Goal: Task Accomplishment & Management: Manage account settings

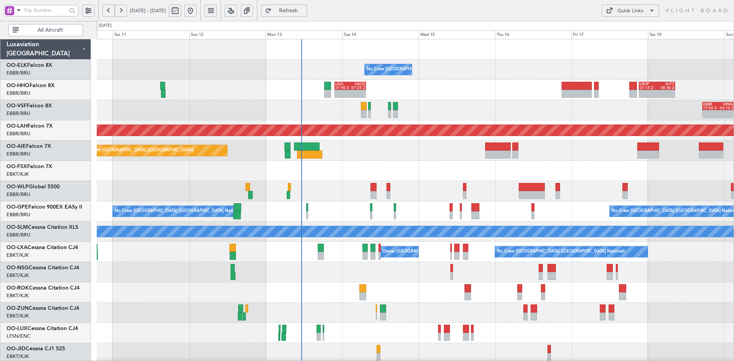
click at [496, 59] on div at bounding box center [415, 49] width 637 height 20
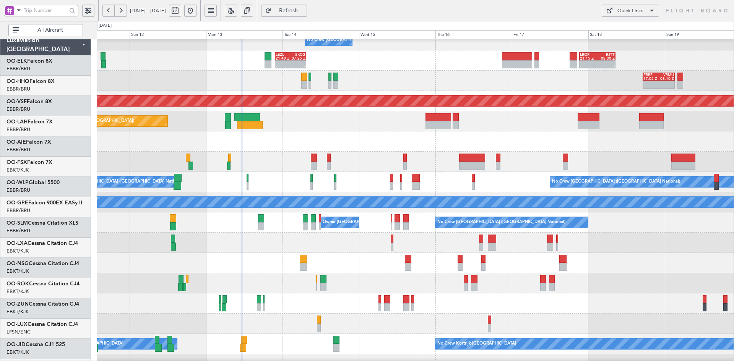
scroll to position [29, 0]
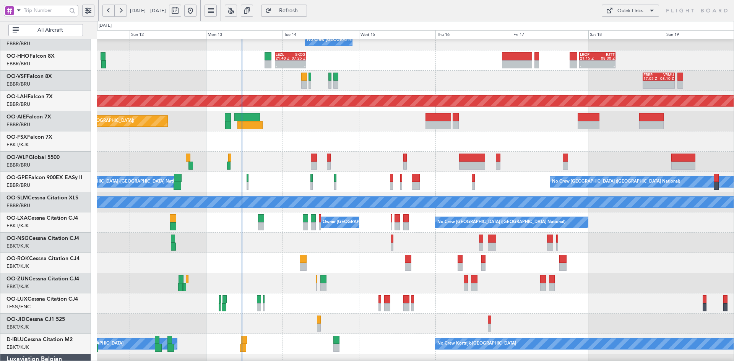
click at [614, 226] on div "No Crew Brussels (Brussels National) Owner Kortrijk-Wevelgem" at bounding box center [415, 223] width 637 height 20
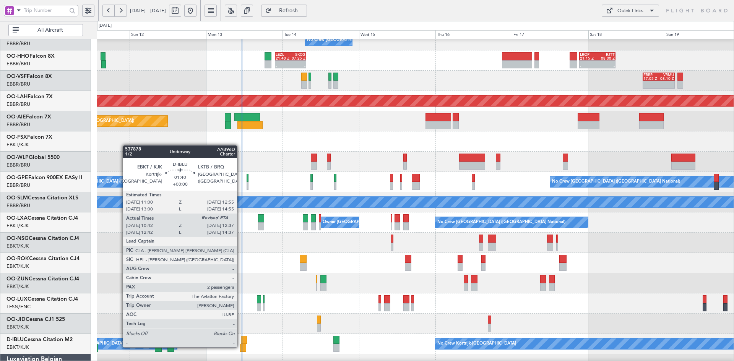
click at [240, 347] on div at bounding box center [243, 348] width 6 height 8
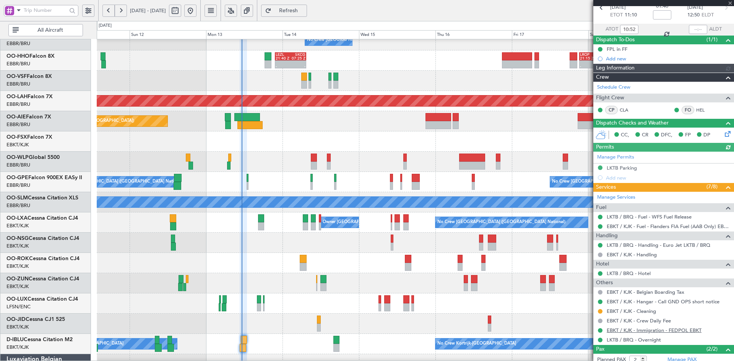
scroll to position [76, 0]
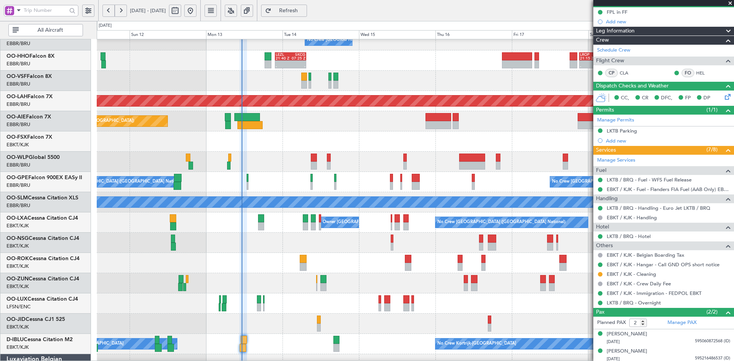
click at [730, 3] on span at bounding box center [730, 3] width 8 height 7
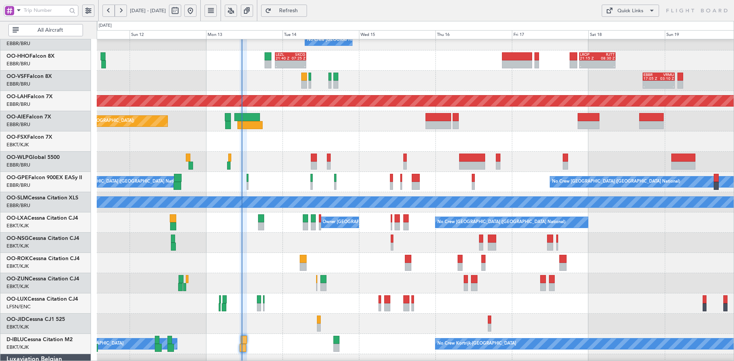
type input "0"
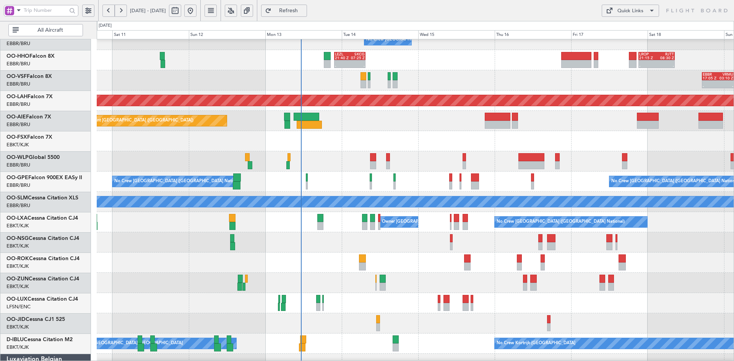
scroll to position [47, 0]
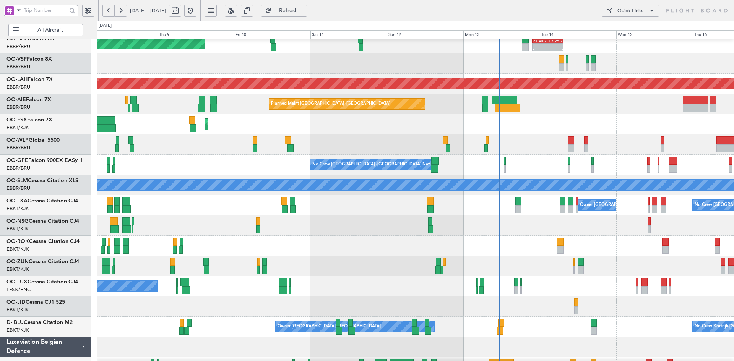
click at [396, 251] on div at bounding box center [415, 246] width 637 height 20
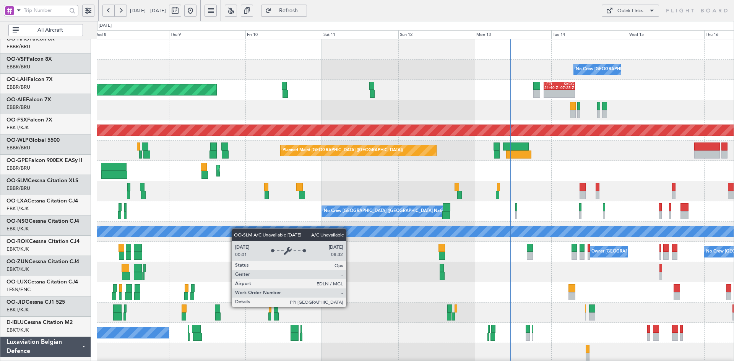
scroll to position [0, 0]
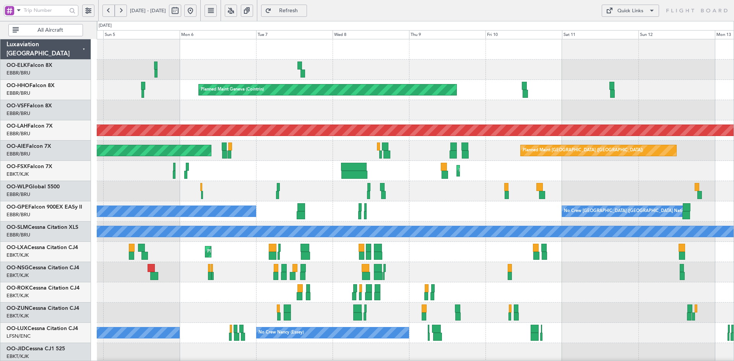
click at [524, 203] on div "No Crew Brussels (Brussels National) Planned Maint Geneva (Cointrin) - - LEZL 2…" at bounding box center [415, 241] width 637 height 405
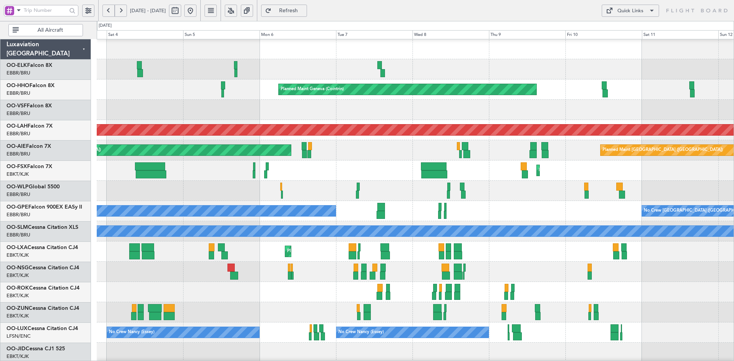
scroll to position [0, 0]
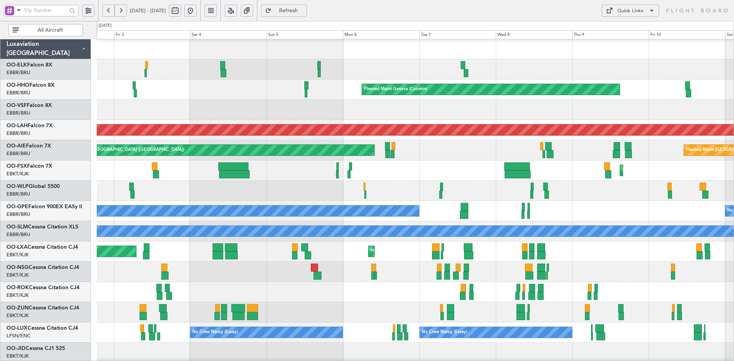
click at [366, 112] on div at bounding box center [415, 110] width 637 height 20
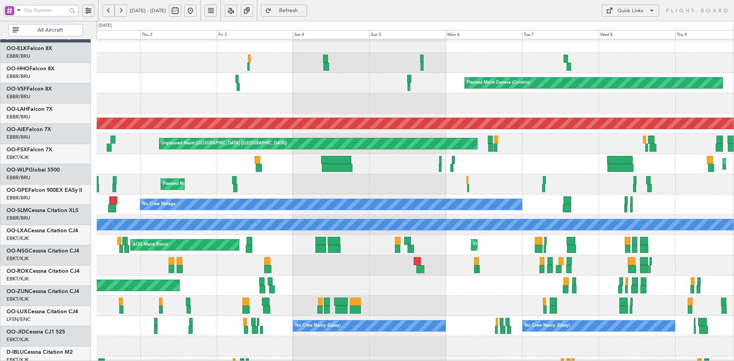
scroll to position [0, 0]
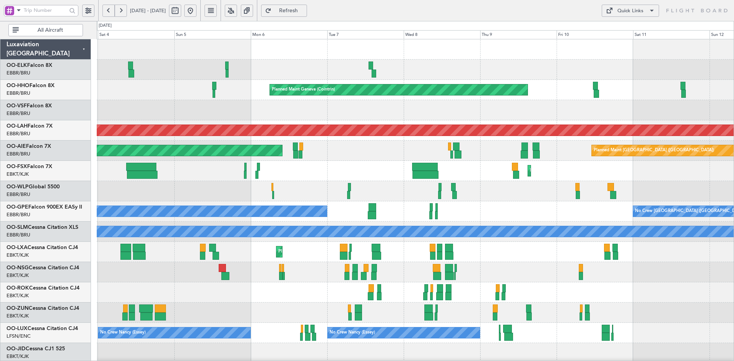
click at [120, 284] on div "AOG Maint Kortrijk-[GEOGRAPHIC_DATA]" at bounding box center [415, 293] width 637 height 20
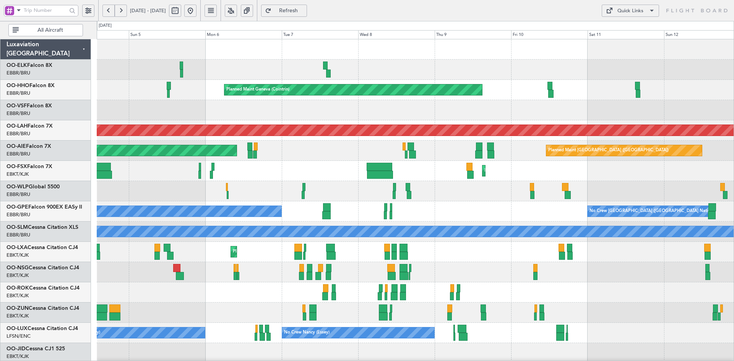
click at [278, 122] on div "No Crew Brussels (Brussels National) Planned Maint Geneva (Cointrin) - - LEZL 2…" at bounding box center [415, 241] width 637 height 405
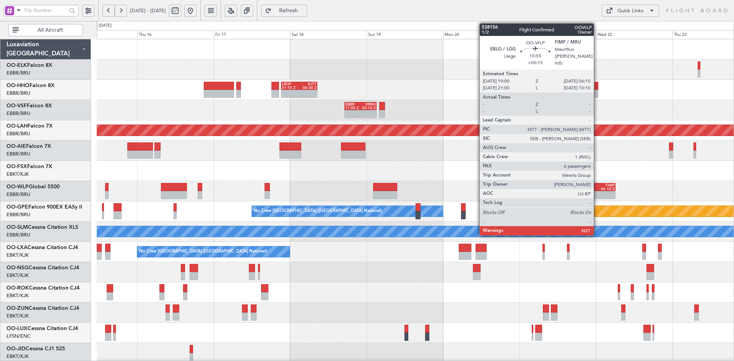
click at [597, 194] on div at bounding box center [588, 194] width 17 height 4
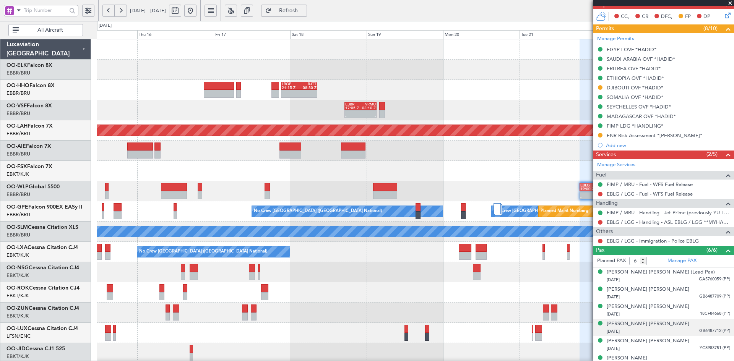
scroll to position [183, 0]
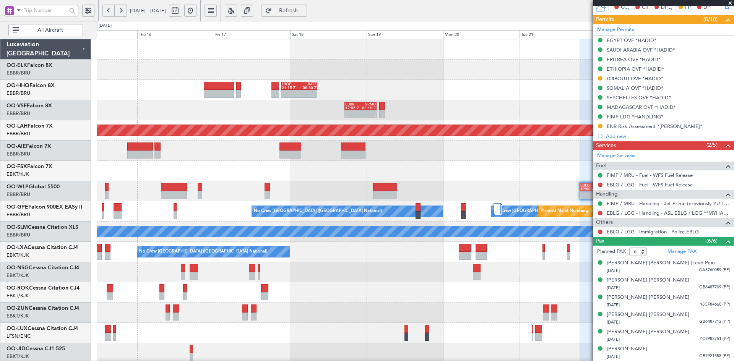
click at [732, 1] on span at bounding box center [730, 3] width 8 height 7
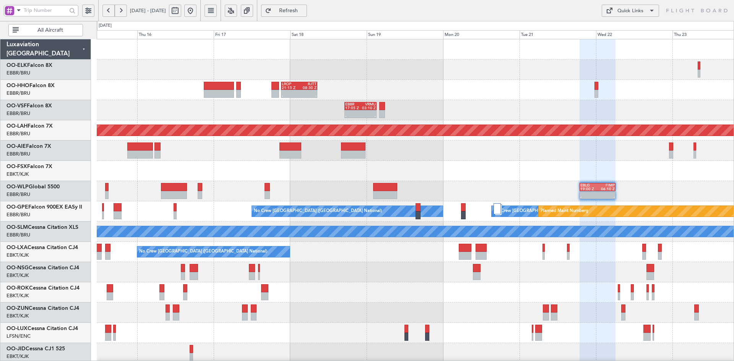
type input "0"
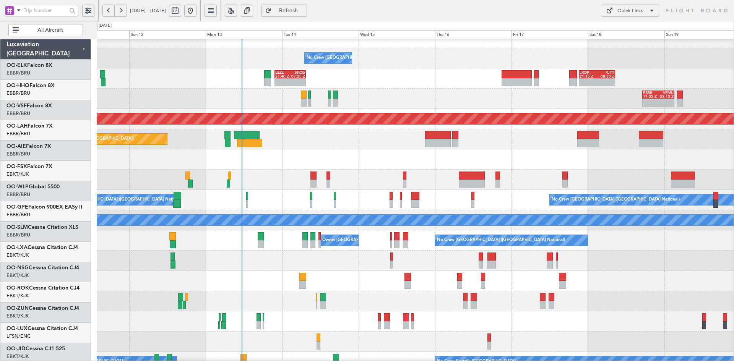
scroll to position [12, 0]
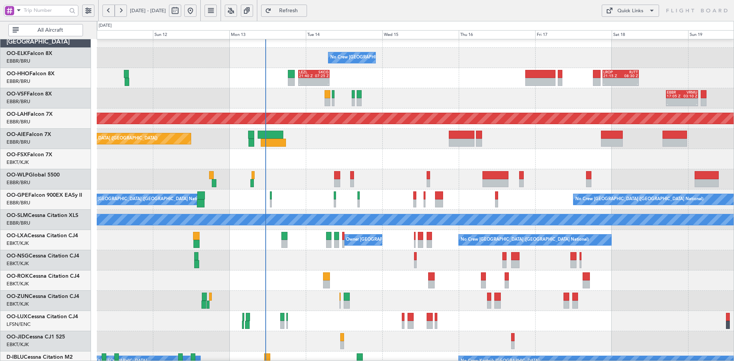
click at [526, 61] on div "No Crew [GEOGRAPHIC_DATA] ([GEOGRAPHIC_DATA] National)" at bounding box center [415, 58] width 637 height 20
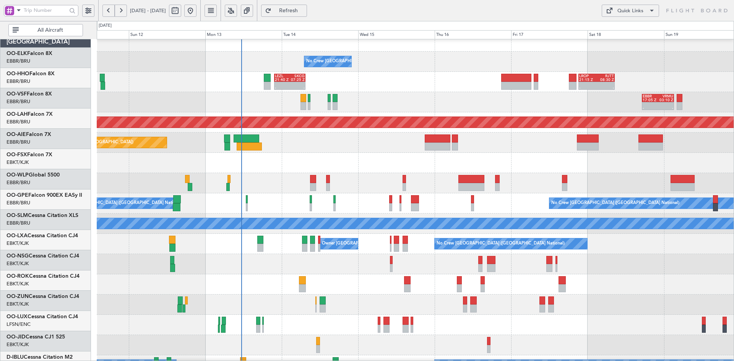
scroll to position [8, 0]
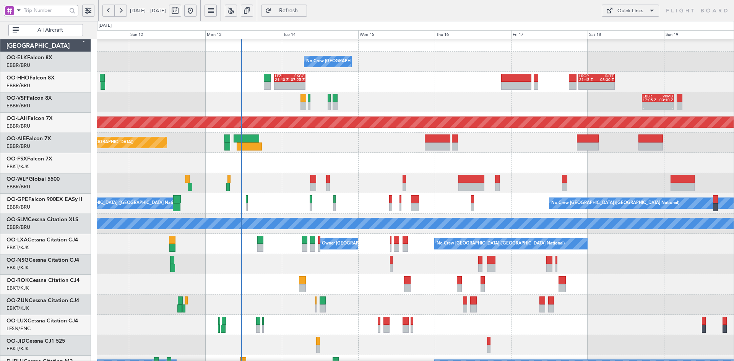
click at [502, 160] on div "Planned Maint Kortrijk-[GEOGRAPHIC_DATA]" at bounding box center [415, 163] width 637 height 20
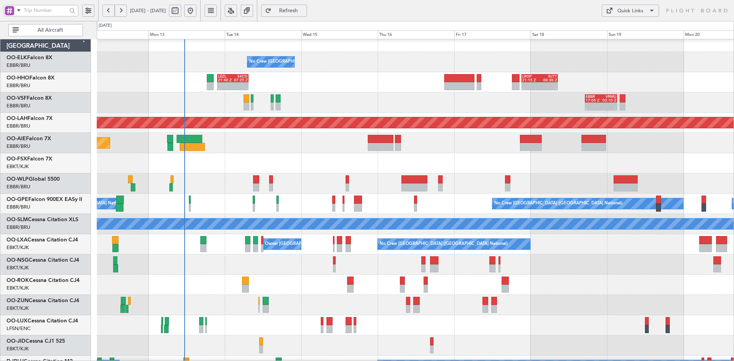
click at [315, 133] on div "Planned Maint [GEOGRAPHIC_DATA] ([GEOGRAPHIC_DATA])" at bounding box center [415, 143] width 637 height 20
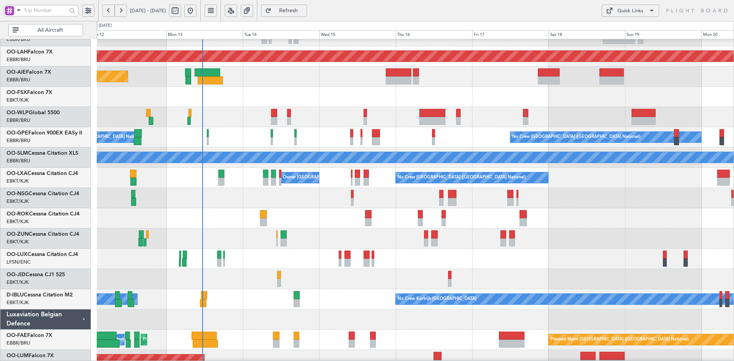
click at [577, 253] on div "- - EBBR 17:05 Z VRMU 03:10 Z Planned Maint Alton-st Louis (St Louis Regl) Plan…" at bounding box center [415, 167] width 637 height 405
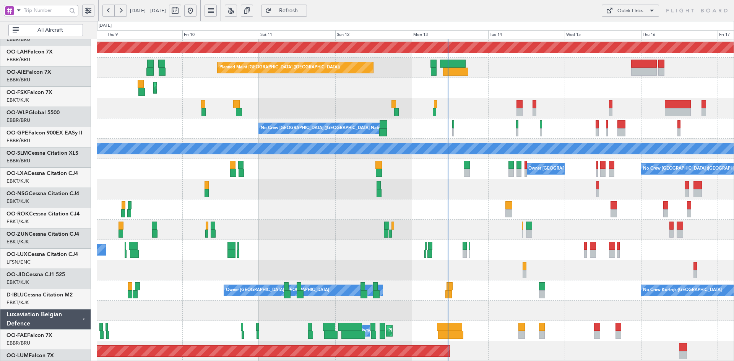
scroll to position [83, 0]
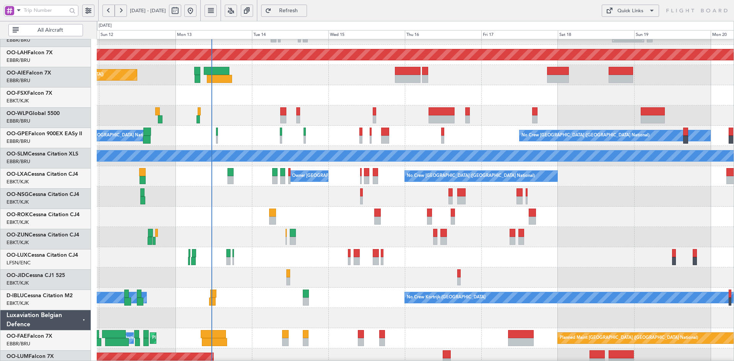
click at [370, 272] on div at bounding box center [415, 278] width 637 height 20
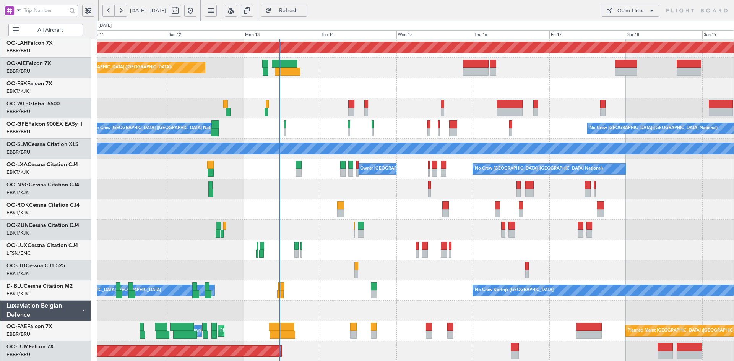
click at [319, 250] on div at bounding box center [415, 250] width 637 height 20
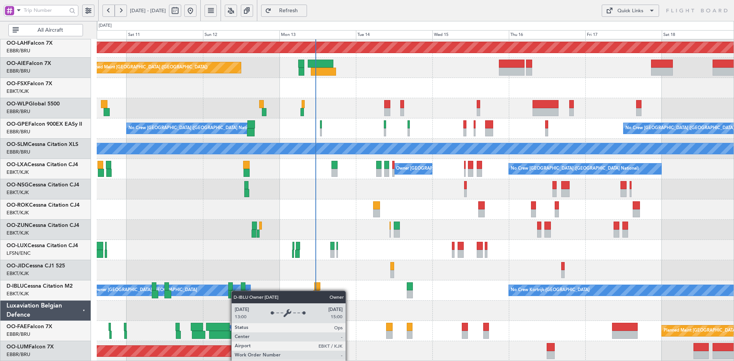
click at [235, 291] on div "- - EBBR 17:05 Z VRMU 03:10 Z Planned Maint Alton-st Louis (St Louis Regl) Plan…" at bounding box center [415, 158] width 637 height 405
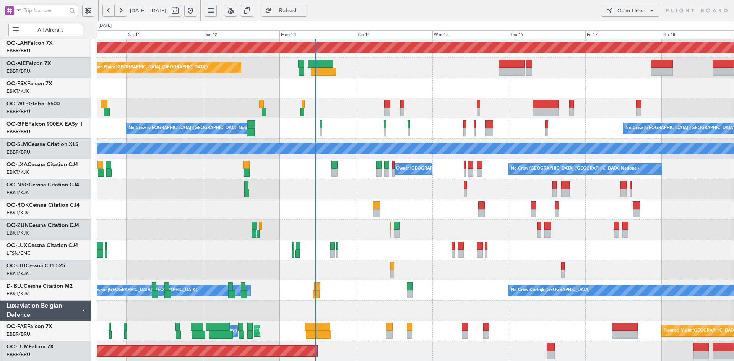
click at [295, 162] on div "- - EBBR 17:05 Z VRMU 03:10 Z Planned Maint Alton-st Louis (St Louis Regl) Plan…" at bounding box center [415, 158] width 637 height 405
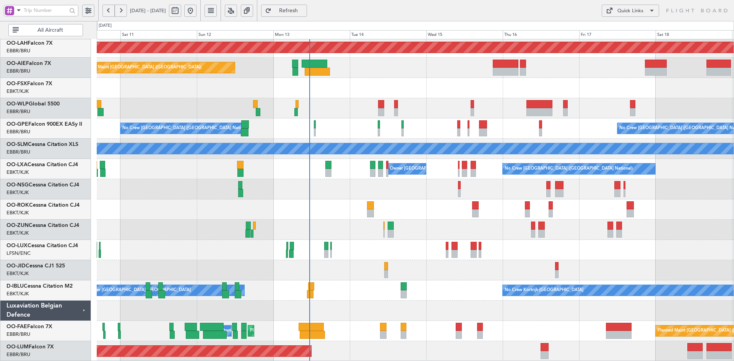
click at [597, 258] on div "No Crew Nancy (Essey)" at bounding box center [415, 250] width 637 height 20
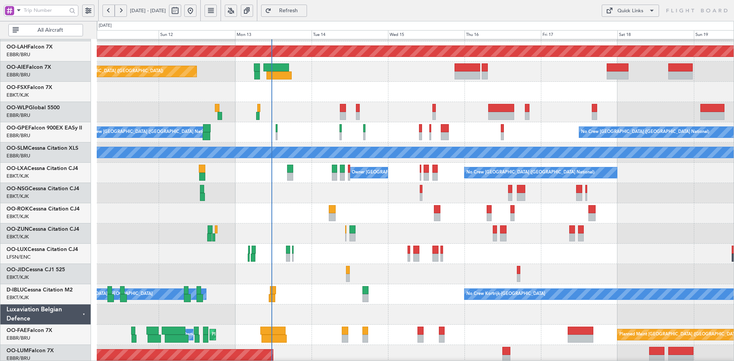
click at [553, 106] on div at bounding box center [415, 112] width 637 height 20
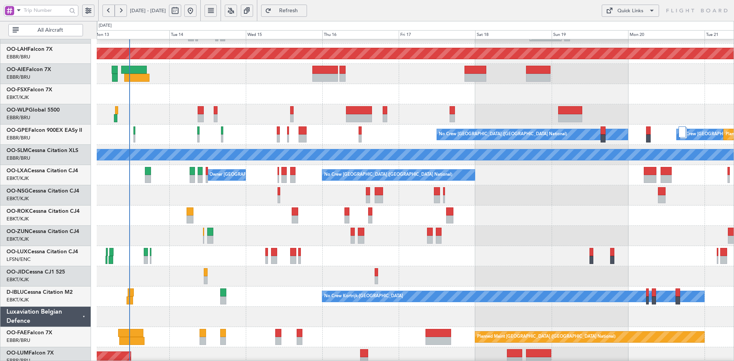
click at [496, 125] on div "- - EBLG 19:00 Z FIMP 06:10 Z" at bounding box center [415, 114] width 637 height 20
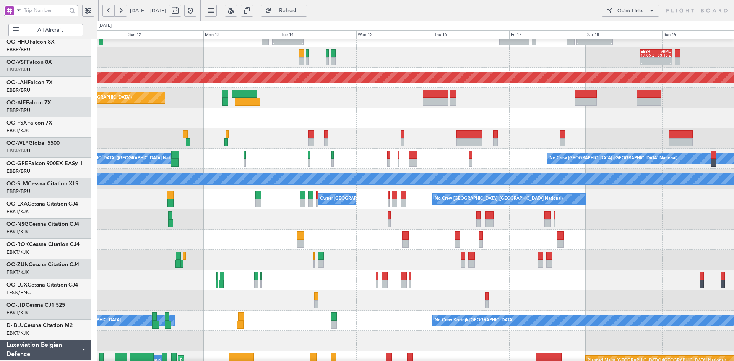
click at [601, 119] on div "Planned Maint Kortrijk-[GEOGRAPHIC_DATA]" at bounding box center [415, 118] width 637 height 20
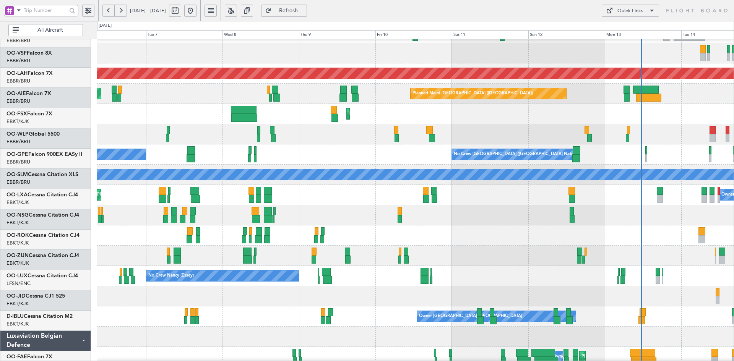
scroll to position [57, 0]
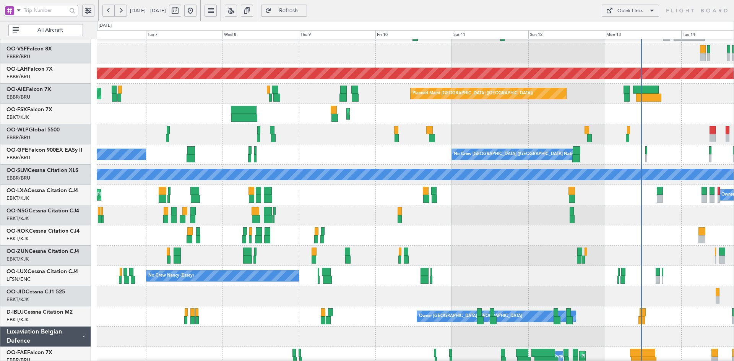
click at [467, 130] on div at bounding box center [415, 134] width 637 height 20
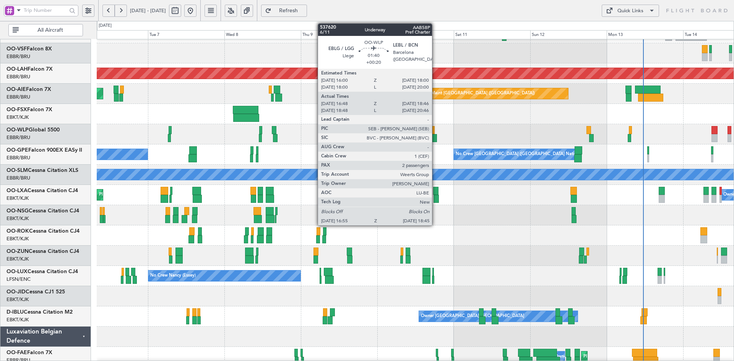
click at [435, 138] on div at bounding box center [434, 138] width 6 height 8
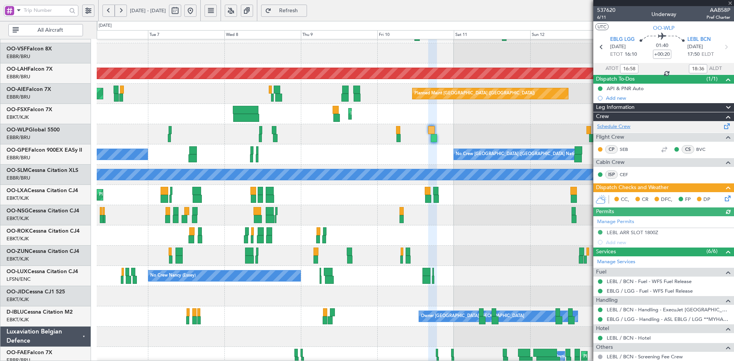
click at [613, 126] on link "Schedule Crew" at bounding box center [613, 127] width 33 height 8
click at [249, 133] on div at bounding box center [415, 134] width 637 height 20
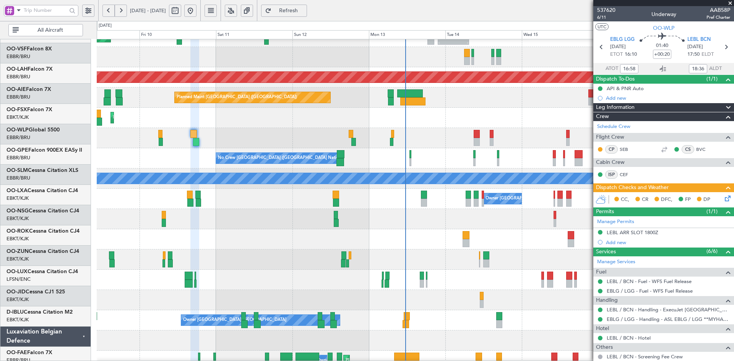
scroll to position [53, 0]
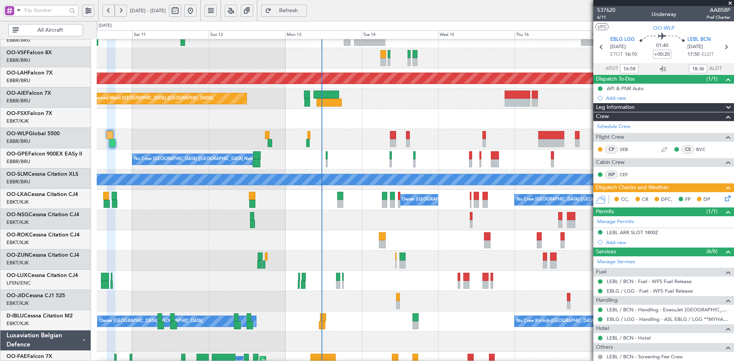
click at [397, 119] on div "Planned Maint Kortrijk-[GEOGRAPHIC_DATA]" at bounding box center [415, 119] width 637 height 20
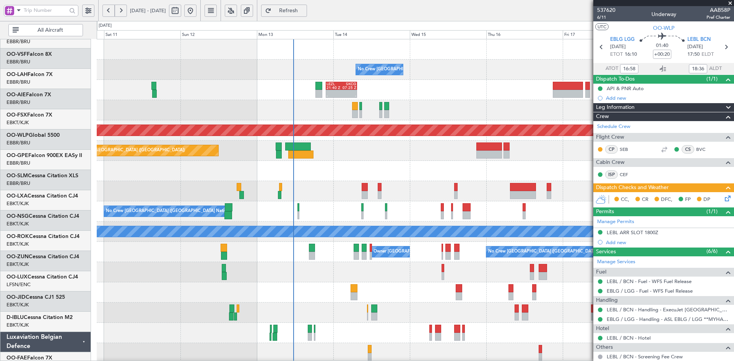
click at [364, 165] on div "No Crew Brussels (Brussels National) - - LEZL 21:40 Z SKCG 07:25 Z - - LROP 21:…" at bounding box center [415, 241] width 637 height 405
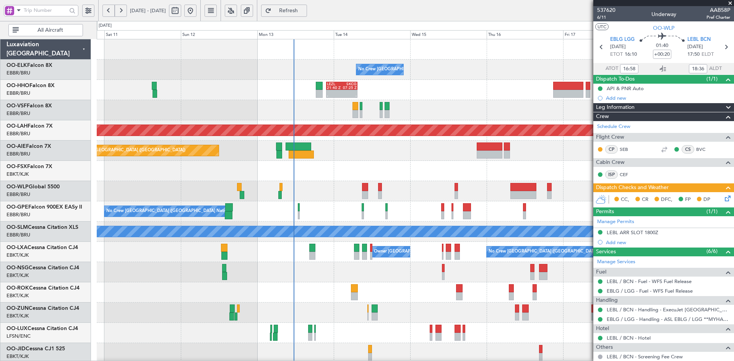
click at [339, 88] on div "- - LEZL 21:40 Z SKCG 07:25 Z - - LROP 21:15 Z RJTT 08:30 Z Planned Maint Genev…" at bounding box center [415, 90] width 637 height 20
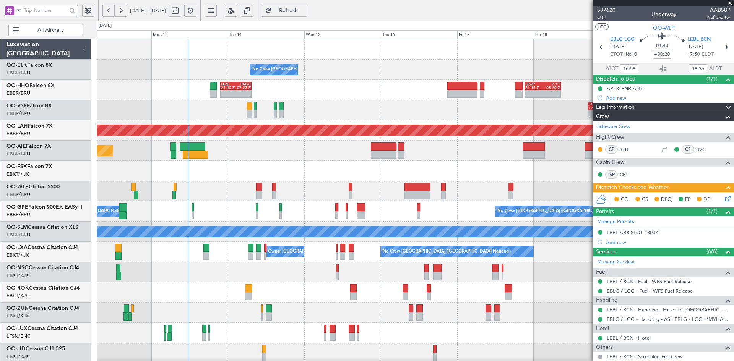
click at [475, 60] on div "No Crew Brussels (Brussels National) - - LEZL 21:40 Z SKCG 07:25 Z - - LROP 21:…" at bounding box center [415, 241] width 637 height 405
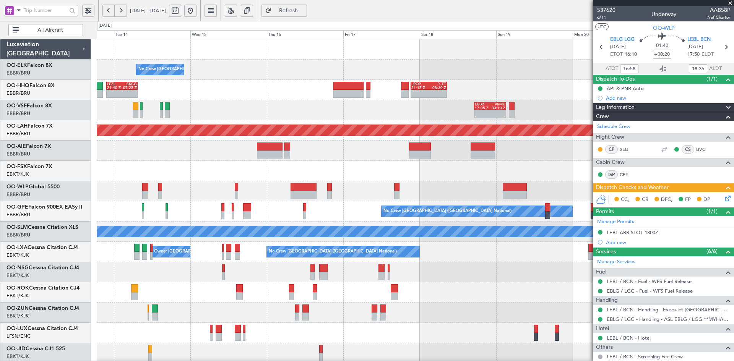
click at [412, 72] on div "No Crew [GEOGRAPHIC_DATA] ([GEOGRAPHIC_DATA] National)" at bounding box center [415, 70] width 637 height 20
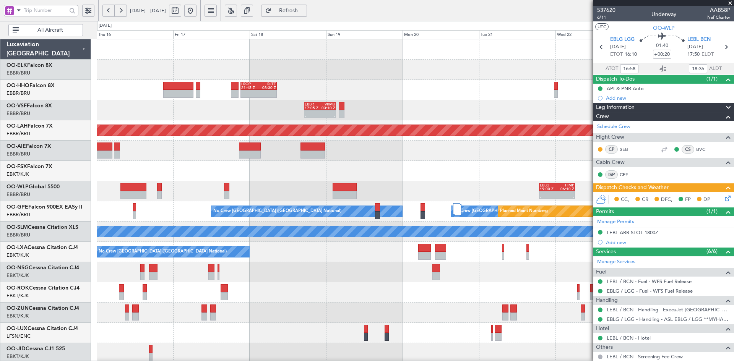
click at [434, 91] on div "- - LROP 21:15 Z RJTT 08:30 Z LEZL 21:40 Z SKCG 07:25 Z - -" at bounding box center [415, 90] width 637 height 20
click at [436, 89] on div "- - LROP 21:15 Z RJTT 08:30 Z LEZL 21:40 Z SKCG 07:25 Z - -" at bounding box center [415, 90] width 637 height 20
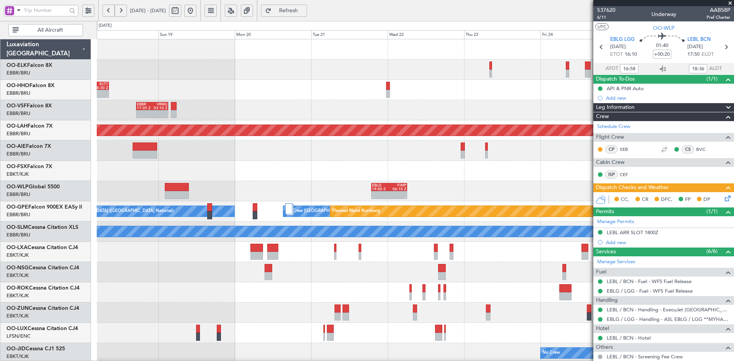
click at [474, 94] on div "- - LROP 21:15 Z RJTT 08:30 Z - - RJFK 12:30 Z UBBB 23:10 Z" at bounding box center [415, 90] width 637 height 20
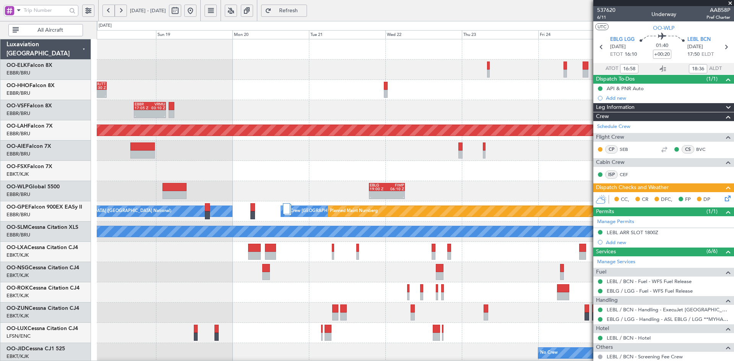
click at [460, 97] on div "- - LROP 21:15 Z RJTT 08:30 Z - - RJFK 12:30 Z UBBB 23:10 Z" at bounding box center [415, 90] width 637 height 20
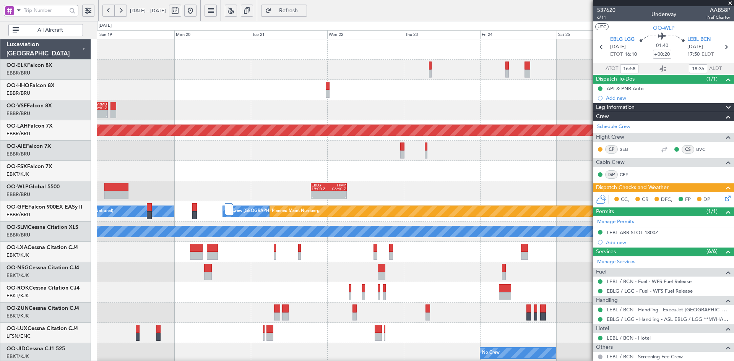
click at [469, 98] on div "LROP 21:15 Z RJTT 08:30 Z - - - - RJFK 12:30 Z UBBB 23:10 Z" at bounding box center [415, 90] width 637 height 20
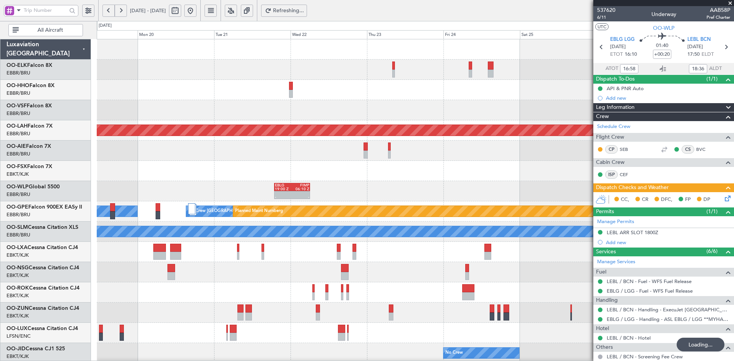
click at [436, 94] on div "LROP 21:15 Z RJTT 08:30 Z - - - - RJFK 12:30 Z UBBB 23:10 Z" at bounding box center [415, 90] width 637 height 20
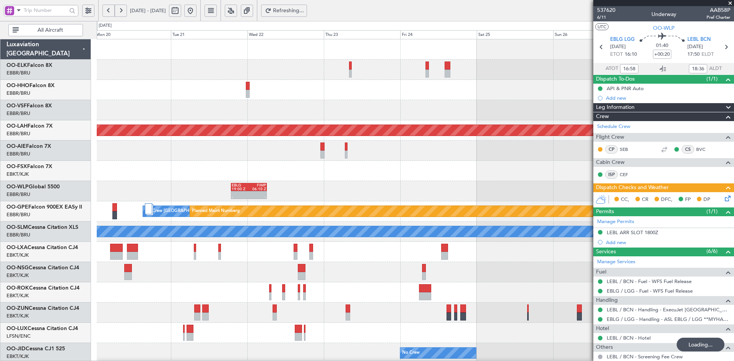
click at [442, 96] on div "- - RJFK 12:30 Z UBBB 23:10 Z LROP 21:15 Z RJTT 08:30 Z - -" at bounding box center [415, 90] width 637 height 20
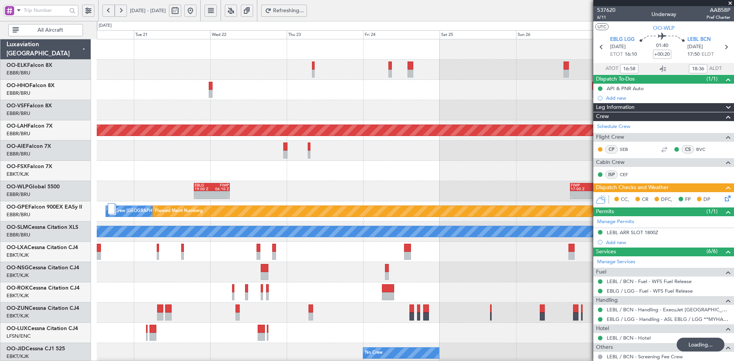
click at [449, 96] on div "- - RJFK 12:30 Z UBBB 23:10 Z" at bounding box center [415, 90] width 637 height 20
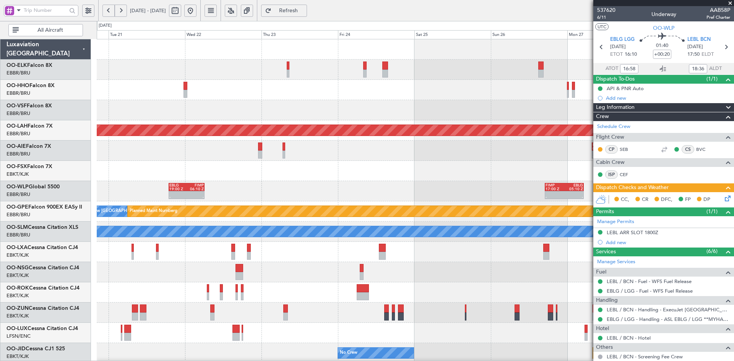
click at [464, 97] on div "- - RJFK 12:30 Z UBBB 23:10 Z" at bounding box center [415, 90] width 637 height 20
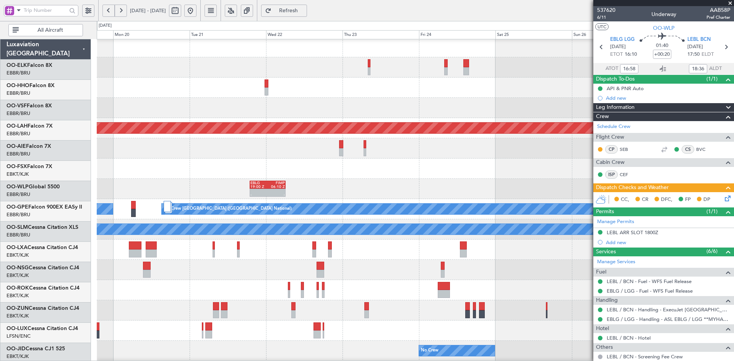
scroll to position [2, 0]
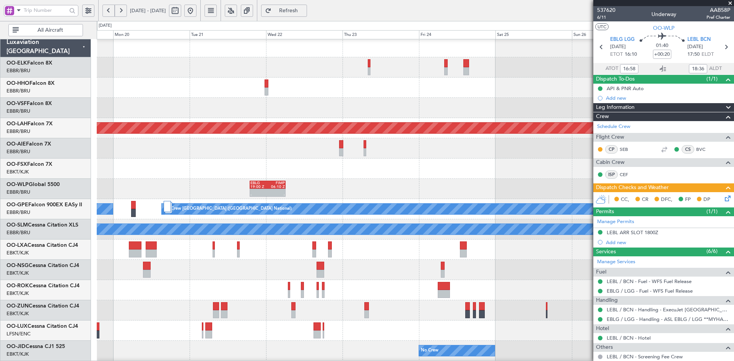
click at [387, 89] on div "LROP 21:15 Z RJTT 08:30 Z - - - - RJFK 12:30 Z UBBB 23:10 Z" at bounding box center [415, 88] width 637 height 20
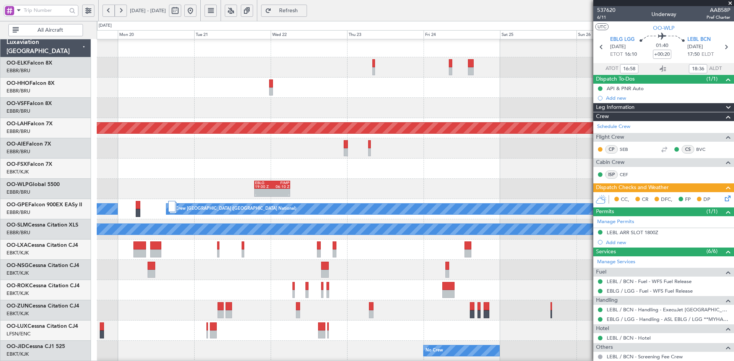
click at [197, 12] on button at bounding box center [190, 11] width 12 height 12
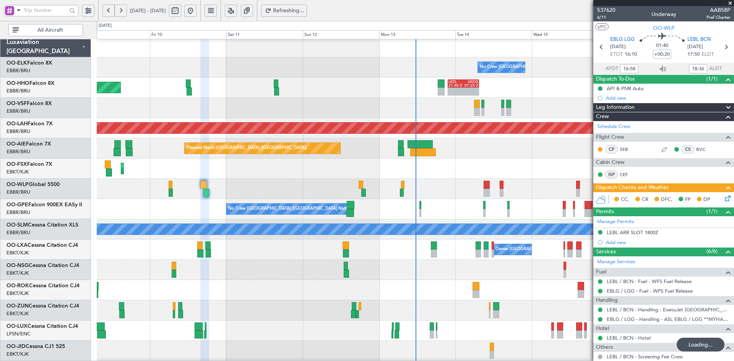
click at [730, 3] on span at bounding box center [730, 3] width 8 height 7
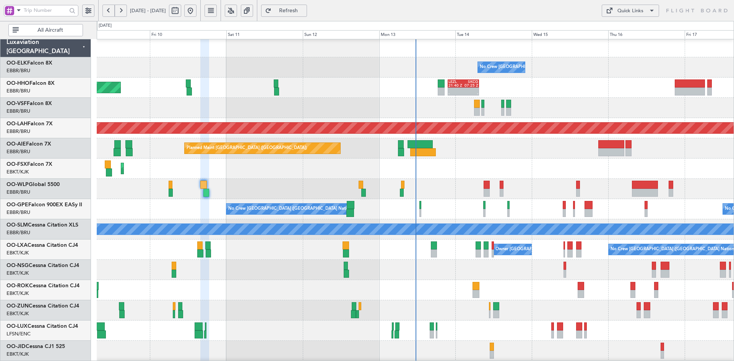
click at [618, 182] on div at bounding box center [415, 189] width 637 height 20
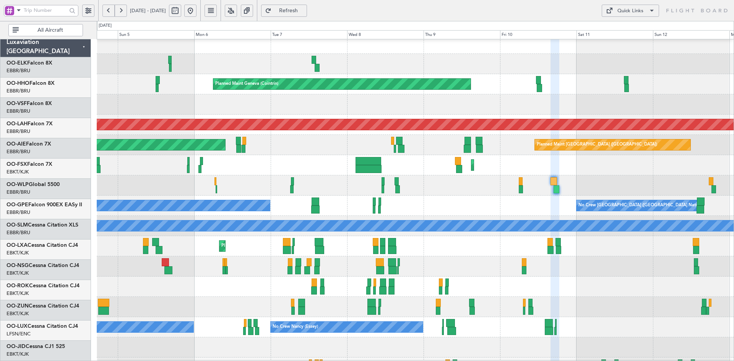
scroll to position [6, 0]
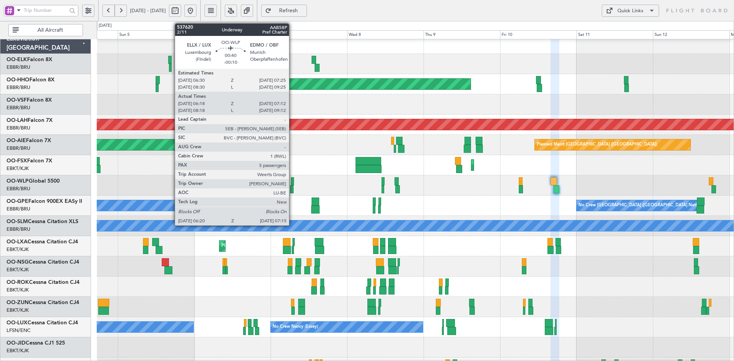
click at [544, 187] on div at bounding box center [415, 185] width 637 height 20
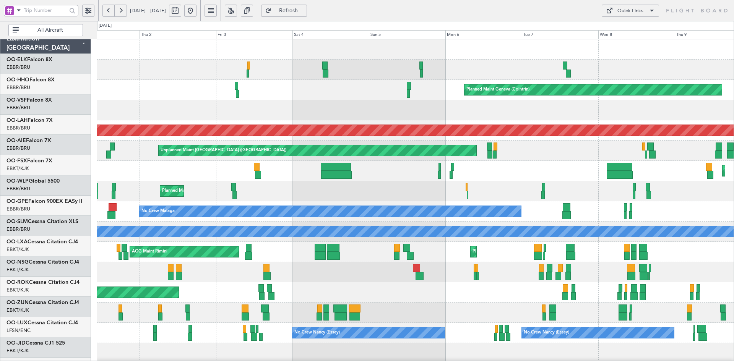
scroll to position [0, 0]
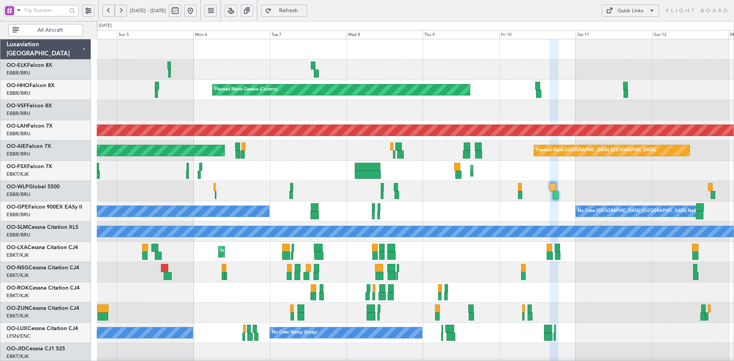
click at [378, 76] on div "No Crew [GEOGRAPHIC_DATA] ([GEOGRAPHIC_DATA] National)" at bounding box center [415, 70] width 637 height 20
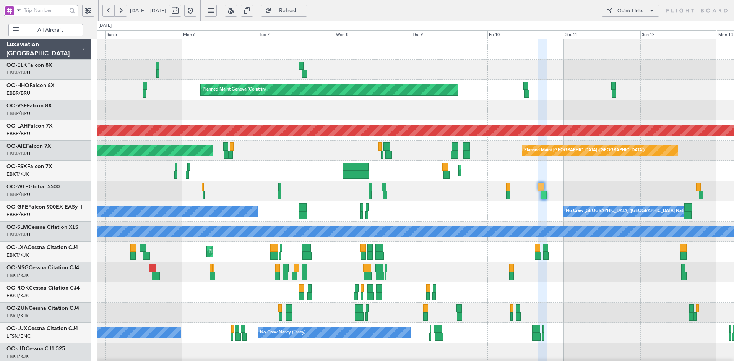
click at [584, 161] on div "Planned Maint Kortrijk-[GEOGRAPHIC_DATA]" at bounding box center [415, 171] width 637 height 20
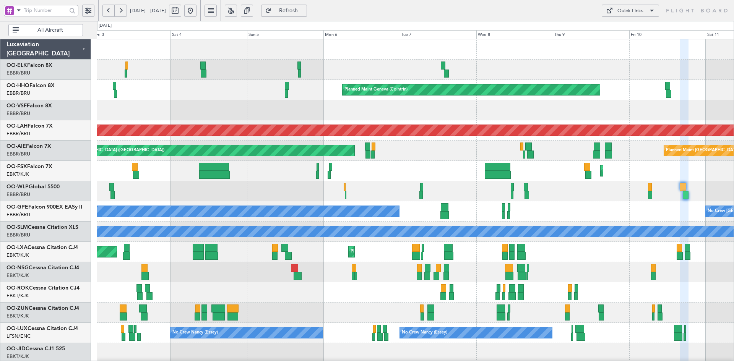
click at [356, 86] on div "Planned Maint Geneva (Cointrin)" at bounding box center [415, 90] width 637 height 20
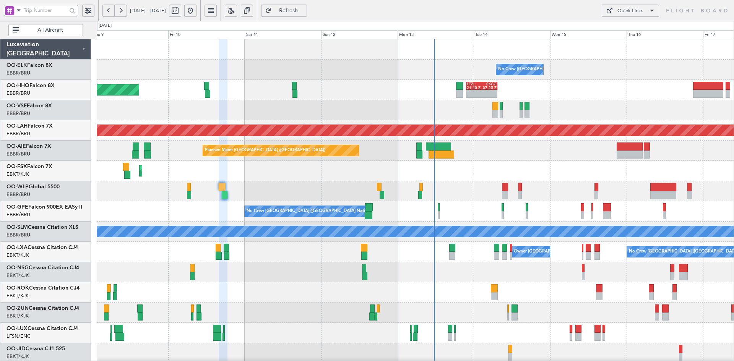
click at [575, 167] on div "No Crew Brussels (Brussels National) Planned Maint Geneva (Cointrin) - - LEZL 2…" at bounding box center [415, 241] width 637 height 405
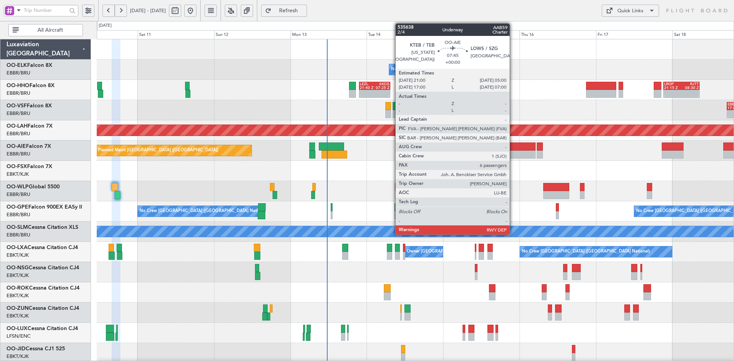
click at [513, 155] on div at bounding box center [523, 155] width 26 height 8
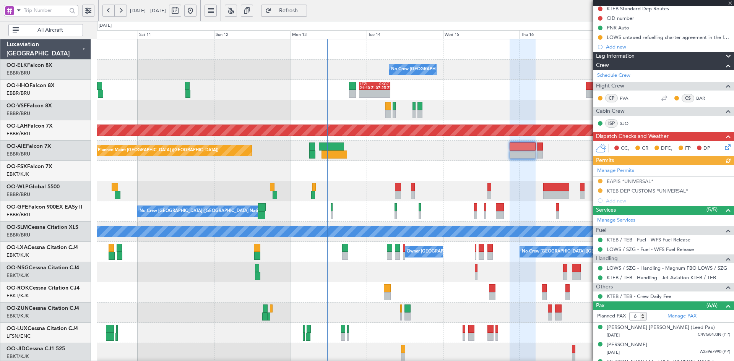
scroll to position [145, 0]
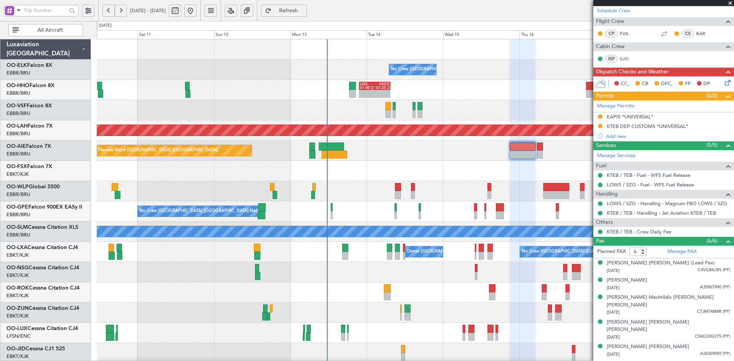
click at [732, 3] on span at bounding box center [730, 3] width 8 height 7
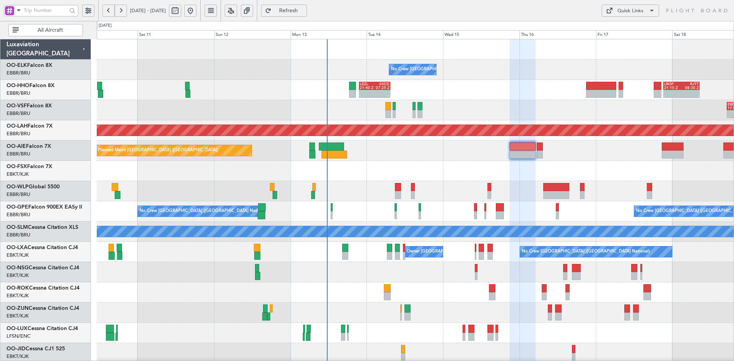
type input "0"
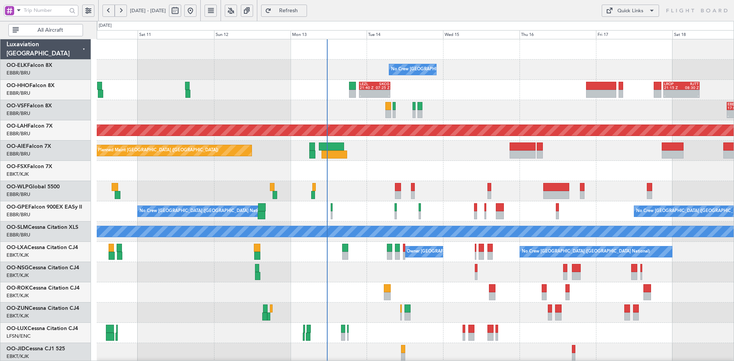
scroll to position [0, 0]
click at [504, 93] on div "- - LEZL 21:40 Z SKCG 07:25 Z - - LROP 21:15 Z RJTT 08:30 Z Planned Maint Genev…" at bounding box center [415, 90] width 637 height 20
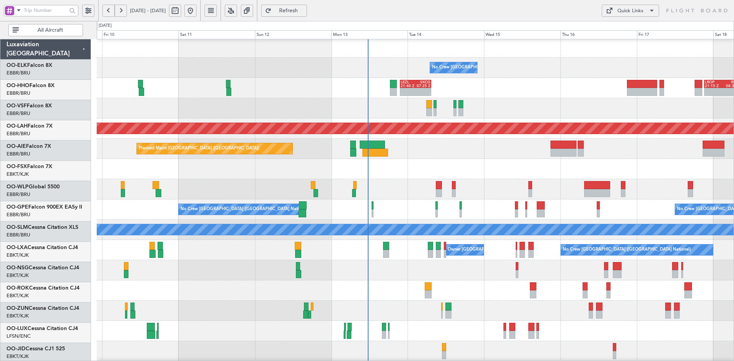
scroll to position [2, 0]
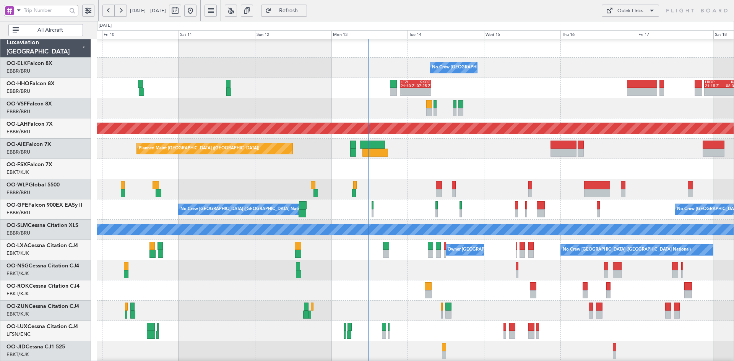
click at [507, 97] on div "- - LEZL 21:40 Z SKCG 07:25 Z - - LROP 21:15 Z RJTT 08:30 Z Planned Maint Genev…" at bounding box center [415, 88] width 637 height 20
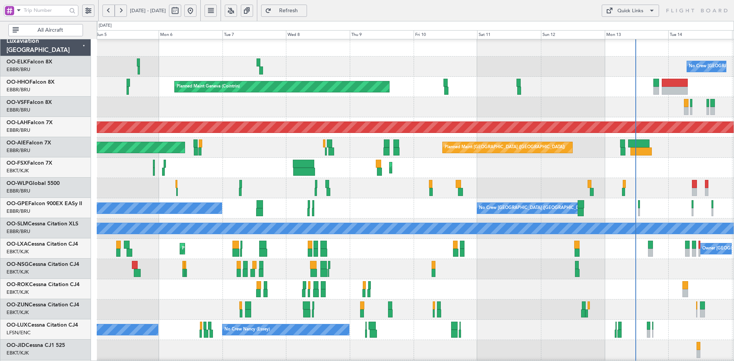
scroll to position [3, 0]
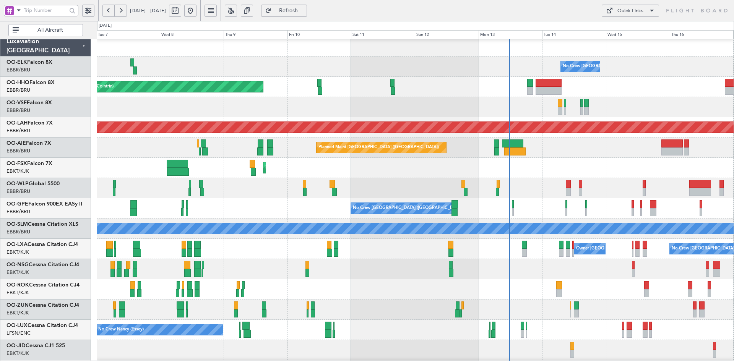
click at [478, 187] on div at bounding box center [415, 188] width 637 height 20
click at [514, 84] on div "Planned Maint Geneva (Cointrin)" at bounding box center [415, 87] width 637 height 20
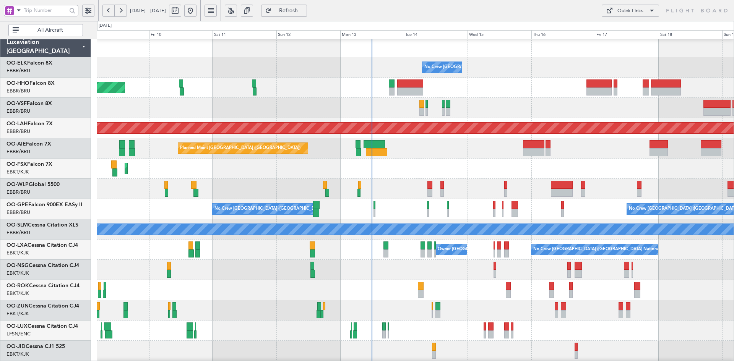
click at [532, 101] on div at bounding box center [415, 108] width 637 height 20
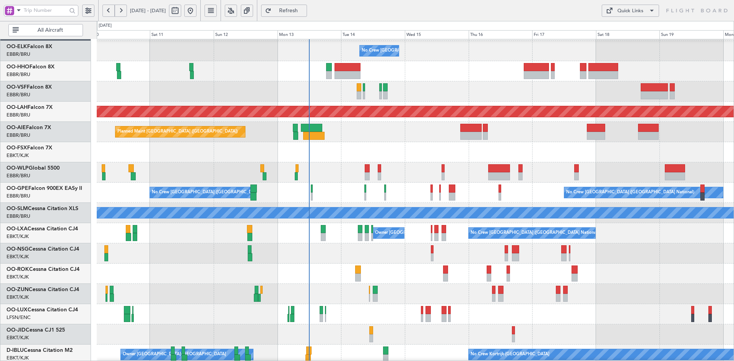
click at [444, 94] on div at bounding box center [415, 91] width 637 height 20
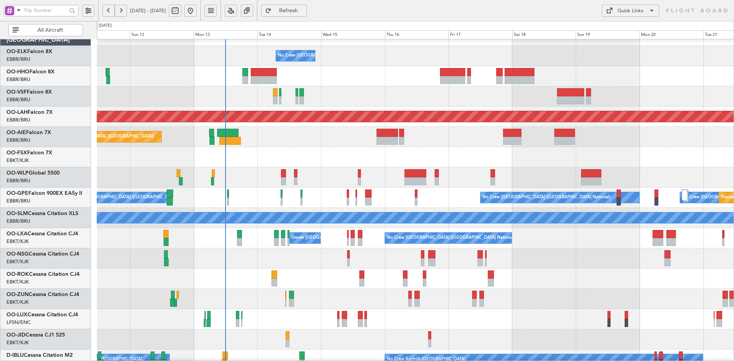
click at [357, 107] on div at bounding box center [415, 96] width 637 height 20
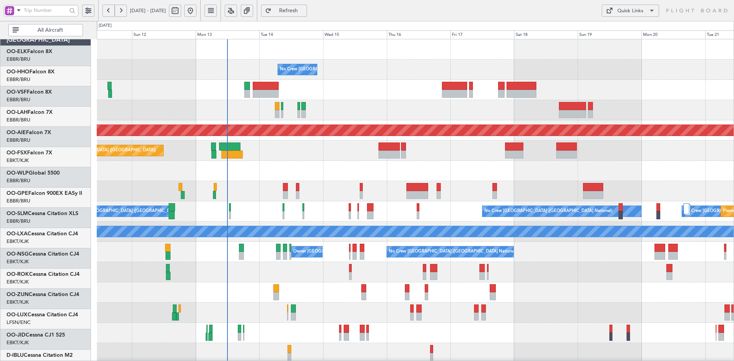
scroll to position [0, 0]
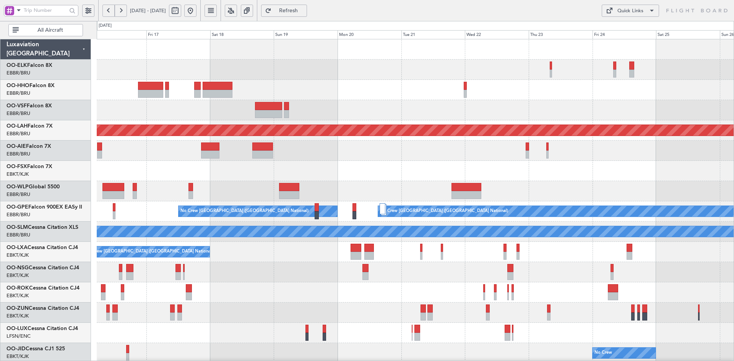
click at [360, 70] on div "No Crew [GEOGRAPHIC_DATA] ([GEOGRAPHIC_DATA] National)" at bounding box center [415, 70] width 637 height 20
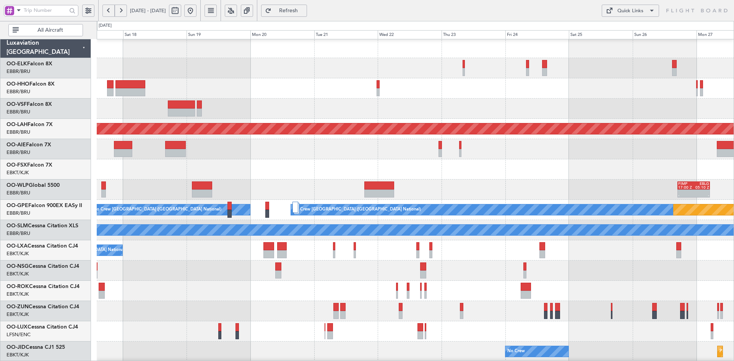
scroll to position [2, 0]
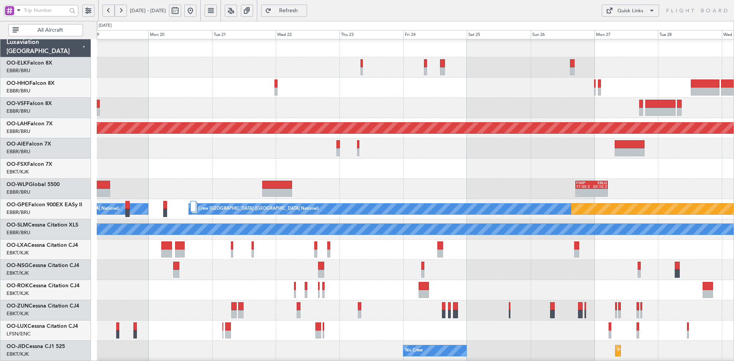
click at [549, 291] on div at bounding box center [415, 290] width 637 height 20
click at [197, 15] on button at bounding box center [190, 11] width 12 height 12
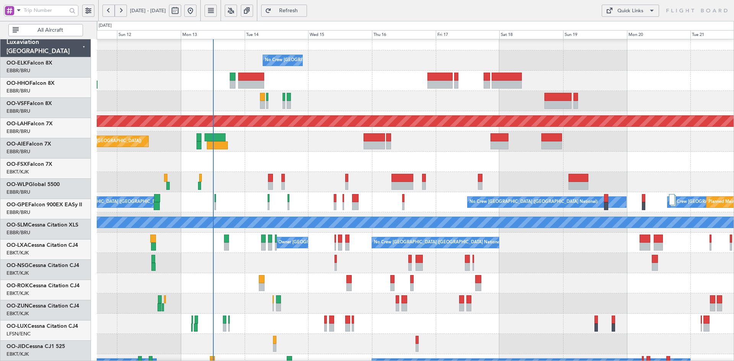
scroll to position [11, 0]
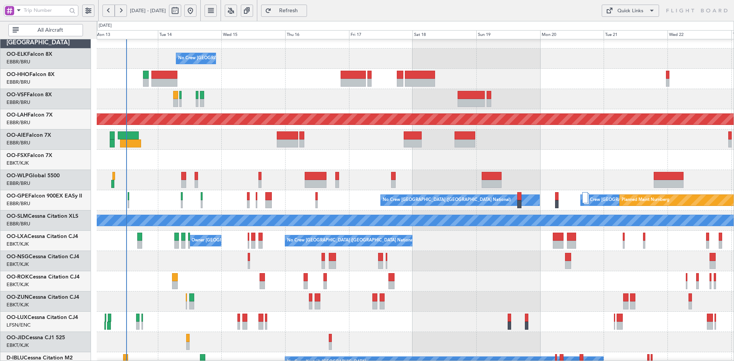
click at [387, 155] on div at bounding box center [415, 160] width 637 height 20
click at [595, 143] on div "Planned Maint [GEOGRAPHIC_DATA] ([GEOGRAPHIC_DATA])" at bounding box center [415, 140] width 637 height 20
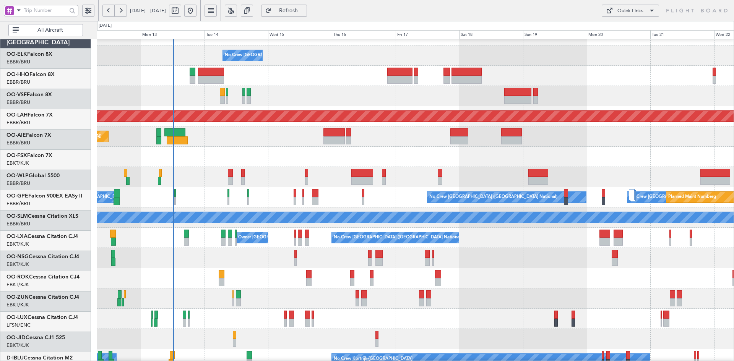
scroll to position [14, 0]
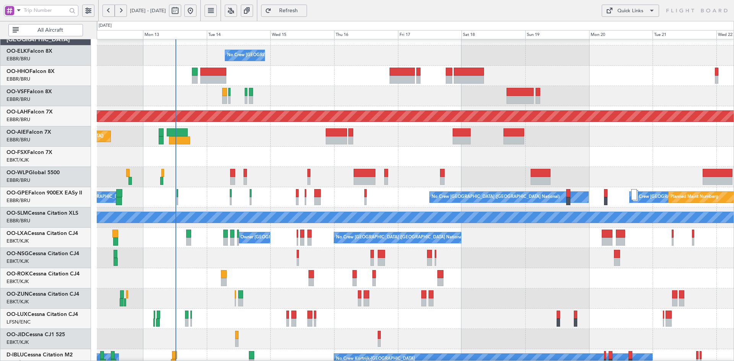
click at [413, 146] on div "Planned Maint [GEOGRAPHIC_DATA] ([GEOGRAPHIC_DATA])" at bounding box center [415, 137] width 637 height 20
click at [580, 163] on div "No Crew Brussels (Brussels National) Planned Maint Alton-st Louis (St Louis Reg…" at bounding box center [415, 227] width 637 height 405
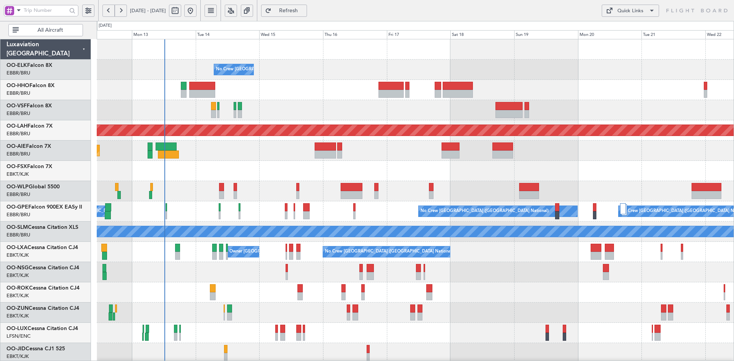
click at [457, 80] on div "No Crew Brussels (Brussels National) Planned Maint Alton-st Louis (St Louis Reg…" at bounding box center [415, 241] width 637 height 405
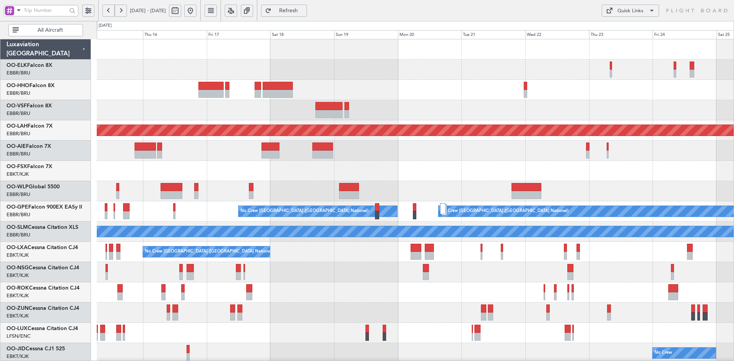
click at [539, 99] on div "No Crew Brussels (Brussels National) Planned Maint Alton-st Louis (St Louis Reg…" at bounding box center [415, 241] width 637 height 405
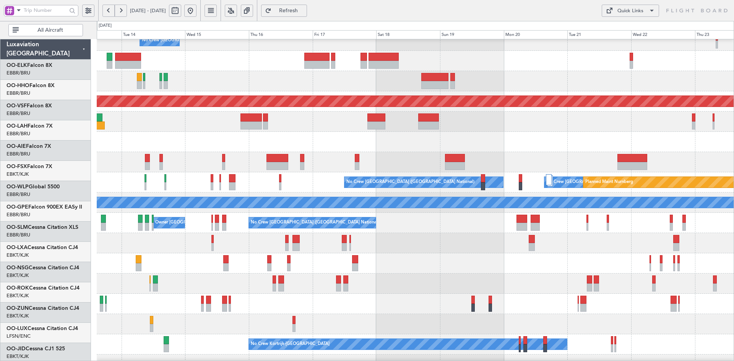
click at [695, 138] on div at bounding box center [415, 142] width 637 height 20
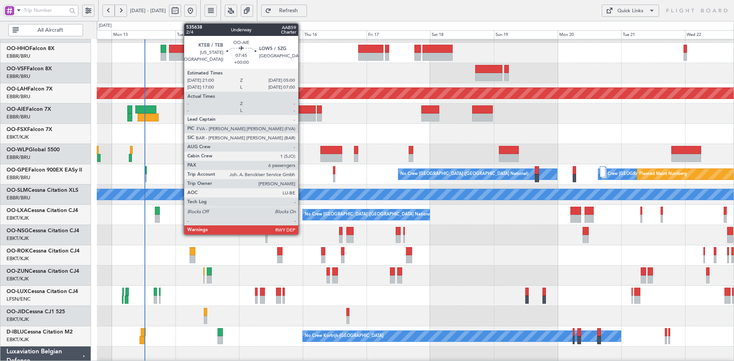
click at [316, 114] on div at bounding box center [304, 118] width 21 height 8
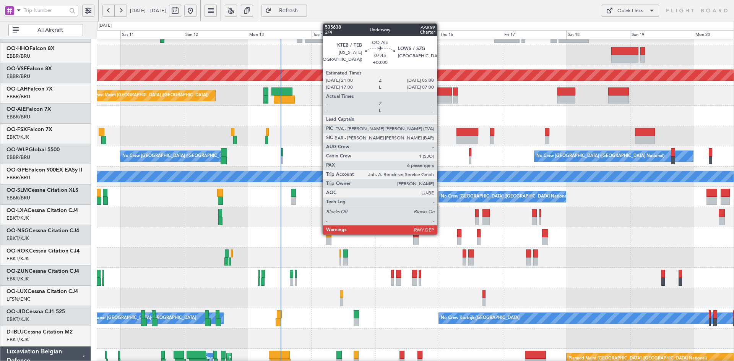
scroll to position [55, 0]
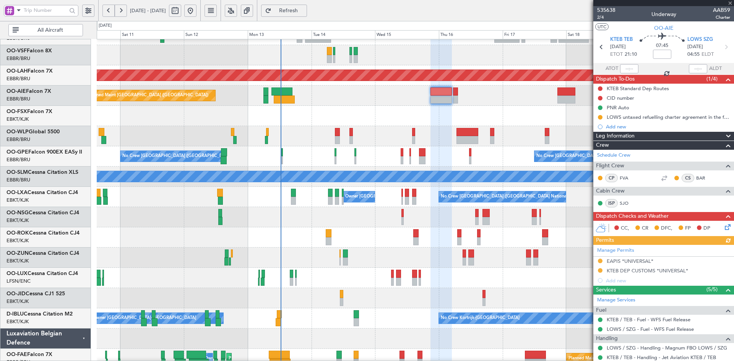
click at [732, 4] on div at bounding box center [663, 3] width 141 height 6
click at [731, 3] on div at bounding box center [663, 3] width 141 height 6
click at [729, 4] on span at bounding box center [730, 3] width 8 height 7
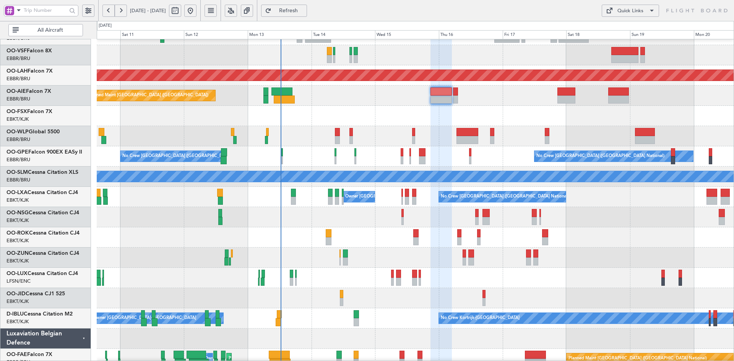
type input "0"
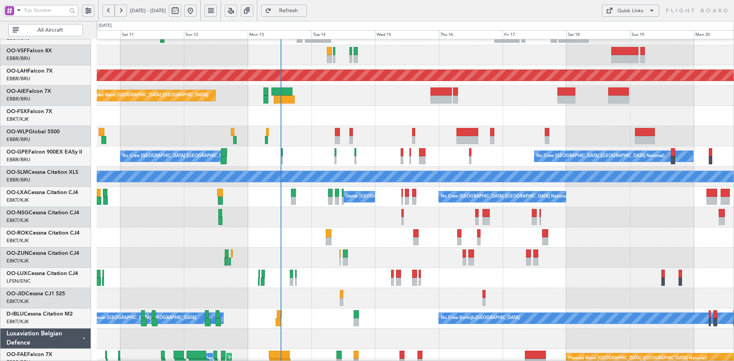
click at [300, 205] on div "Planned Maint Geneva (Cointrin) Planned Maint Alton-st Louis (St Louis Regl) Pl…" at bounding box center [415, 186] width 637 height 405
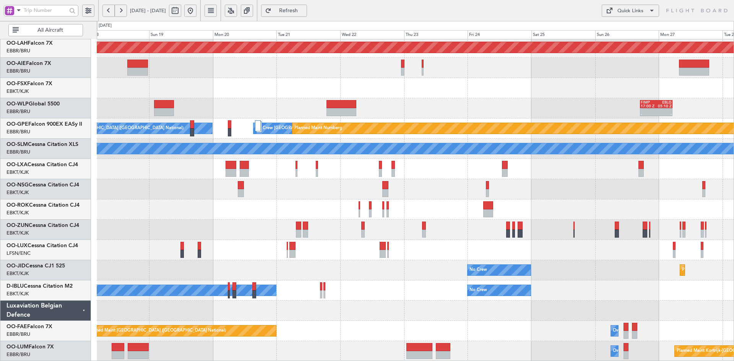
click at [482, 177] on div "No Crew [GEOGRAPHIC_DATA] ([GEOGRAPHIC_DATA] National)" at bounding box center [415, 169] width 637 height 20
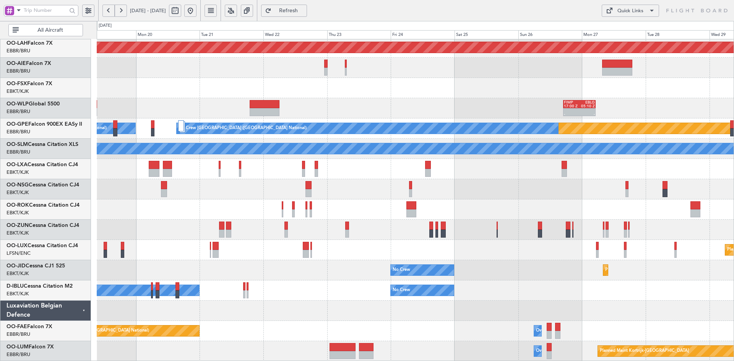
click at [318, 148] on div "Planned Maint Alton-st Louis (St Louis Regl) - - FIMP 17:00 Z EBLG 05:10 Z Plan…" at bounding box center [415, 158] width 637 height 405
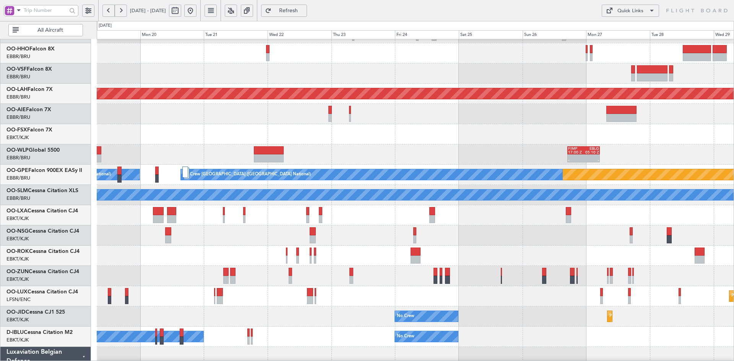
click at [417, 217] on div "Planned Maint Alton-st Louis (St Louis Regl) - - FIMP 17:00 Z EBLG 05:10 Z Plan…" at bounding box center [415, 205] width 637 height 405
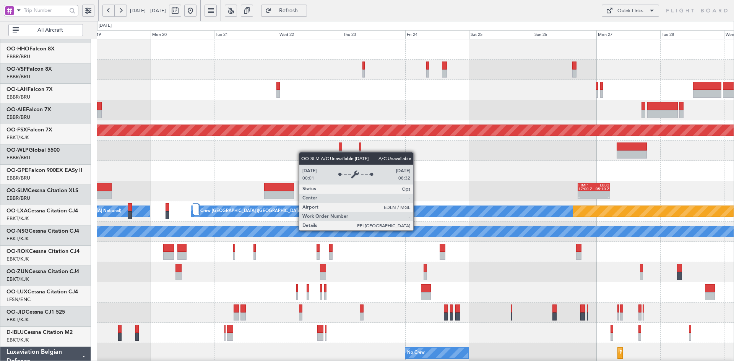
scroll to position [0, 0]
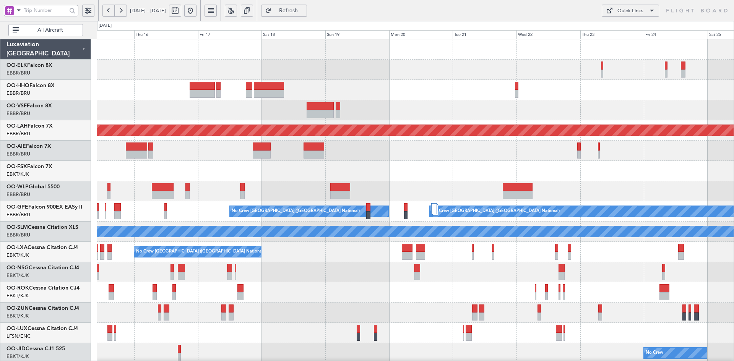
click at [550, 110] on div "No Crew Brussels (Brussels National) Planned Maint Alton-st Louis (St Louis Reg…" at bounding box center [415, 241] width 637 height 405
click at [412, 108] on div "No Crew Brussels (Brussels National) Planned Maint Alton-st Louis (St Louis Reg…" at bounding box center [415, 241] width 637 height 405
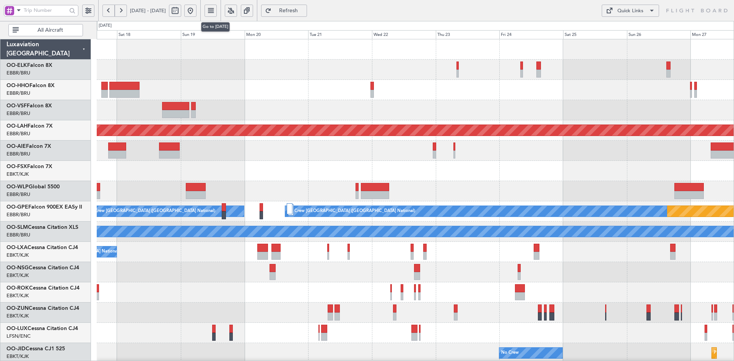
click at [197, 13] on button at bounding box center [190, 11] width 12 height 12
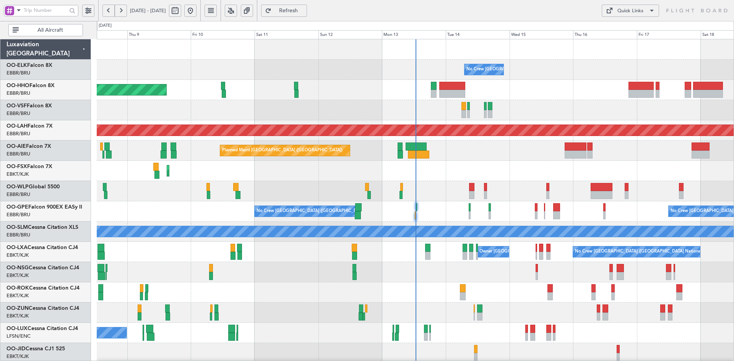
click at [578, 164] on div "Planned Maint Kortrijk-[GEOGRAPHIC_DATA]" at bounding box center [415, 171] width 637 height 20
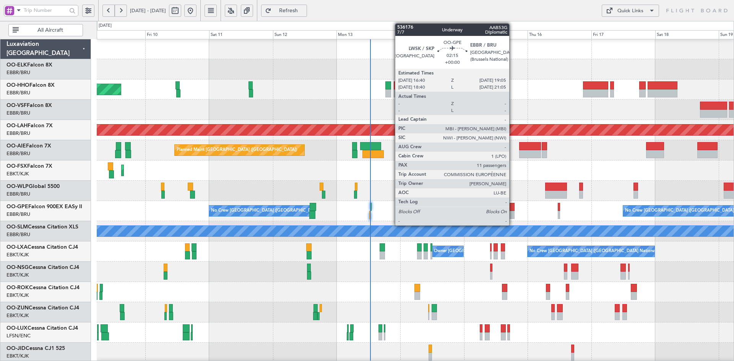
click at [513, 213] on div at bounding box center [511, 215] width 6 height 8
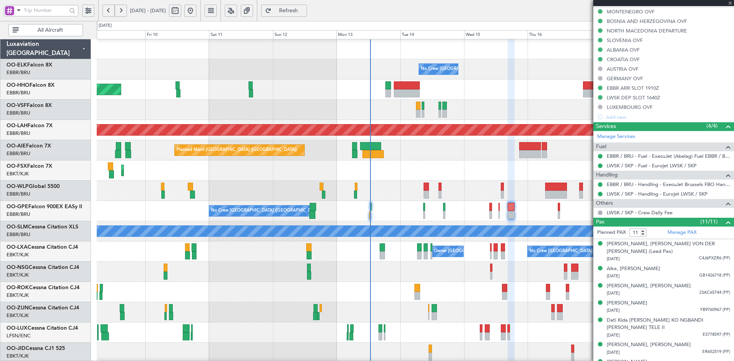
scroll to position [231, 0]
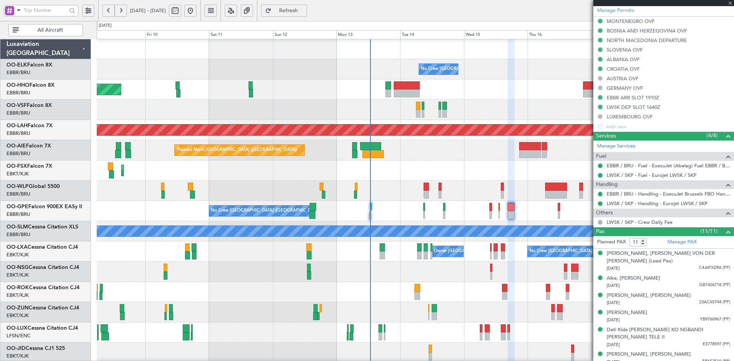
click at [731, 4] on div at bounding box center [663, 3] width 141 height 6
click at [727, 2] on span at bounding box center [730, 3] width 8 height 7
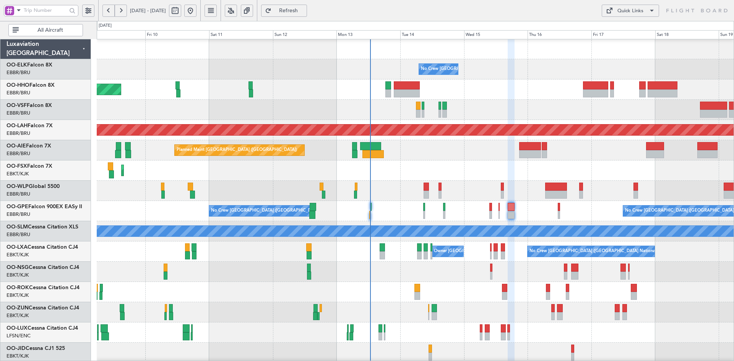
type input "0"
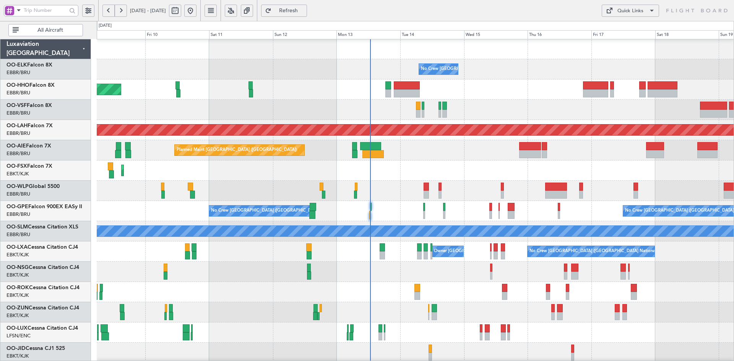
click at [671, 284] on div at bounding box center [415, 292] width 637 height 20
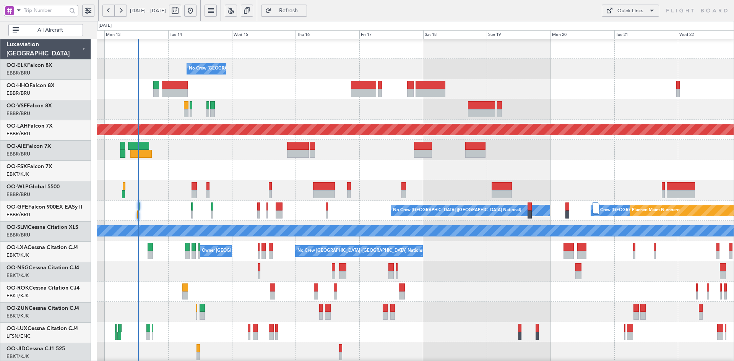
scroll to position [1, 0]
click at [486, 288] on div at bounding box center [415, 292] width 637 height 20
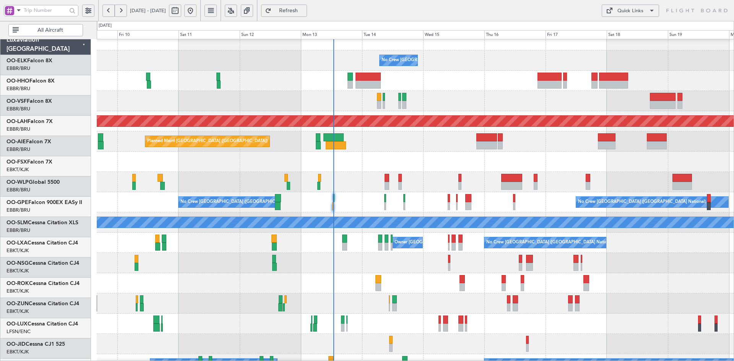
click at [409, 137] on div "Planned Maint [GEOGRAPHIC_DATA] ([GEOGRAPHIC_DATA])" at bounding box center [415, 142] width 637 height 20
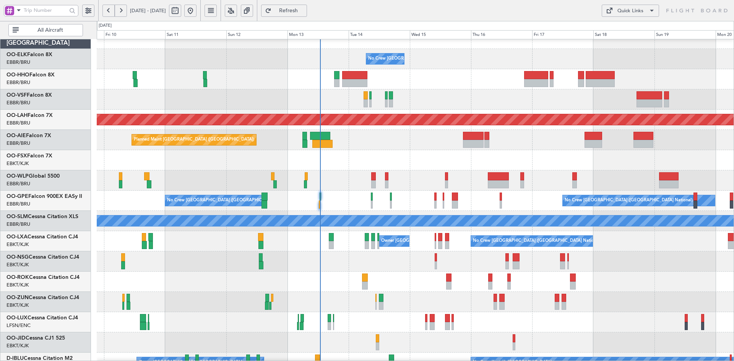
click at [427, 153] on div "Planned Maint Kortrijk-[GEOGRAPHIC_DATA]" at bounding box center [415, 160] width 637 height 20
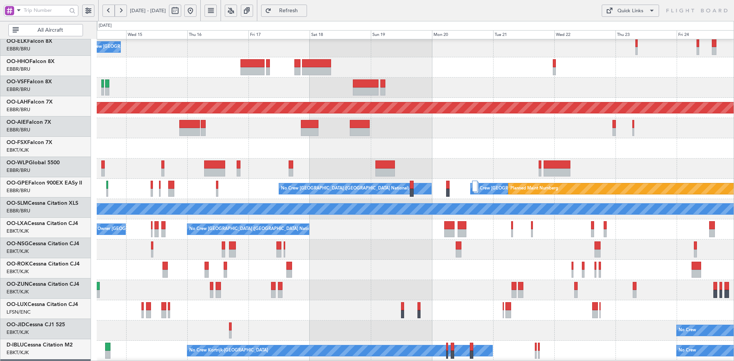
click at [392, 246] on div at bounding box center [415, 250] width 637 height 20
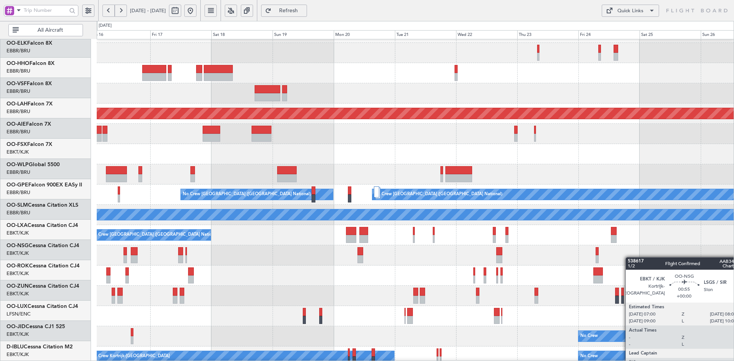
scroll to position [17, 0]
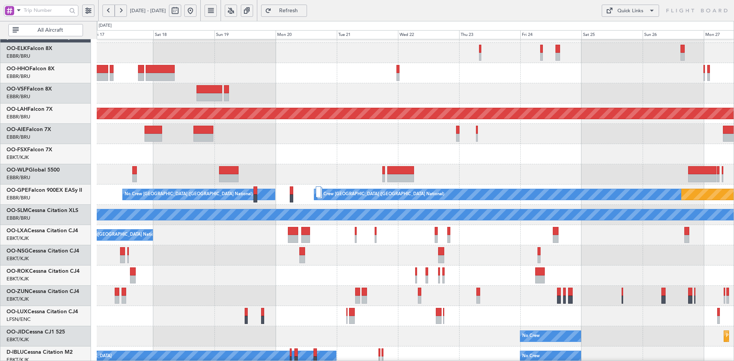
click at [555, 257] on div at bounding box center [415, 255] width 637 height 20
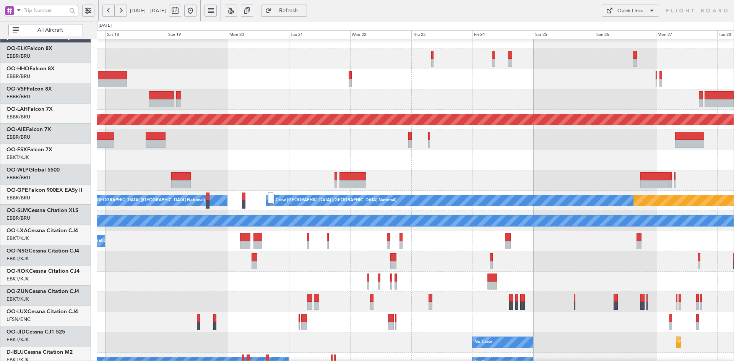
scroll to position [10, 0]
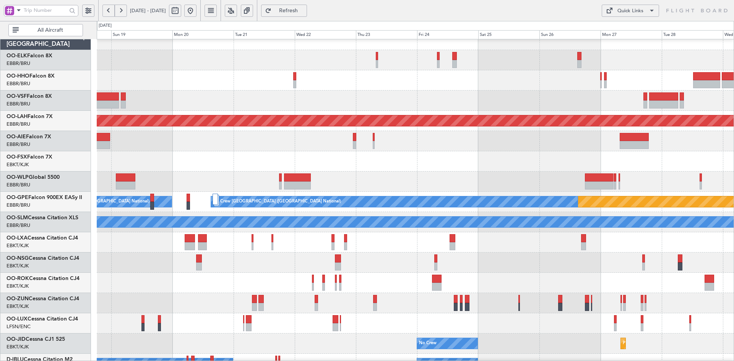
click at [561, 268] on div at bounding box center [415, 263] width 637 height 20
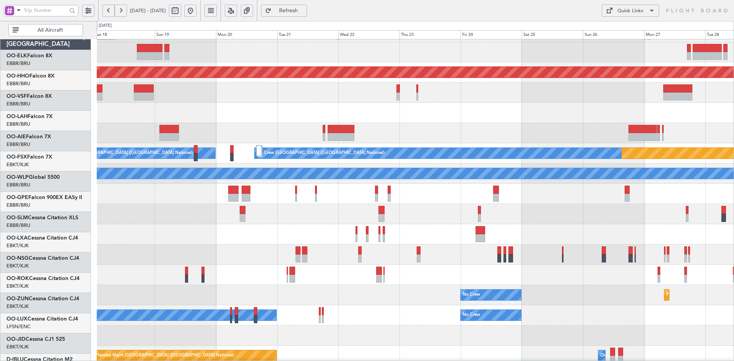
scroll to position [58, 0]
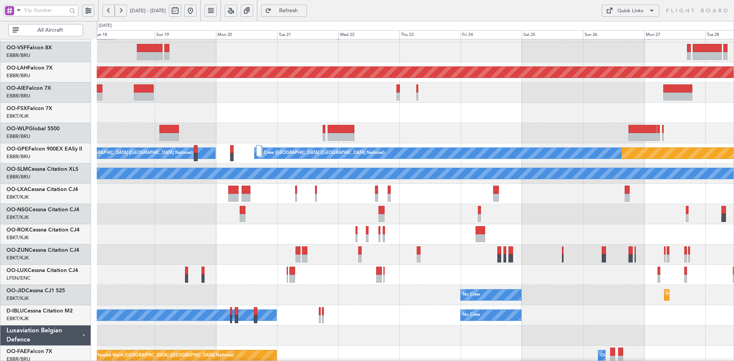
click at [482, 98] on div at bounding box center [415, 93] width 637 height 20
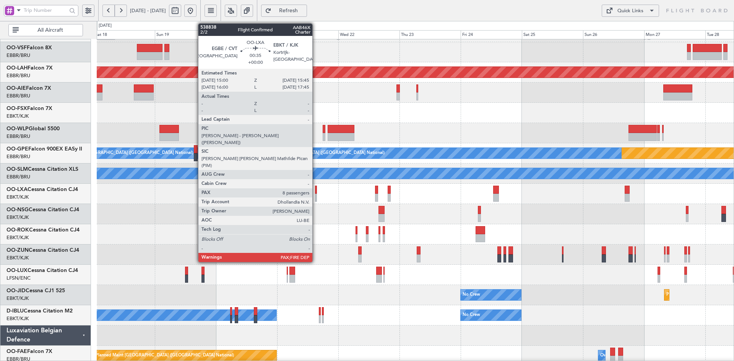
click at [316, 198] on div at bounding box center [316, 198] width 2 height 8
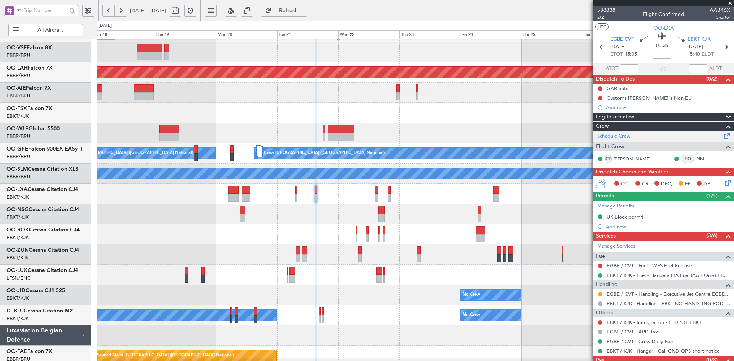
click at [625, 138] on link "Schedule Crew" at bounding box center [613, 137] width 33 height 8
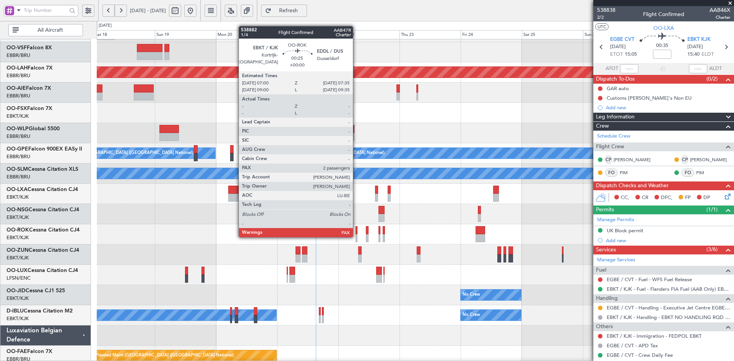
click at [356, 237] on div at bounding box center [357, 238] width 2 height 8
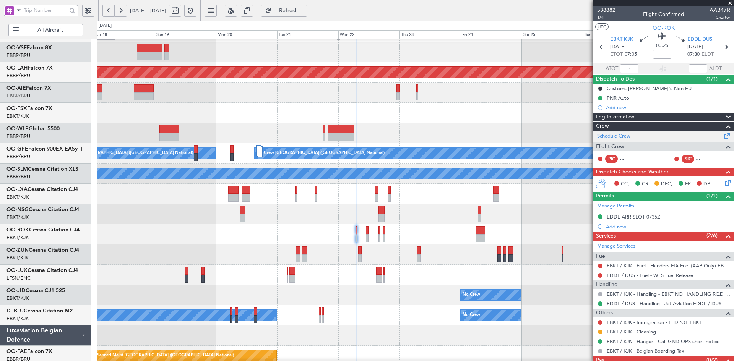
click at [615, 134] on link "Schedule Crew" at bounding box center [613, 137] width 33 height 8
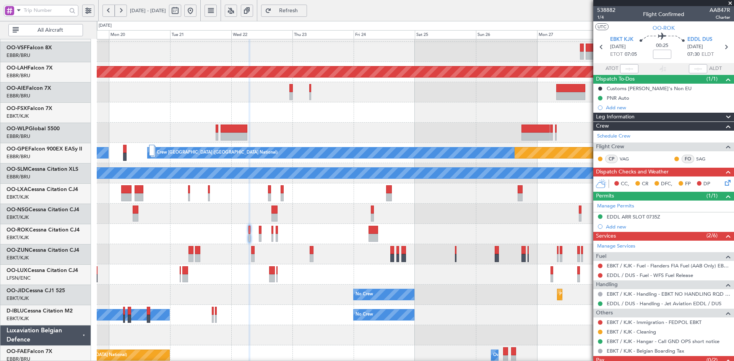
scroll to position [65, 0]
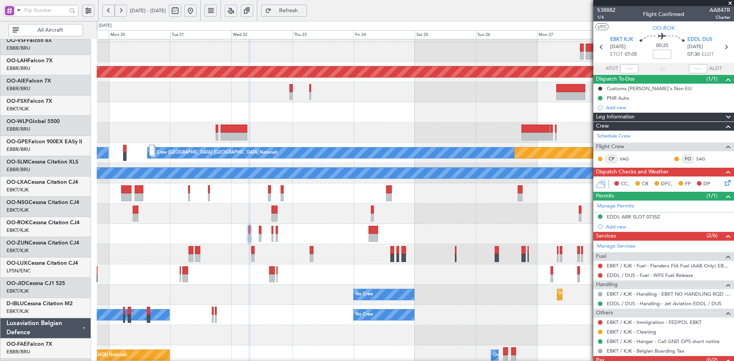
click at [392, 204] on div at bounding box center [415, 214] width 637 height 20
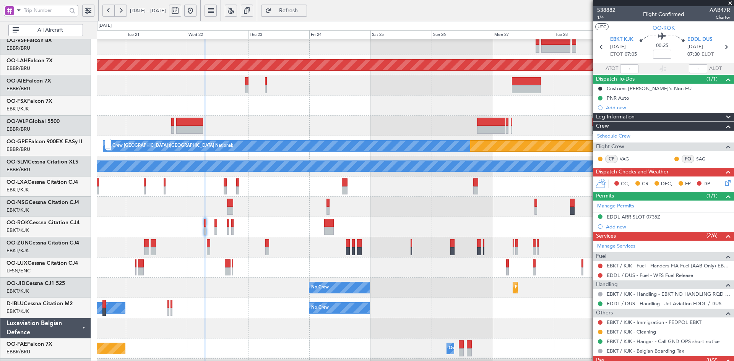
click at [502, 224] on div at bounding box center [415, 227] width 637 height 20
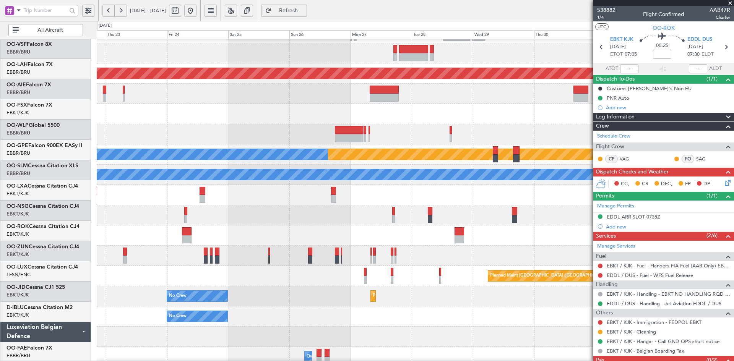
scroll to position [57, 0]
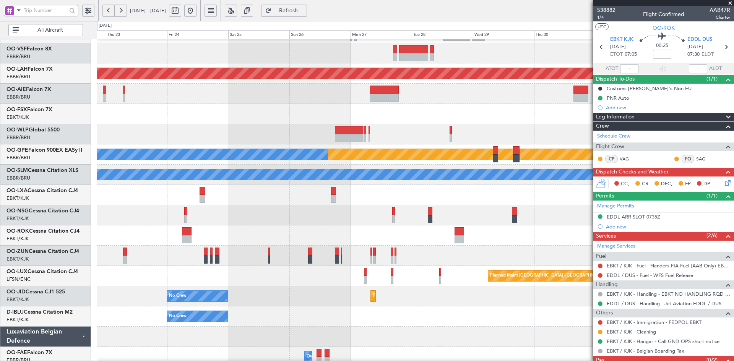
click at [472, 310] on div "No Crew No Crew Kortrijk-Wevelgem" at bounding box center [415, 317] width 637 height 20
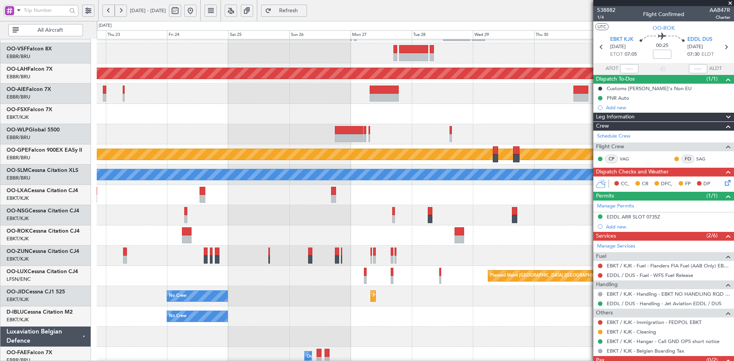
click at [730, 3] on span at bounding box center [730, 3] width 8 height 7
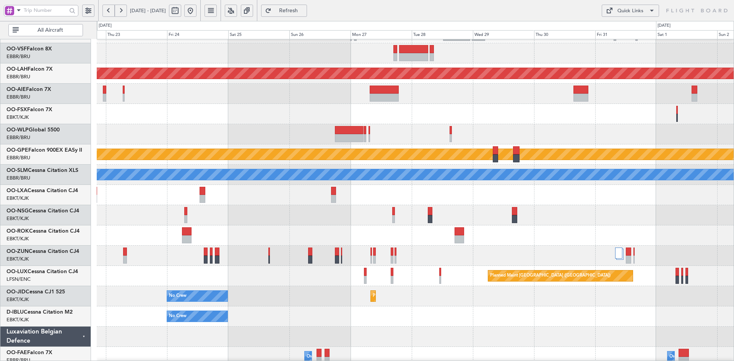
type input "0"
click at [197, 11] on button at bounding box center [190, 11] width 12 height 12
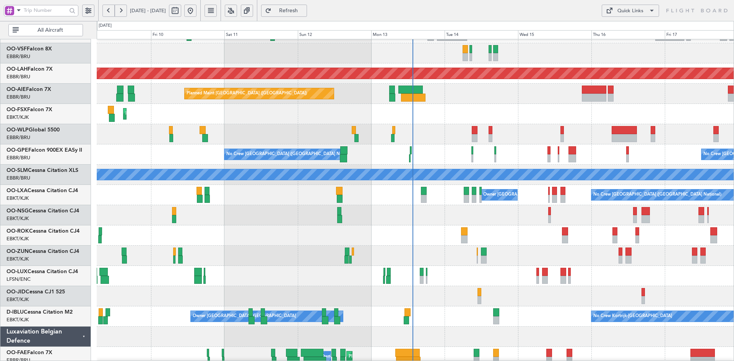
click at [463, 112] on div "Planned Maint Kortrijk-[GEOGRAPHIC_DATA]" at bounding box center [415, 114] width 637 height 20
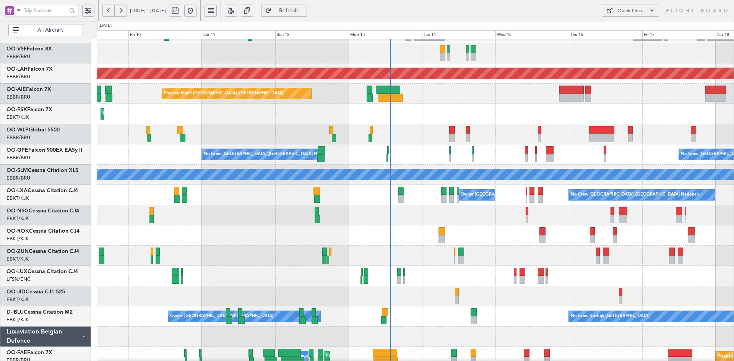
click at [501, 227] on div "Planned Maint Geneva (Cointrin) - - LROP 21:15 Z RJTT 08:30 Z - - EBBR 17:05 Z …" at bounding box center [415, 184] width 637 height 405
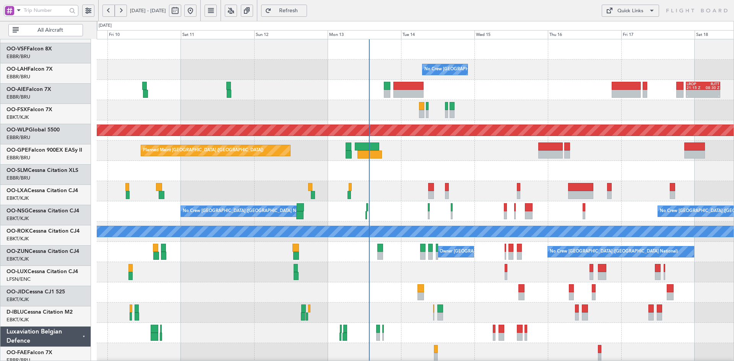
scroll to position [0, 0]
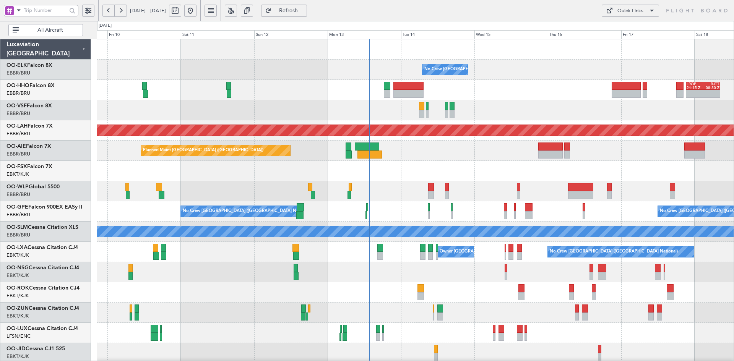
click at [410, 100] on div "- - LROP 21:15 Z RJTT 08:30 Z Planned Maint Geneva (Cointrin)" at bounding box center [415, 90] width 637 height 20
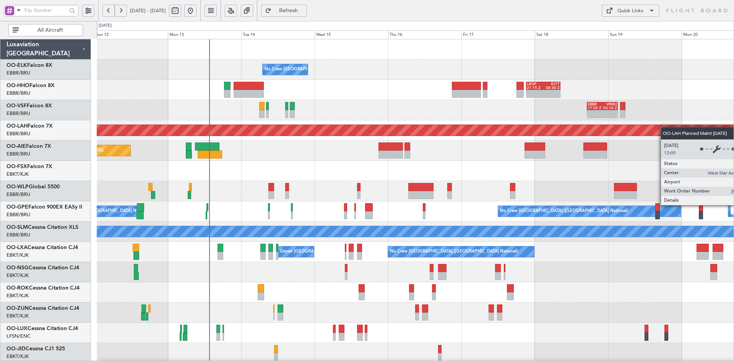
click at [663, 129] on div "No Crew Brussels (Brussels National) - - LROP 21:15 Z RJTT 08:30 Z - - EBBR 17:…" at bounding box center [415, 241] width 637 height 405
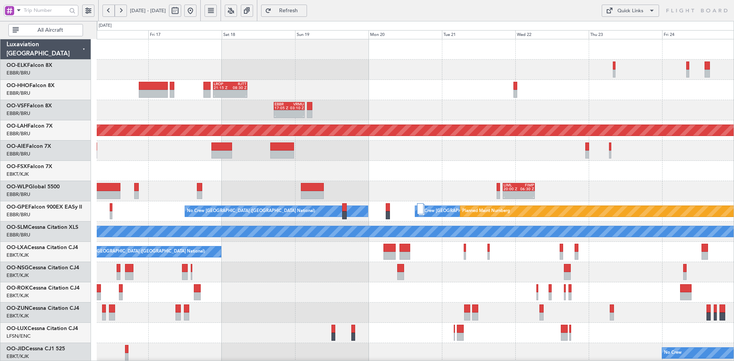
click at [396, 85] on div "No Crew Brussels (Brussels National) - - LROP 21:15 Z RJTT 08:30 Z - - EBBR 17:…" at bounding box center [415, 241] width 637 height 405
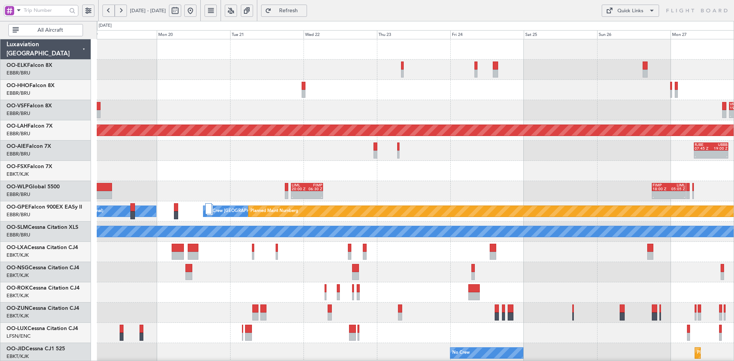
scroll to position [1, 0]
click at [533, 300] on div at bounding box center [415, 293] width 637 height 20
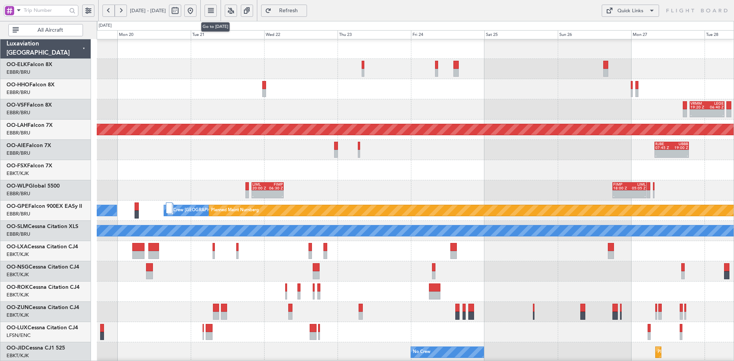
click at [197, 8] on button at bounding box center [190, 11] width 12 height 12
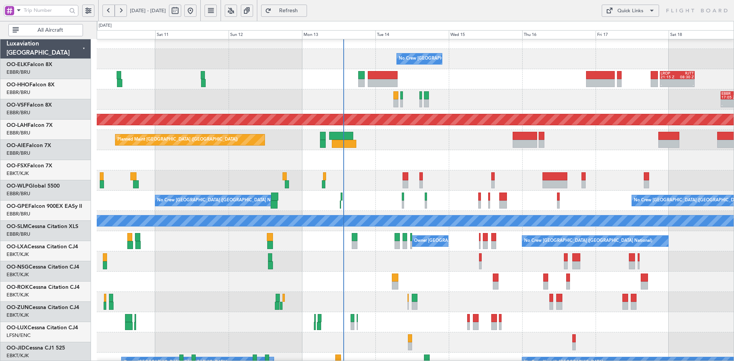
click at [554, 136] on div "No Crew Brussels (Brussels National) - - LROP 21:15 Z RJTT 08:30 Z Planned Main…" at bounding box center [415, 231] width 637 height 405
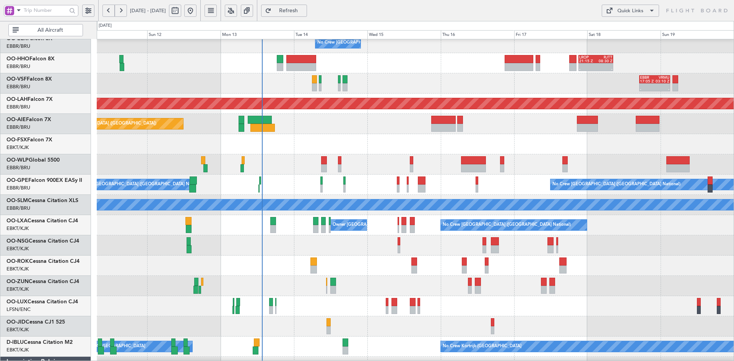
click at [432, 112] on div "No Crew Brussels (Brussels National) - - LROP 21:15 Z RJTT 08:30 Z Planned Main…" at bounding box center [415, 215] width 637 height 405
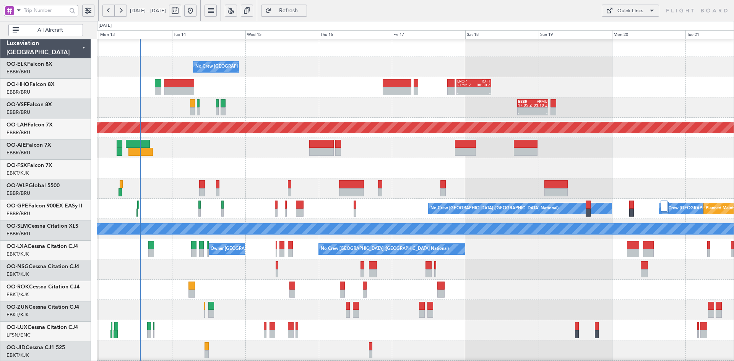
scroll to position [3, 0]
click at [503, 74] on div "No Crew [GEOGRAPHIC_DATA] ([GEOGRAPHIC_DATA] National)" at bounding box center [415, 67] width 637 height 20
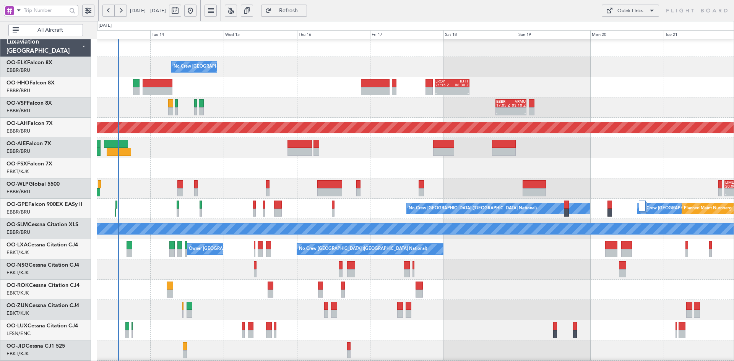
click at [523, 112] on div "No Crew Brussels (Brussels National) - - LROP 21:15 Z RJTT 08:30 Z - - EBBR 17:…" at bounding box center [415, 239] width 637 height 405
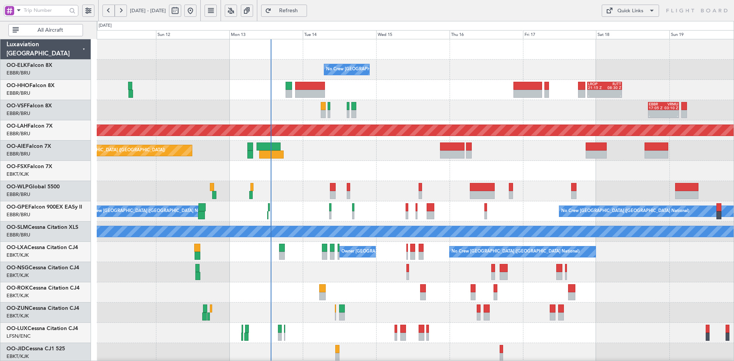
click at [429, 73] on div "No Crew [GEOGRAPHIC_DATA] ([GEOGRAPHIC_DATA] National)" at bounding box center [415, 70] width 637 height 20
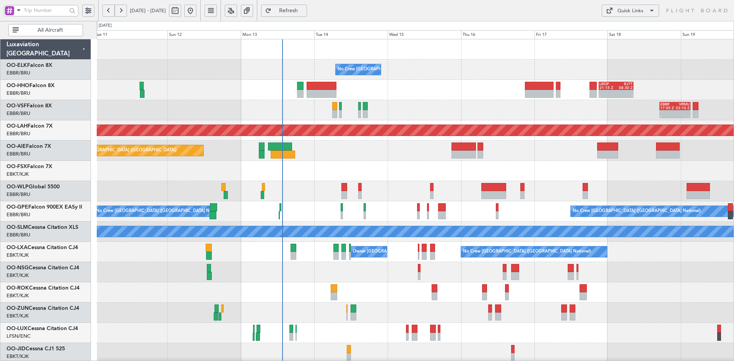
click at [575, 283] on div at bounding box center [415, 293] width 637 height 20
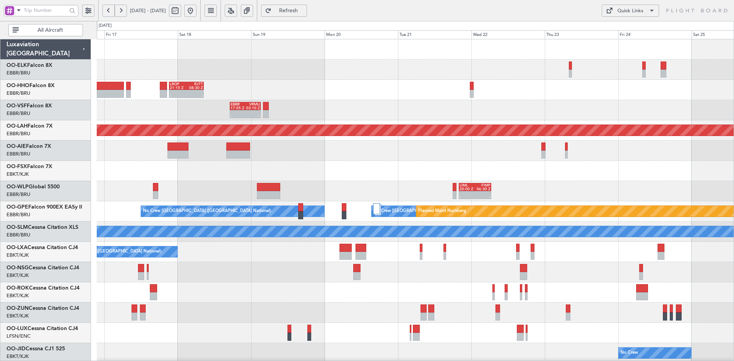
click at [274, 171] on div at bounding box center [415, 171] width 637 height 20
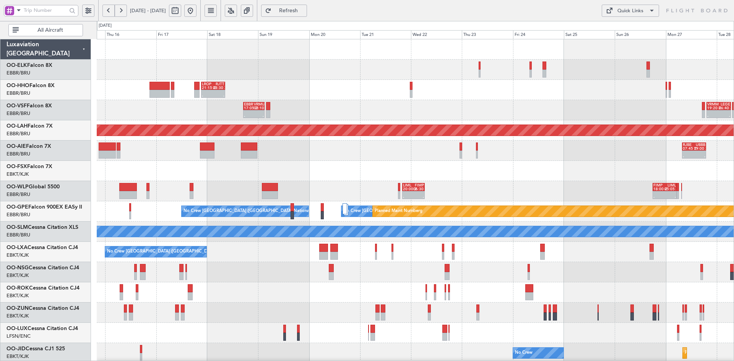
click at [594, 161] on div at bounding box center [415, 171] width 637 height 20
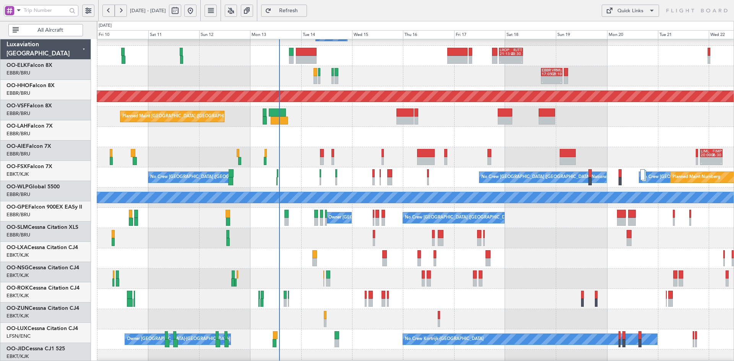
scroll to position [34, 0]
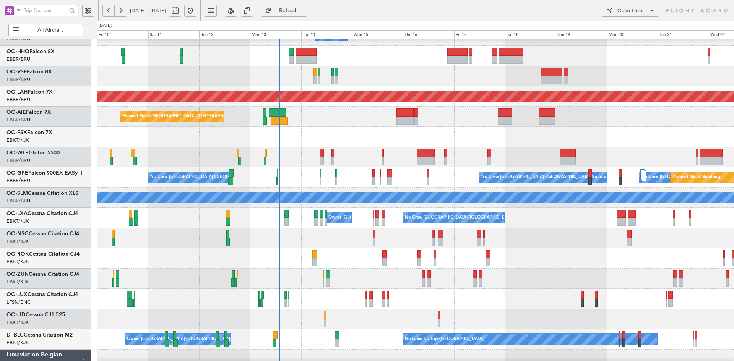
click at [654, 146] on div "Planned Maint Kortrijk-[GEOGRAPHIC_DATA]" at bounding box center [415, 137] width 637 height 20
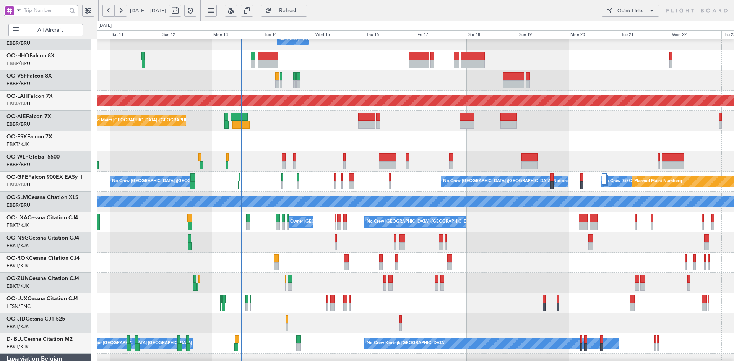
scroll to position [31, 0]
click at [390, 135] on div "Planned Maint Kortrijk-[GEOGRAPHIC_DATA]" at bounding box center [415, 141] width 637 height 20
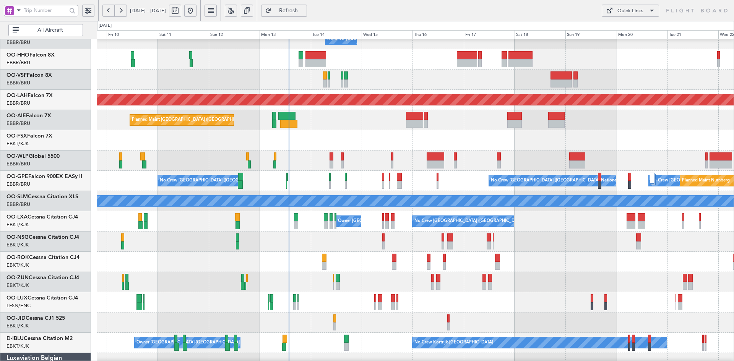
scroll to position [37, 0]
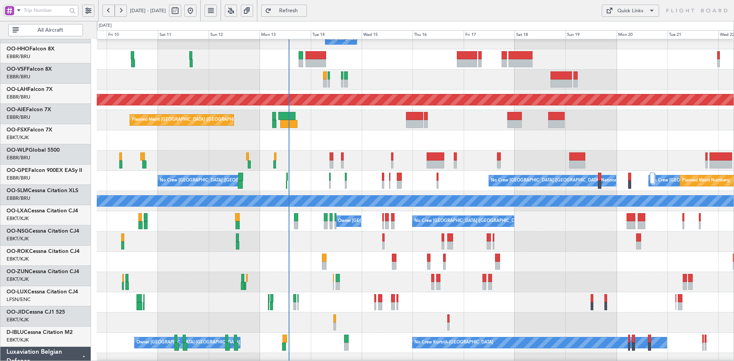
click at [450, 133] on div "Planned Maint Kortrijk-[GEOGRAPHIC_DATA]" at bounding box center [415, 140] width 637 height 20
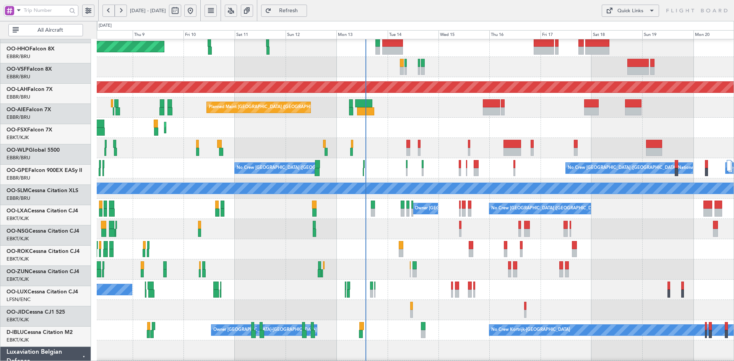
scroll to position [43, 0]
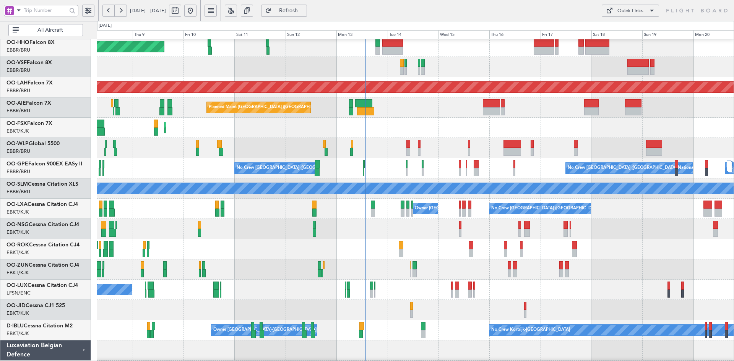
click at [418, 120] on div "Planned Maint Kortrijk-[GEOGRAPHIC_DATA]" at bounding box center [415, 128] width 637 height 20
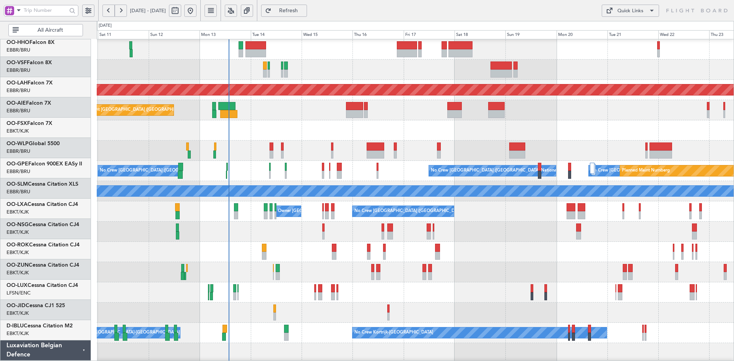
click at [573, 133] on div "Planned Maint Kortrijk-[GEOGRAPHIC_DATA]" at bounding box center [415, 130] width 637 height 20
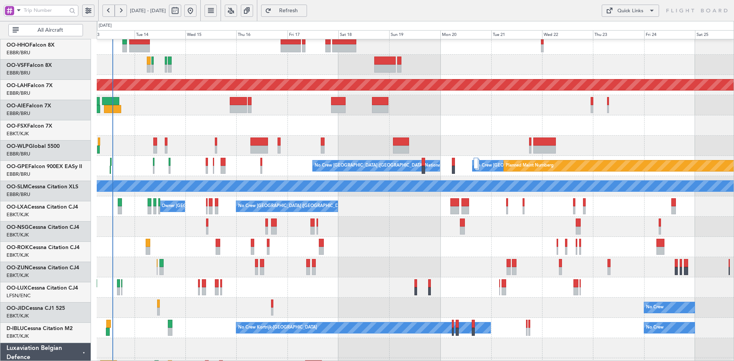
click at [551, 124] on div at bounding box center [415, 125] width 637 height 20
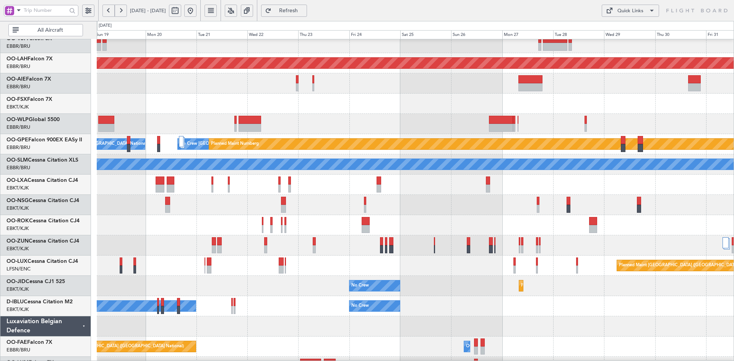
click at [353, 117] on div at bounding box center [415, 124] width 637 height 20
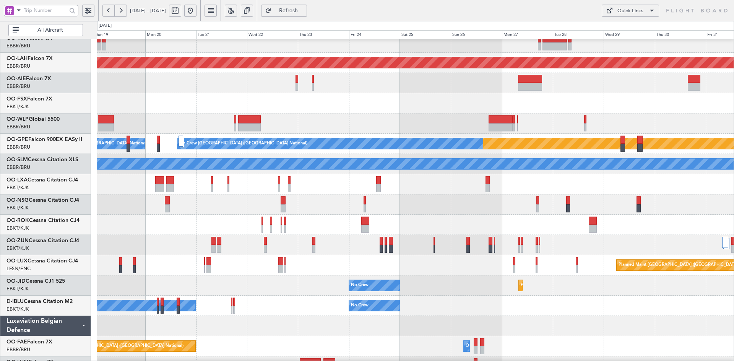
scroll to position [76, 0]
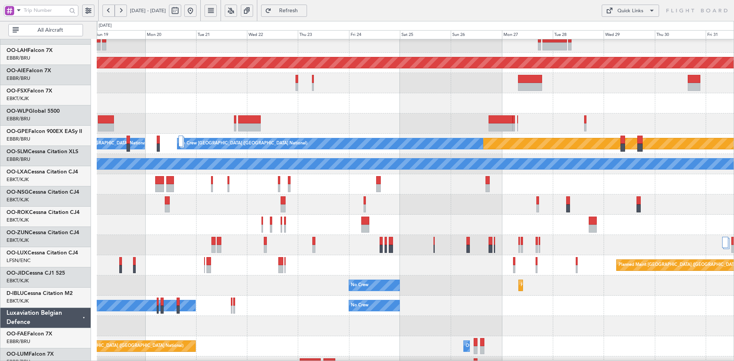
click at [483, 138] on div "No Crew [GEOGRAPHIC_DATA] ([GEOGRAPHIC_DATA] National)" at bounding box center [330, 143] width 306 height 11
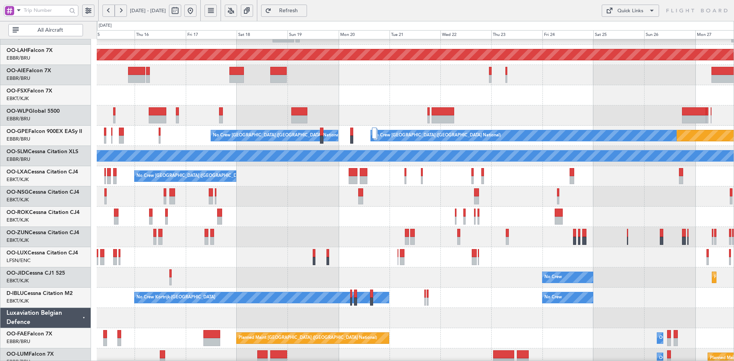
click at [412, 106] on div at bounding box center [415, 95] width 637 height 20
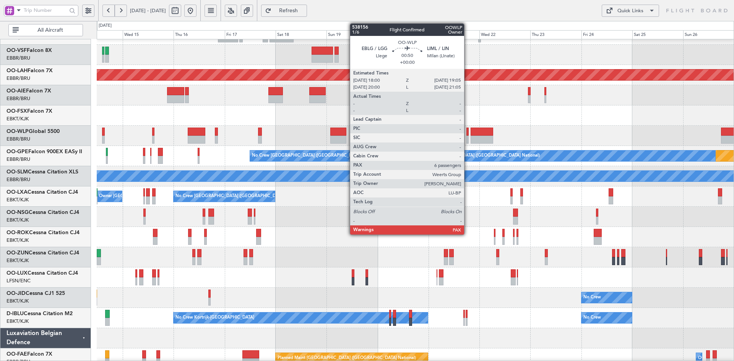
click at [468, 140] on div at bounding box center [467, 140] width 3 height 8
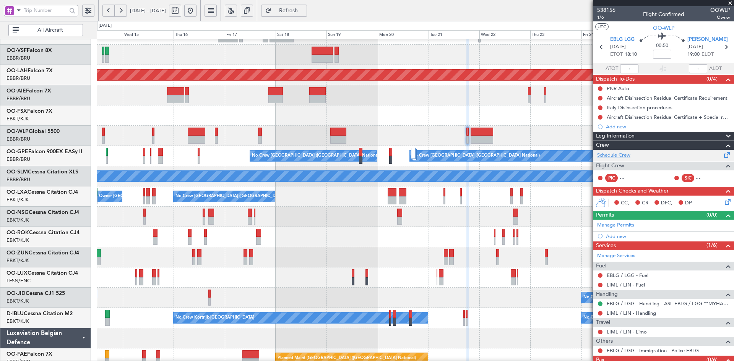
click at [619, 155] on link "Schedule Crew" at bounding box center [613, 156] width 33 height 8
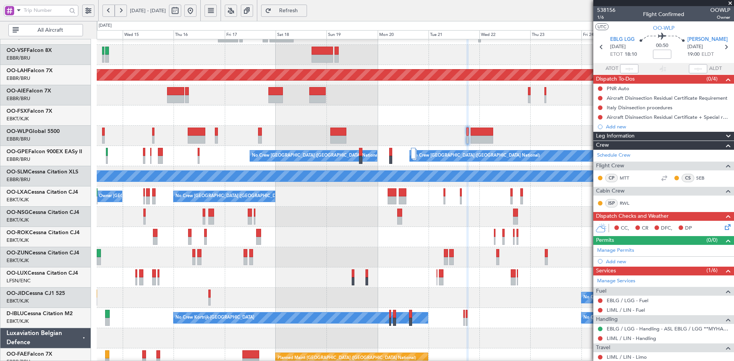
scroll to position [60, 0]
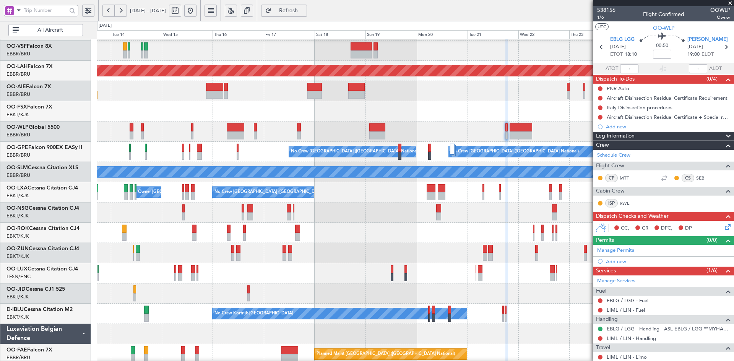
click at [435, 125] on div at bounding box center [415, 132] width 637 height 20
click at [406, 236] on div at bounding box center [415, 233] width 637 height 20
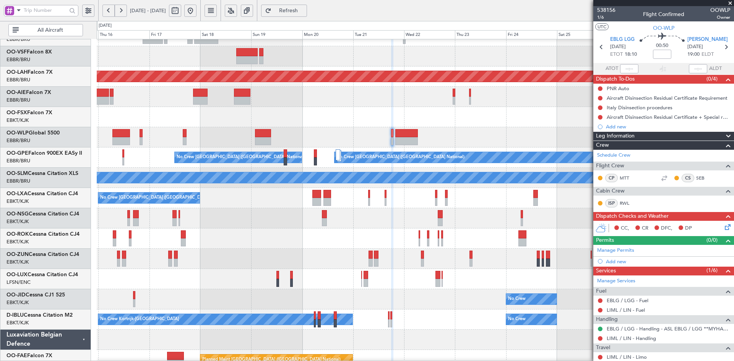
scroll to position [54, 0]
click at [419, 201] on div "No Crew Brussels (Brussels National) Owner Kortrijk-Wevelgem" at bounding box center [415, 198] width 637 height 20
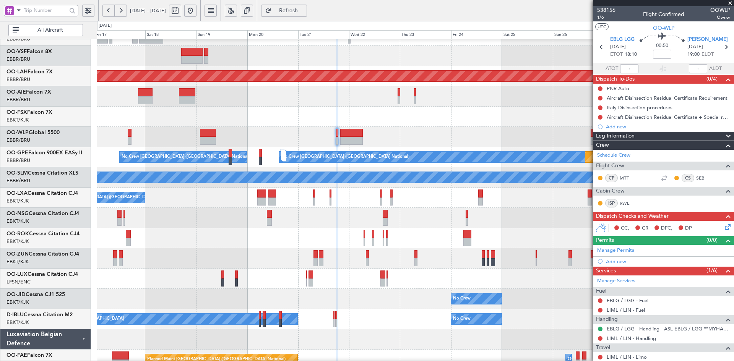
click at [467, 213] on div at bounding box center [415, 218] width 637 height 20
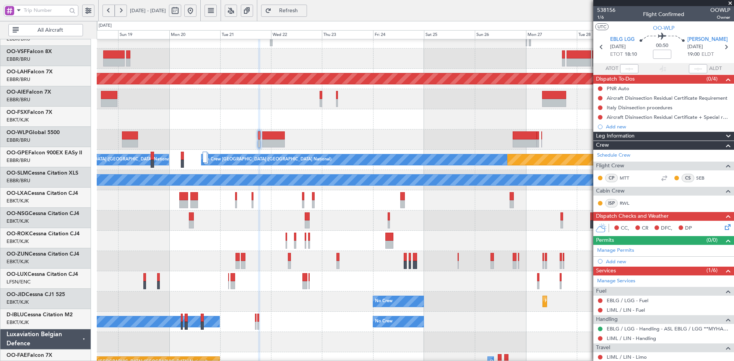
scroll to position [52, 0]
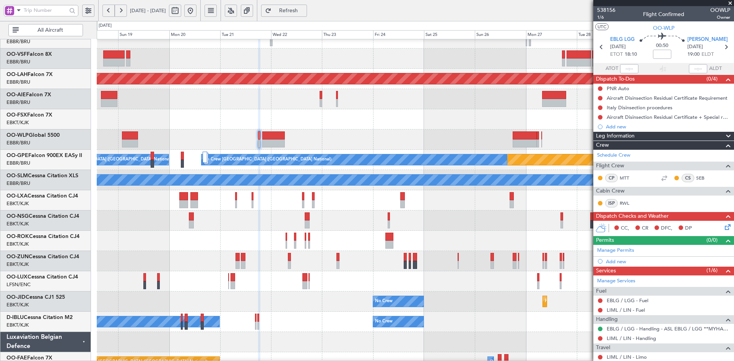
click at [423, 219] on div at bounding box center [415, 221] width 637 height 20
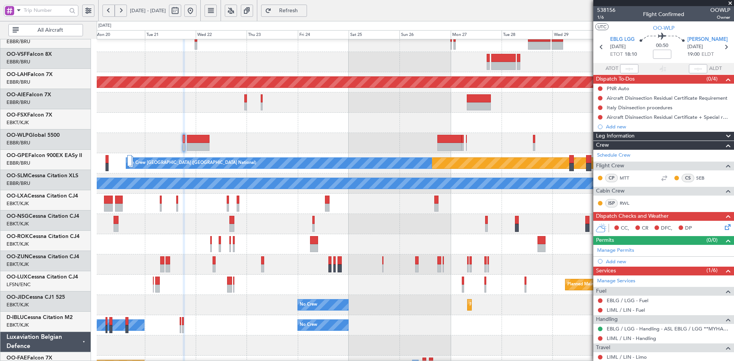
scroll to position [48, 0]
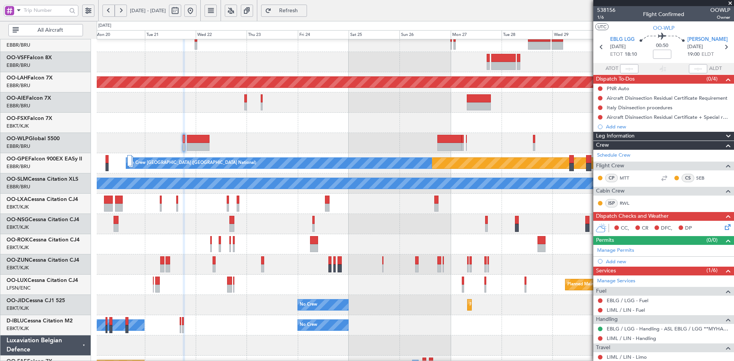
click at [469, 242] on div at bounding box center [415, 244] width 637 height 20
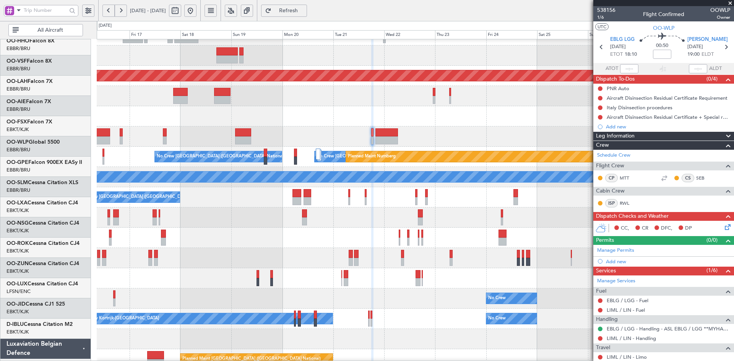
scroll to position [55, 0]
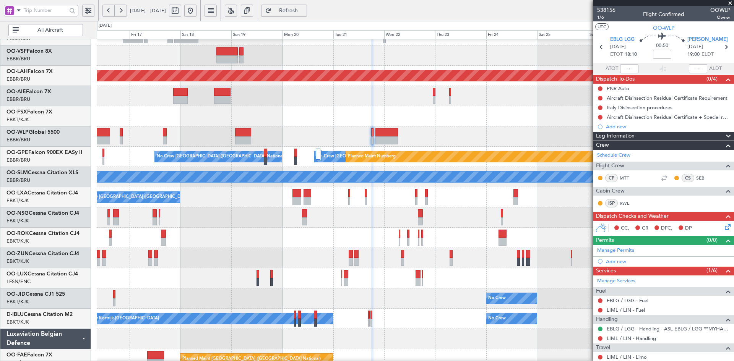
click at [541, 232] on div at bounding box center [415, 238] width 637 height 20
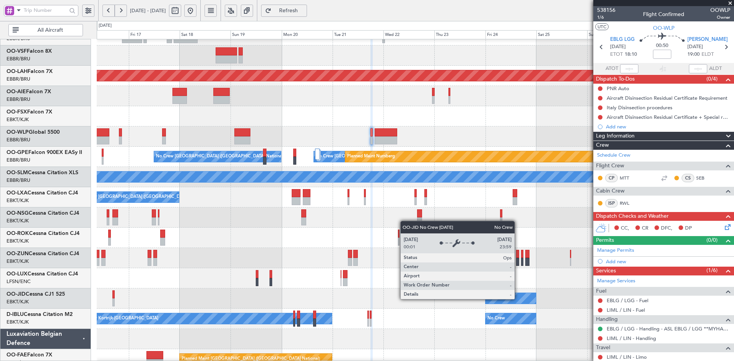
click at [486, 299] on div "No Crew" at bounding box center [511, 298] width 50 height 11
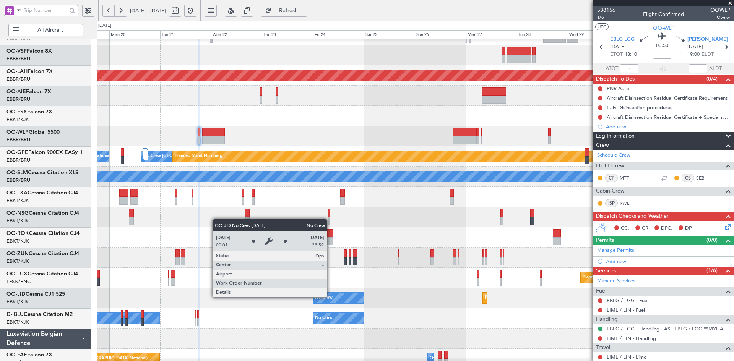
scroll to position [55, 0]
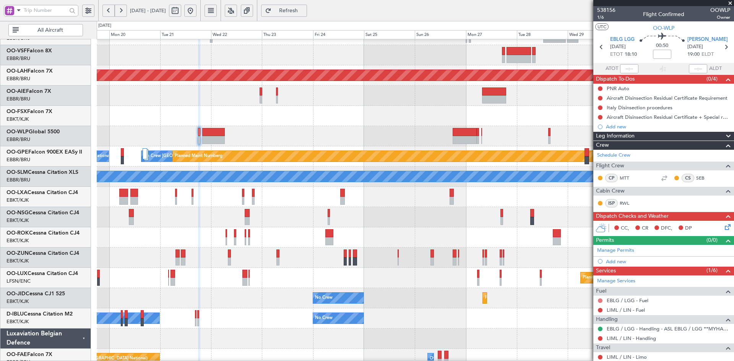
click at [610, 307] on link "LIML / LIN - Fuel" at bounding box center [626, 310] width 38 height 6
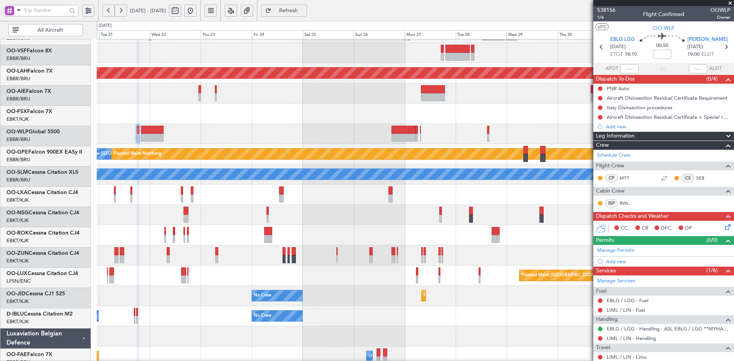
scroll to position [57, 0]
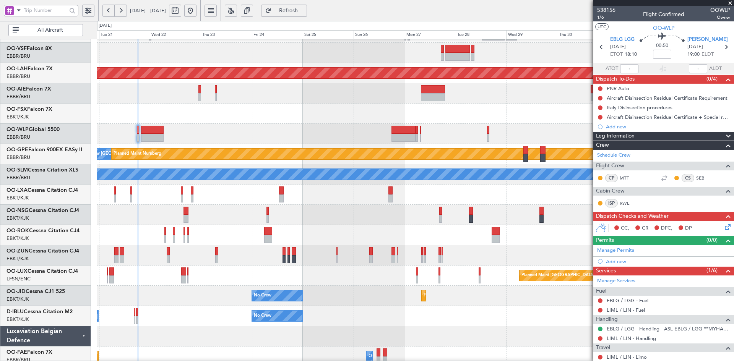
click at [425, 213] on div at bounding box center [415, 215] width 637 height 20
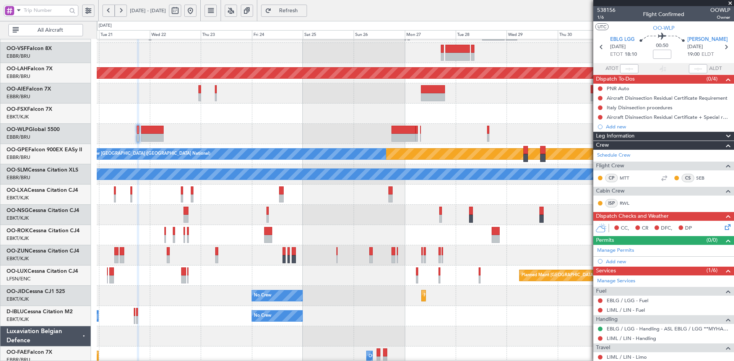
click at [731, 3] on span at bounding box center [730, 3] width 8 height 7
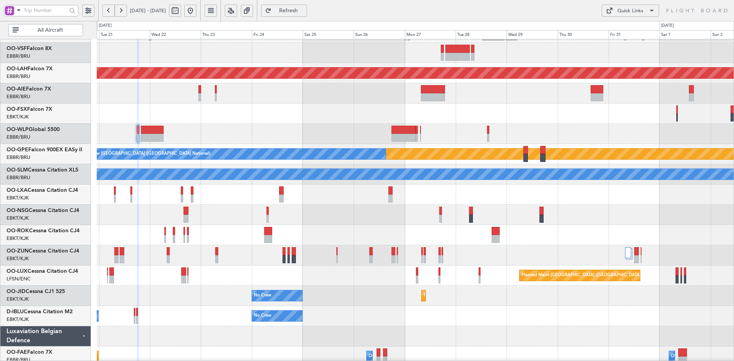
type input "0"
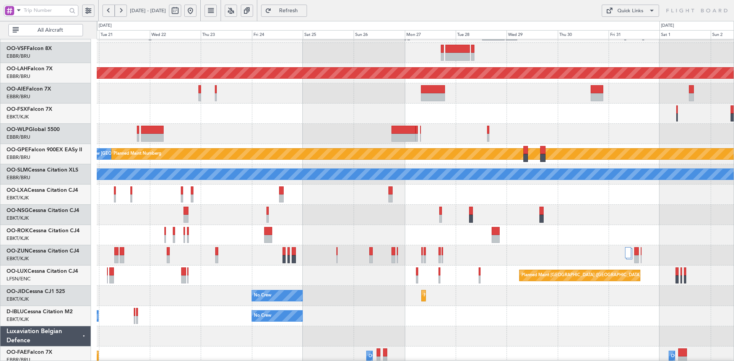
click at [197, 8] on button at bounding box center [190, 11] width 12 height 12
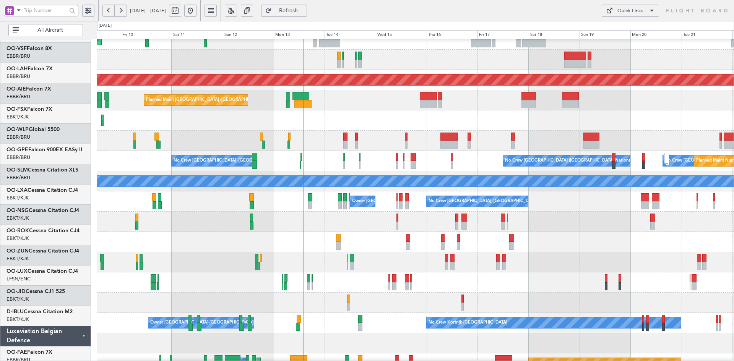
click at [413, 213] on div "Planned Maint Geneva (Cointrin) Planned Maint Alton-st Louis (St Louis Regl) Pl…" at bounding box center [415, 191] width 637 height 405
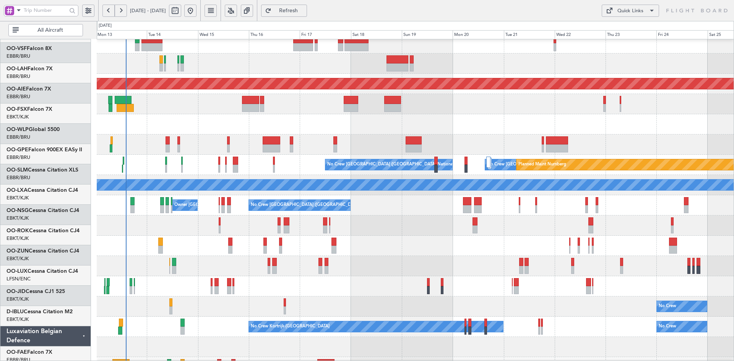
scroll to position [47, 0]
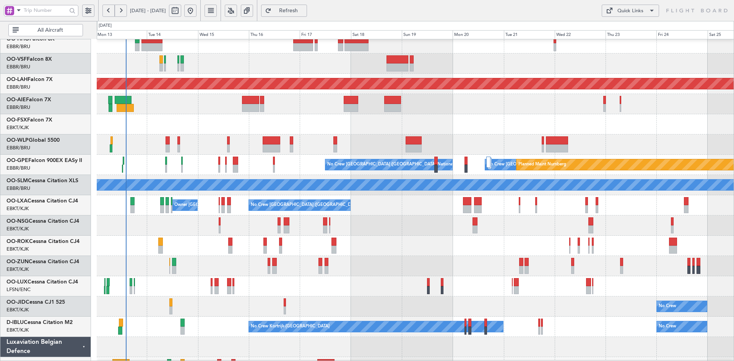
click at [588, 155] on div at bounding box center [415, 145] width 637 height 20
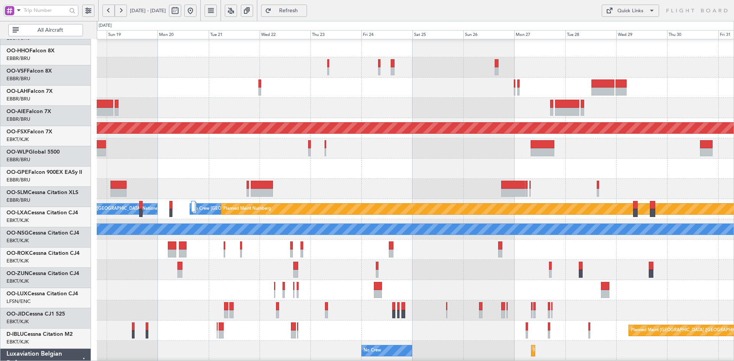
scroll to position [2, 0]
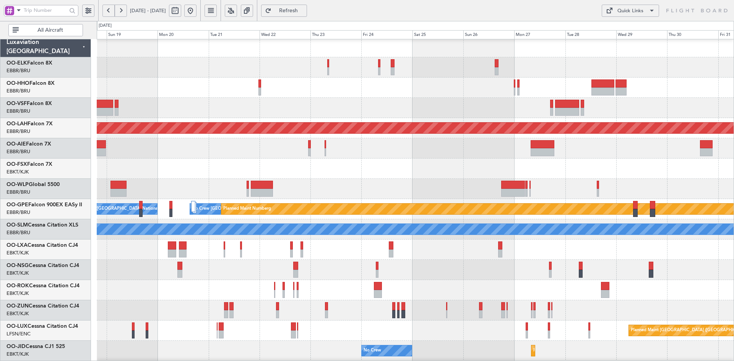
click at [426, 294] on div at bounding box center [415, 290] width 637 height 20
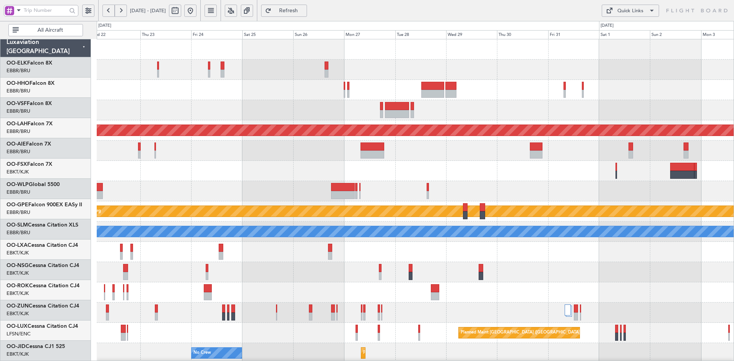
scroll to position [0, 0]
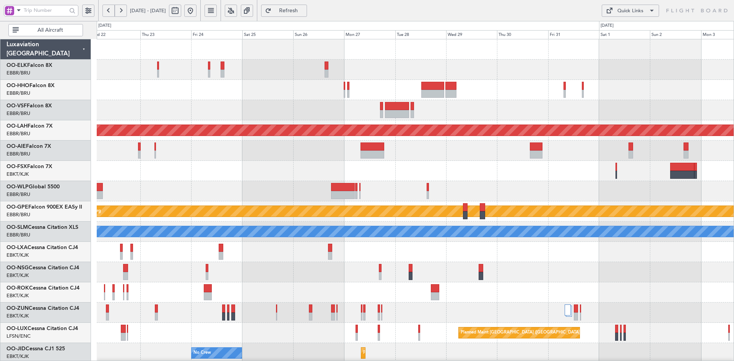
click at [522, 112] on div at bounding box center [415, 110] width 637 height 20
click at [517, 162] on div "Planned Maint Alton-st Louis (St Louis Regl) No Crew Brussels (Brussels Nationa…" at bounding box center [415, 241] width 637 height 405
click at [541, 93] on div at bounding box center [415, 90] width 637 height 20
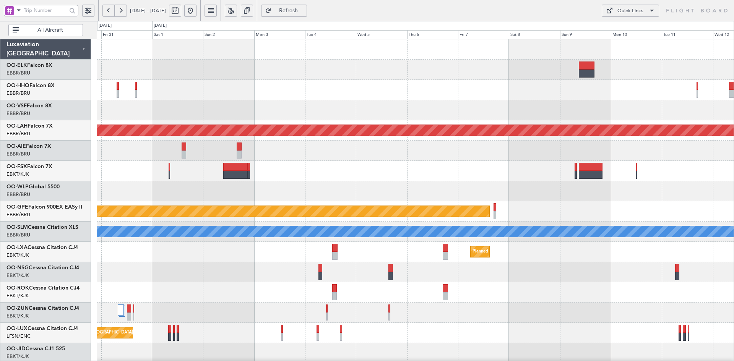
click at [358, 184] on div "Planned Maint Alton-st Louis (St Louis Regl) Planned Maint Nurnberg A/C Unavail…" at bounding box center [415, 241] width 637 height 405
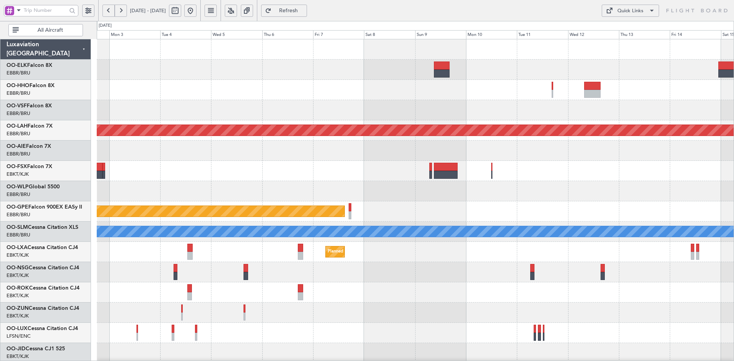
click at [503, 69] on div at bounding box center [415, 70] width 637 height 20
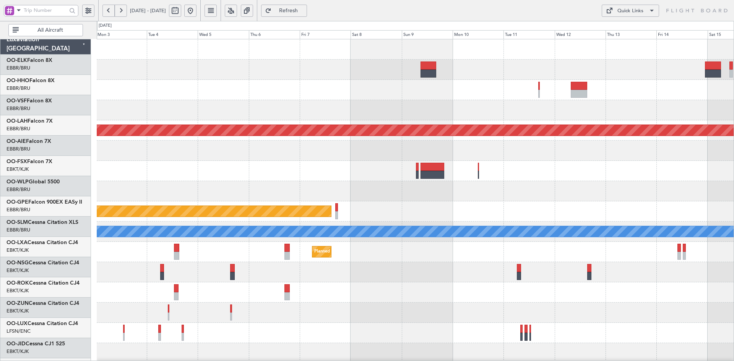
click at [734, 196] on html "03 Nov 2025 - 15 Nov 2025 Refresh Quick Links All Aircraft Planned Maint Alton-…" at bounding box center [367, 180] width 734 height 361
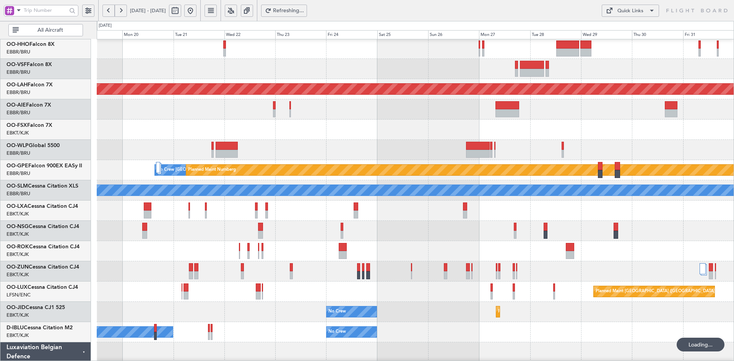
scroll to position [52, 0]
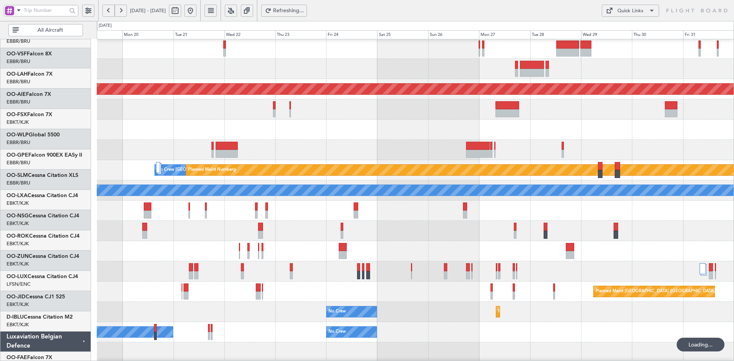
click at [453, 208] on div at bounding box center [415, 211] width 637 height 20
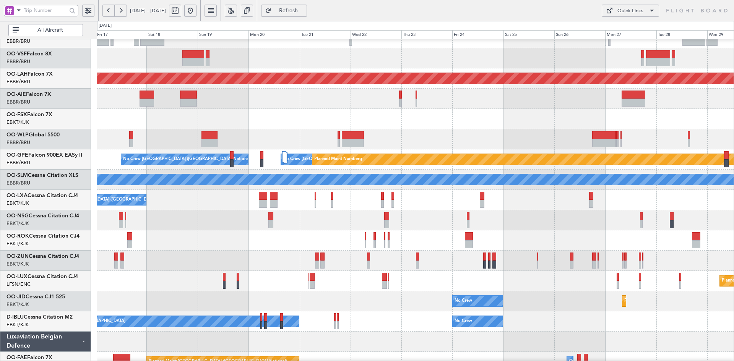
click at [520, 210] on div "No Crew Brussels (Brussels National) Owner Kortrijk-Wevelgem" at bounding box center [415, 200] width 637 height 20
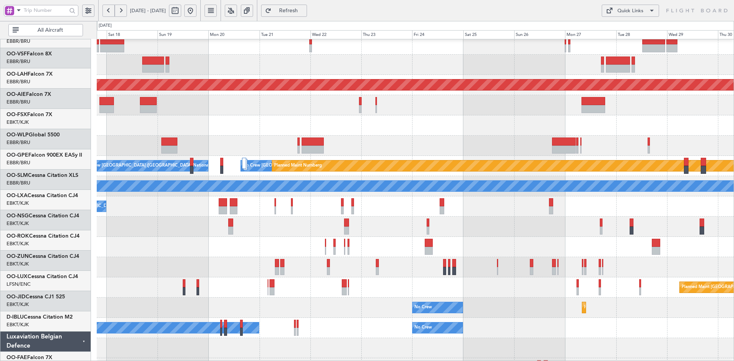
scroll to position [45, 0]
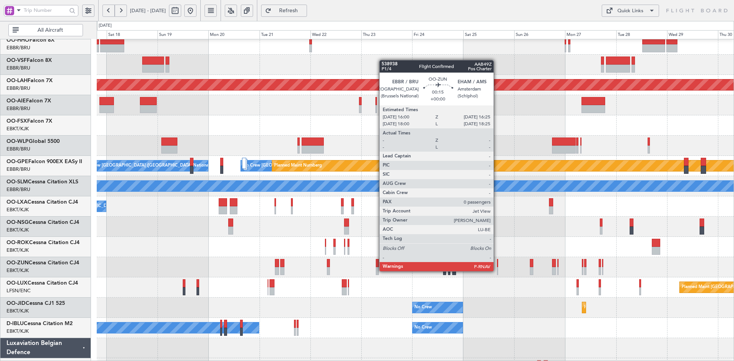
click at [497, 271] on div at bounding box center [497, 271] width 1 height 8
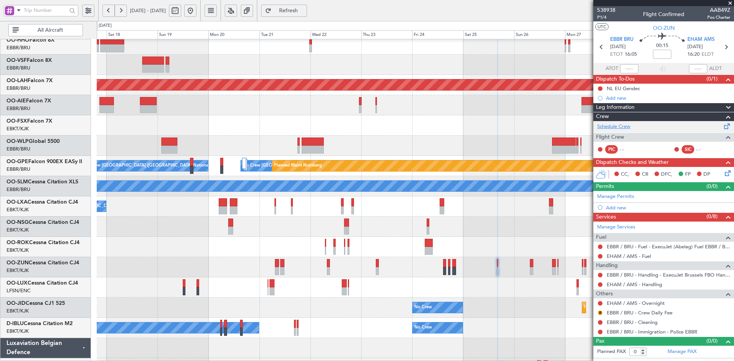
click at [603, 127] on link "Schedule Crew" at bounding box center [613, 127] width 33 height 8
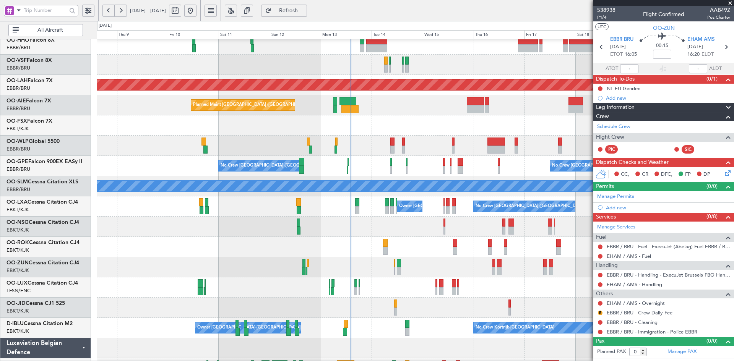
click at [734, 117] on html "17 Oct 2025 - 30 Oct 2025 Refresh Quick Links All Aircraft Planned Maint Alton-…" at bounding box center [367, 180] width 734 height 361
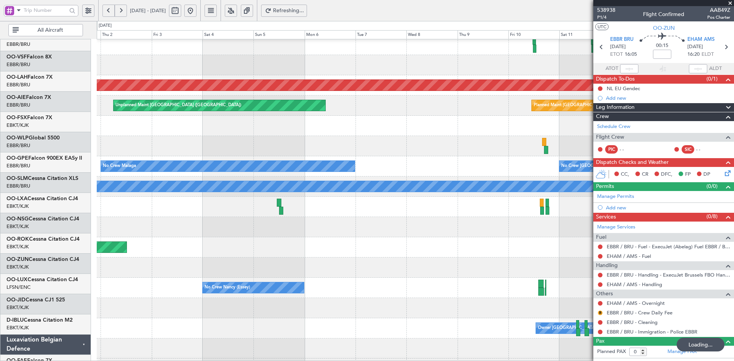
scroll to position [45, 0]
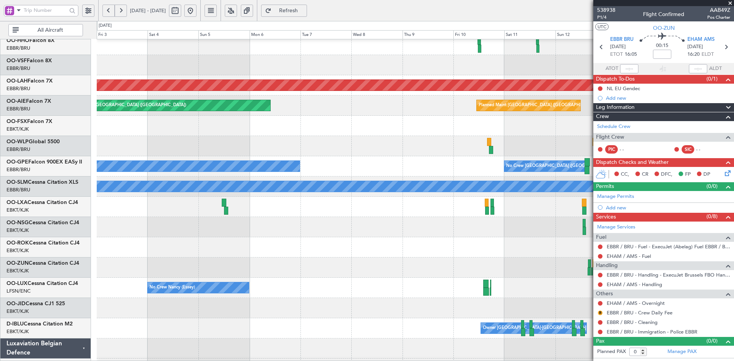
click at [471, 156] on div at bounding box center [415, 146] width 637 height 20
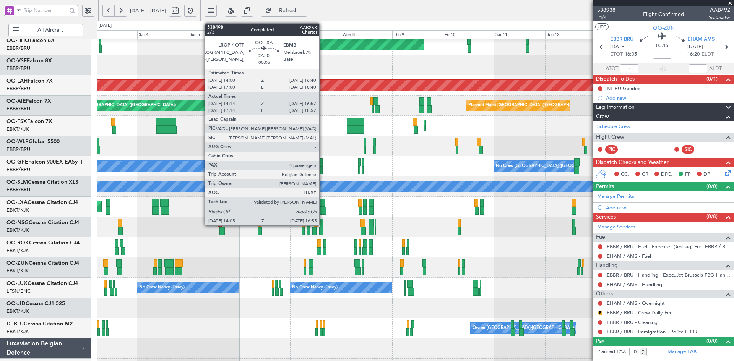
click at [323, 211] on div at bounding box center [323, 211] width 6 height 8
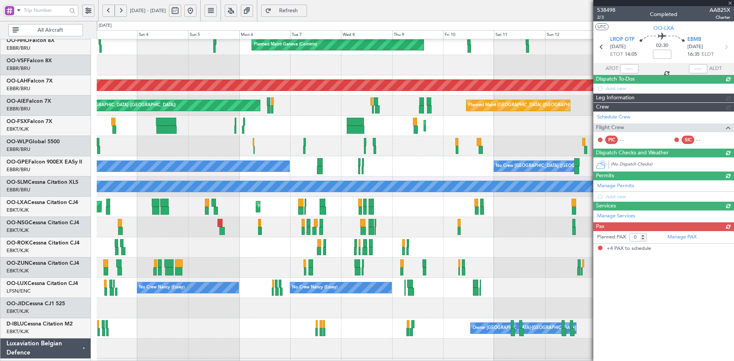
type input "-00:05"
type input "14:19"
type input "16:52"
type input "4"
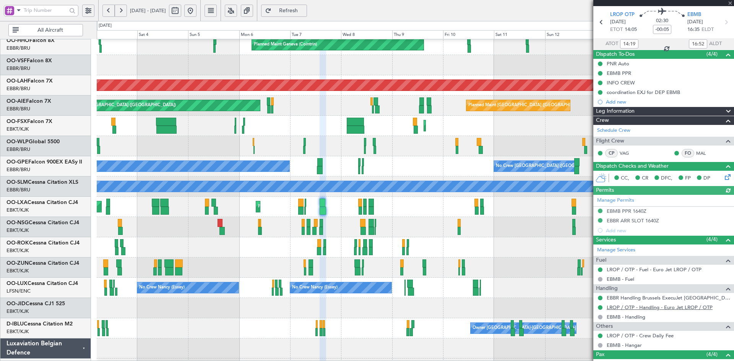
scroll to position [104, 0]
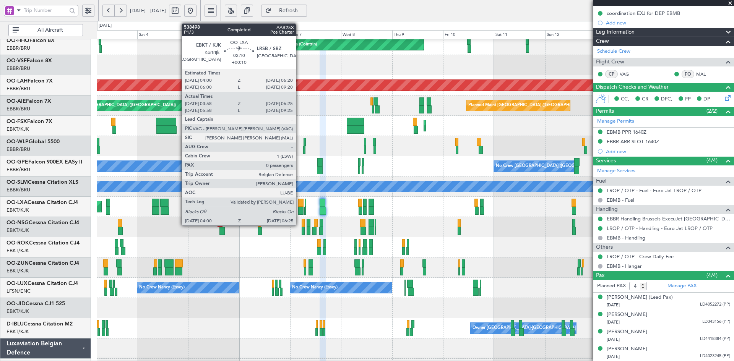
click at [299, 211] on div at bounding box center [300, 211] width 5 height 8
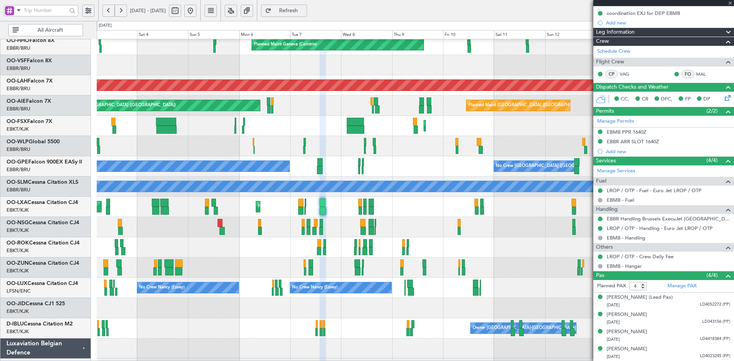
type input "+00:10"
type input "04:03"
type input "06:20"
type input "0"
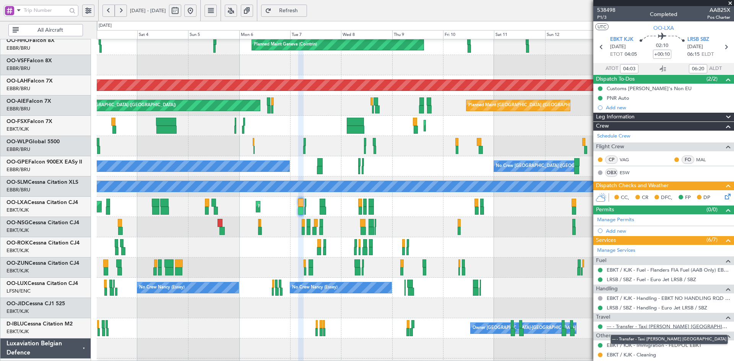
click at [646, 324] on link "--- - Transfer - Taxi Sam Belgium" at bounding box center [668, 326] width 123 height 6
click at [639, 328] on link "--- - Transfer - Taxi Sam Belgium" at bounding box center [668, 326] width 123 height 6
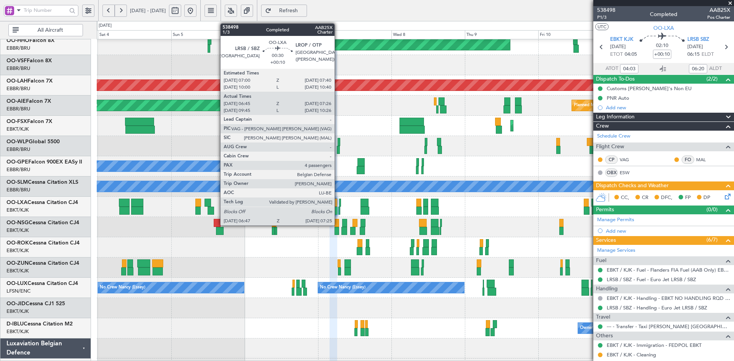
click at [331, 208] on div at bounding box center [334, 211] width 8 height 8
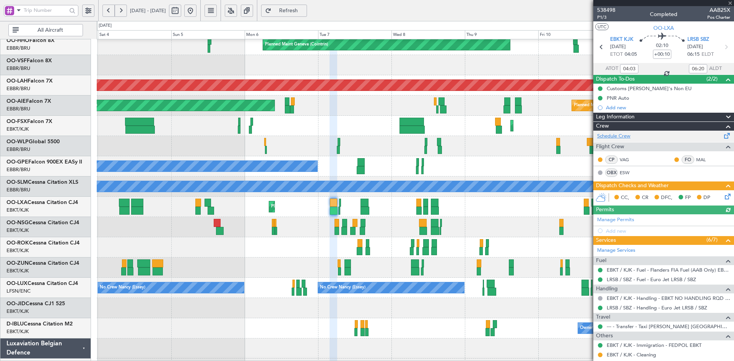
click at [619, 133] on link "Schedule Crew" at bounding box center [613, 137] width 33 height 8
click at [609, 138] on link "Schedule Crew" at bounding box center [613, 137] width 33 height 8
click at [648, 325] on mat-tooltip-component "In Progress" at bounding box center [661, 322] width 36 height 20
click at [635, 327] on link "--- - Transfer - Taxi Sam Belgium" at bounding box center [668, 326] width 123 height 6
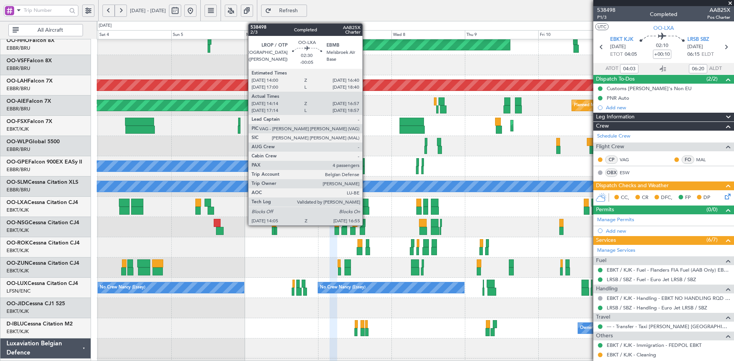
click at [366, 211] on div at bounding box center [365, 211] width 9 height 8
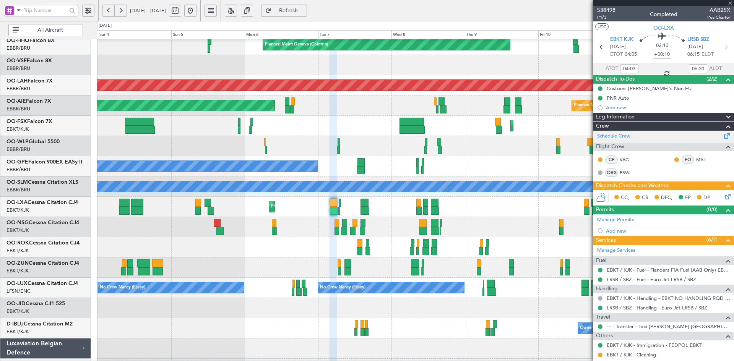
click at [622, 136] on link "Schedule Crew" at bounding box center [613, 137] width 33 height 8
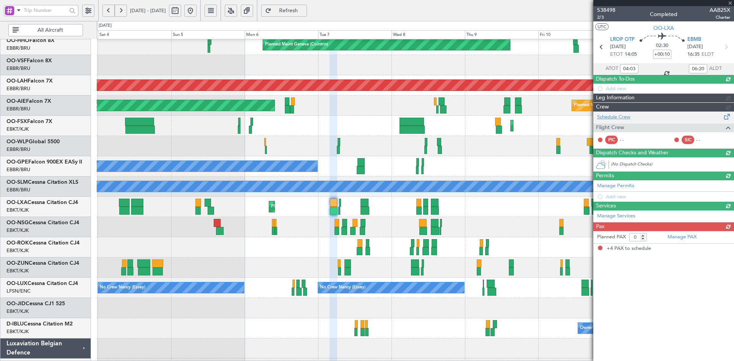
type input "-00:05"
type input "14:19"
type input "16:52"
type input "4"
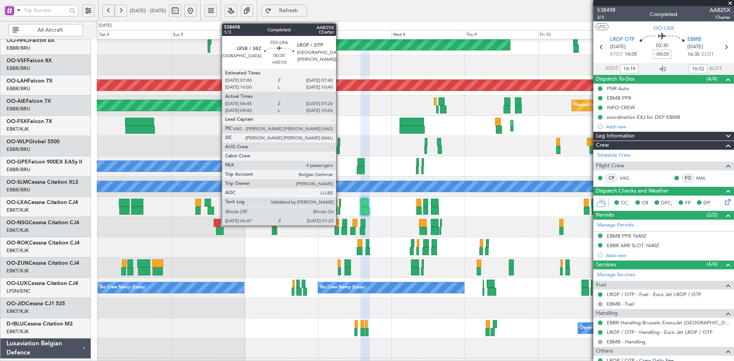
click at [339, 211] on div at bounding box center [339, 211] width 2 height 8
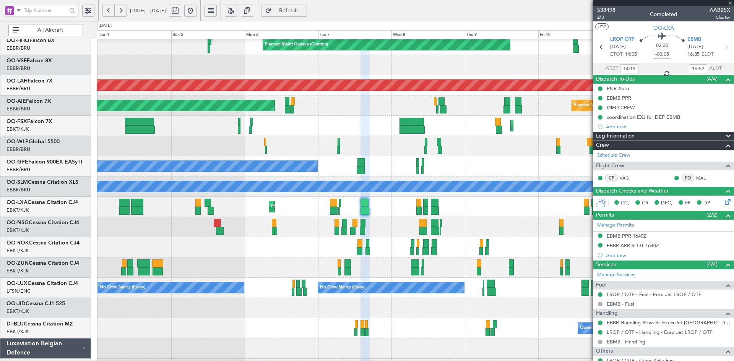
type input "+00:10"
type input "06:50"
type input "07:21"
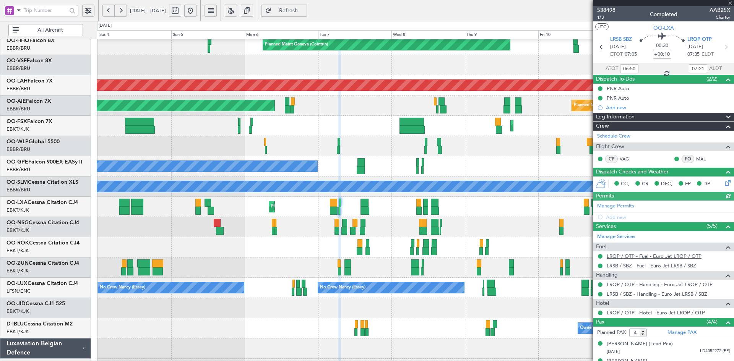
scroll to position [47, 0]
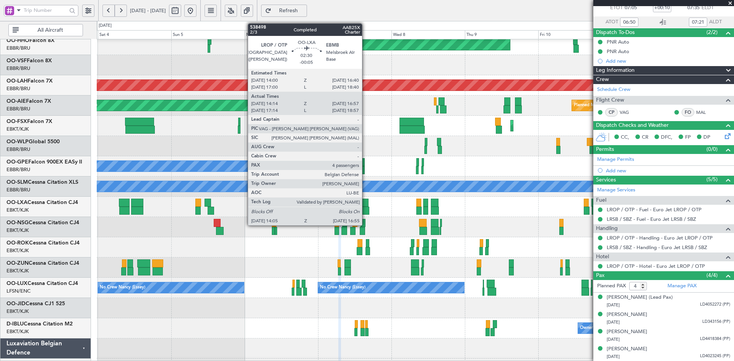
click at [365, 213] on div at bounding box center [365, 211] width 9 height 8
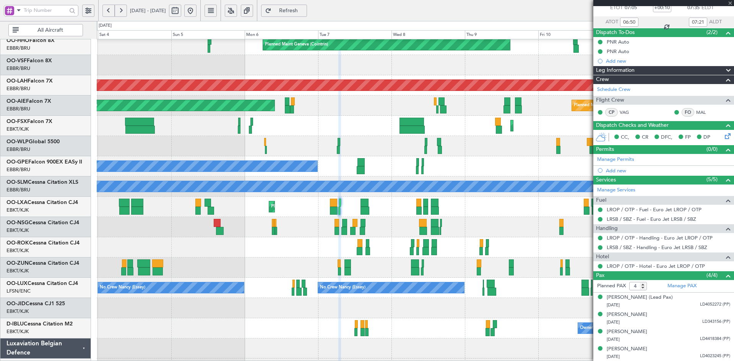
type input "-00:05"
type input "14:19"
type input "16:52"
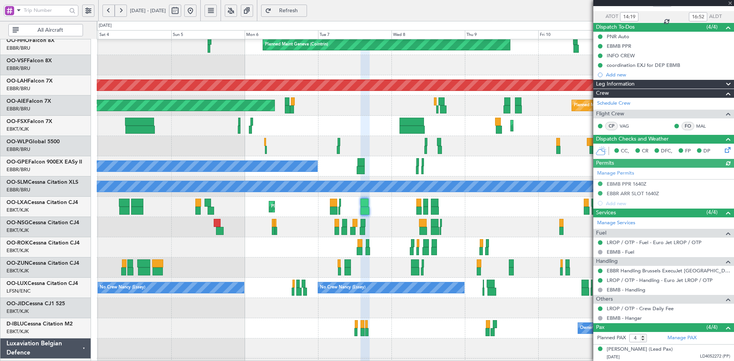
scroll to position [104, 0]
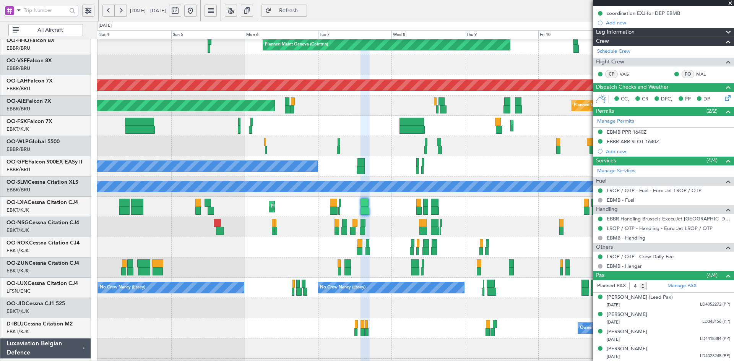
click at [730, 2] on span at bounding box center [730, 3] width 8 height 7
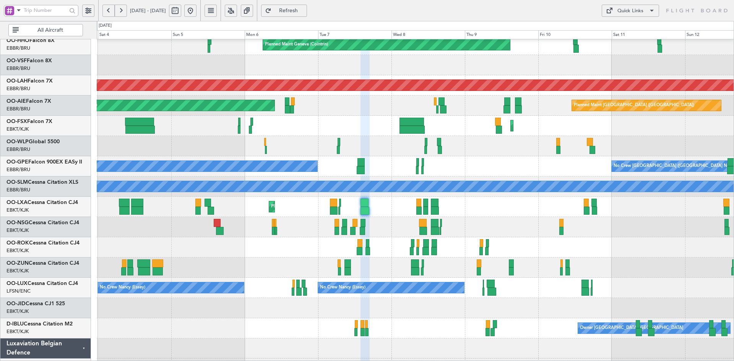
type input "0"
click at [197, 12] on button at bounding box center [190, 11] width 12 height 12
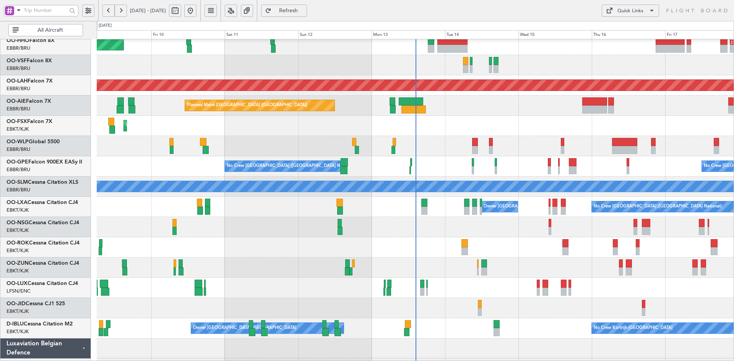
click at [531, 136] on div "Planned Maint Kortrijk-[GEOGRAPHIC_DATA]" at bounding box center [415, 126] width 637 height 20
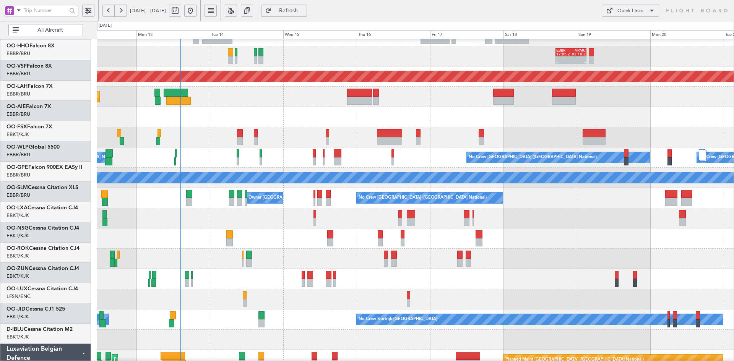
scroll to position [56, 0]
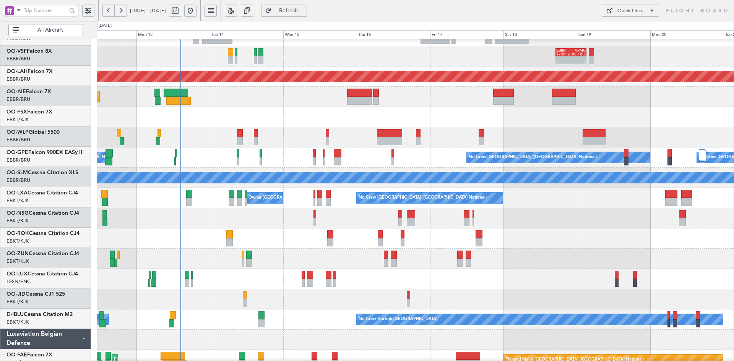
click at [567, 230] on div at bounding box center [415, 239] width 637 height 20
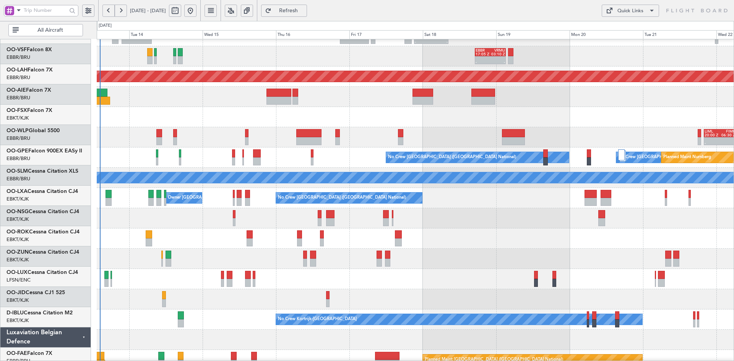
scroll to position [54, 0]
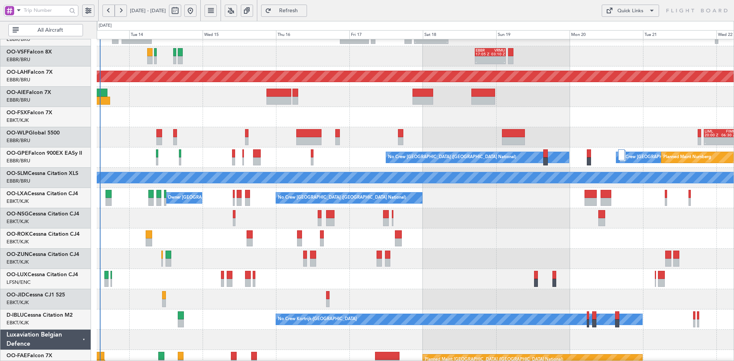
click at [474, 258] on div at bounding box center [415, 259] width 637 height 20
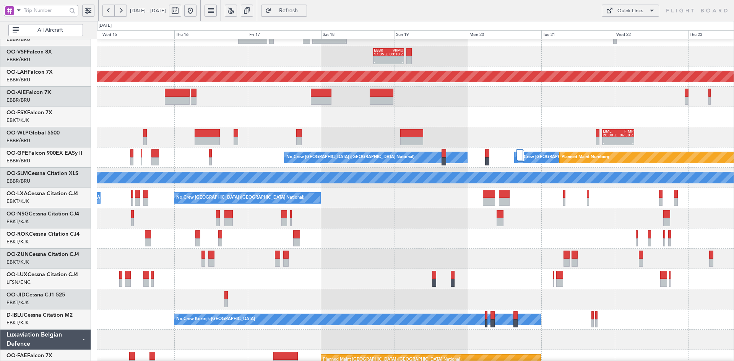
click at [238, 131] on div "- - LIML 20:00 Z FIMP 06:30 Z" at bounding box center [415, 137] width 637 height 20
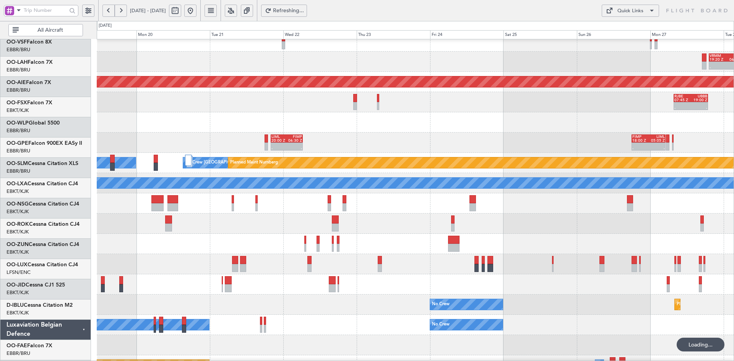
click at [518, 224] on div at bounding box center [415, 224] width 637 height 20
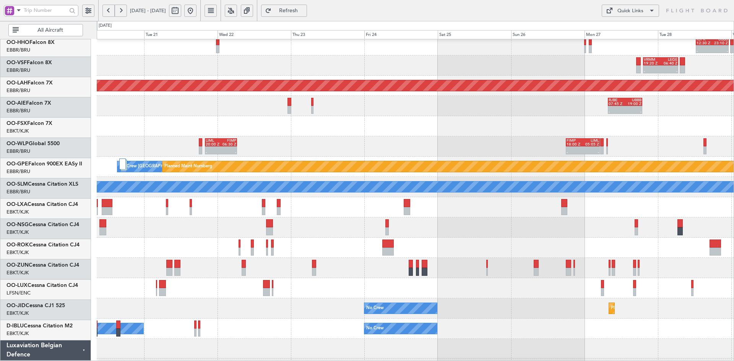
scroll to position [52, 0]
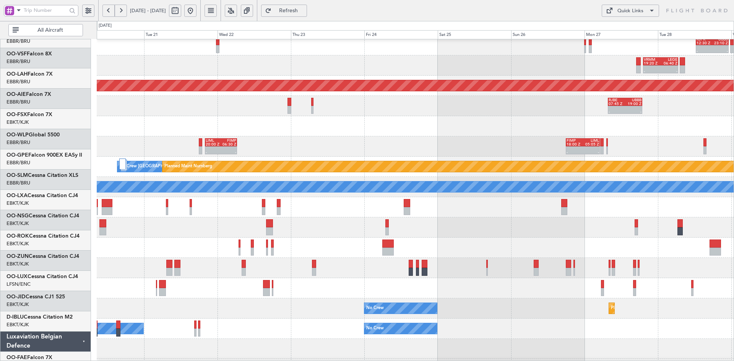
click at [516, 228] on div at bounding box center [415, 228] width 637 height 20
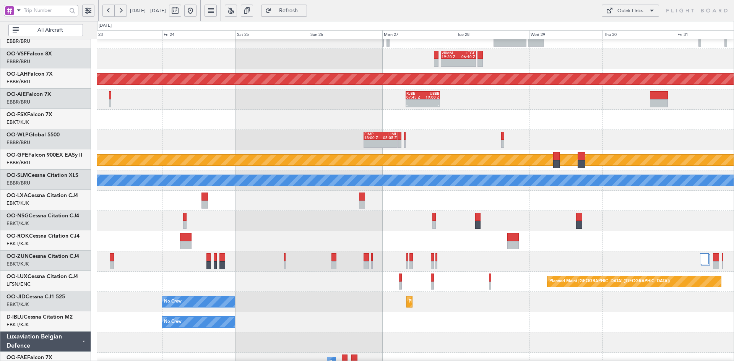
scroll to position [44, 0]
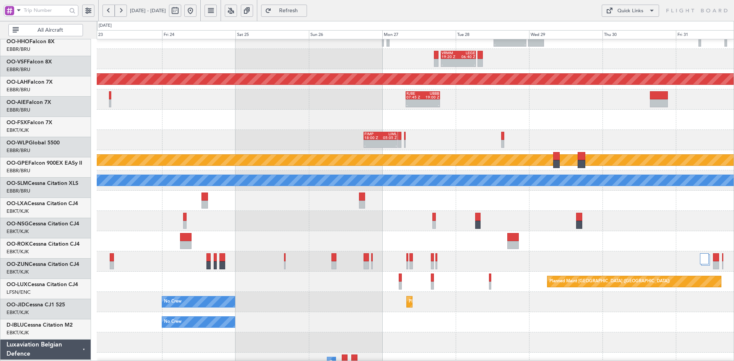
click at [397, 312] on div "Planned Maint Kortrijk-Wevelgem No Crew" at bounding box center [415, 302] width 637 height 20
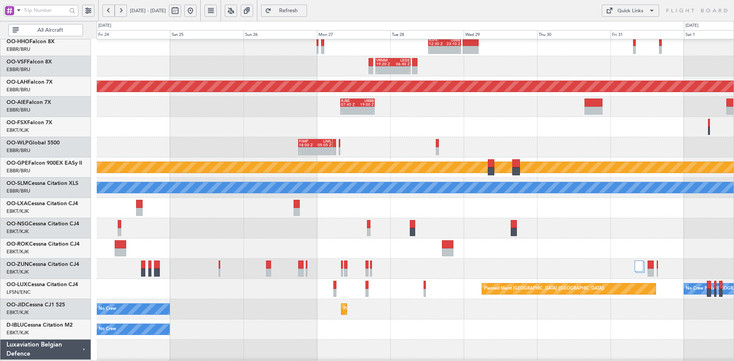
scroll to position [40, 0]
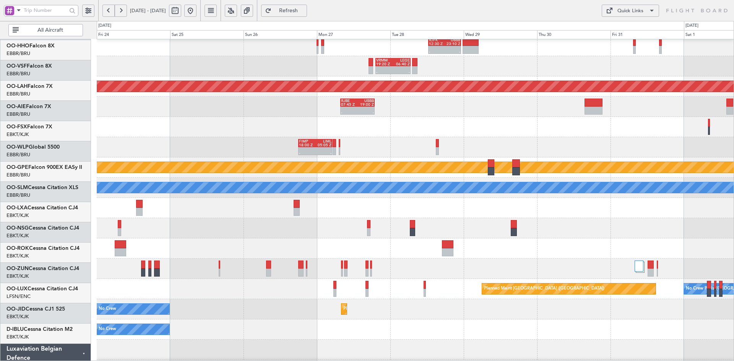
click at [548, 223] on div at bounding box center [415, 228] width 637 height 20
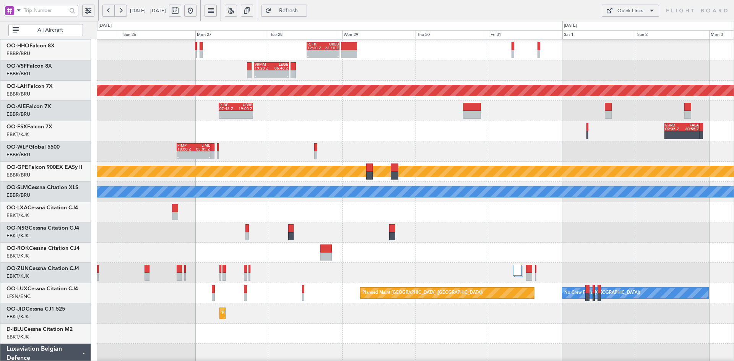
scroll to position [0, 0]
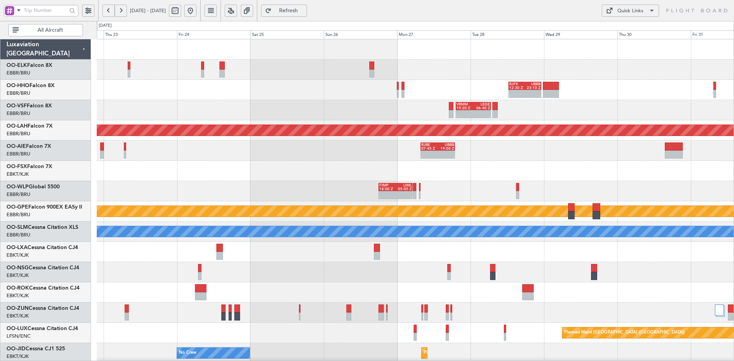
click at [729, 235] on div "- - RJFK 12:30 Z UBBB 23:10 Z - - VRMM 19:20 Z LEGE 06:40 Z Planned Maint Alton…" at bounding box center [415, 241] width 637 height 405
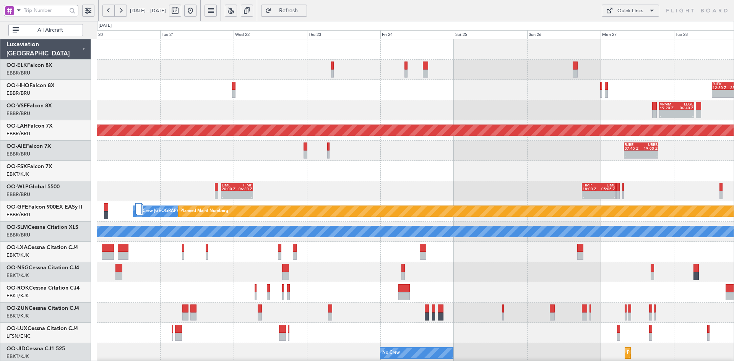
click at [197, 13] on button at bounding box center [190, 11] width 12 height 12
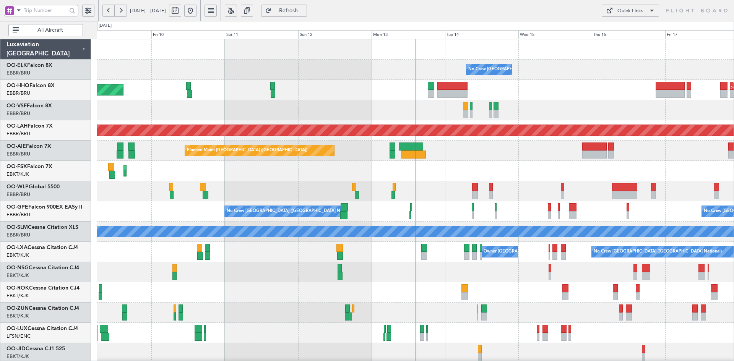
click at [225, 303] on div at bounding box center [415, 313] width 637 height 20
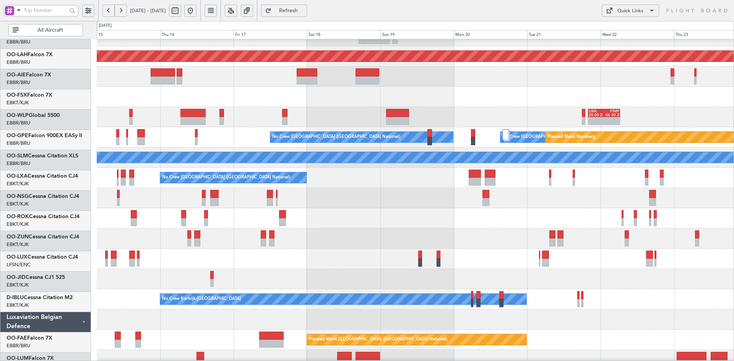
click at [266, 249] on div at bounding box center [415, 239] width 637 height 20
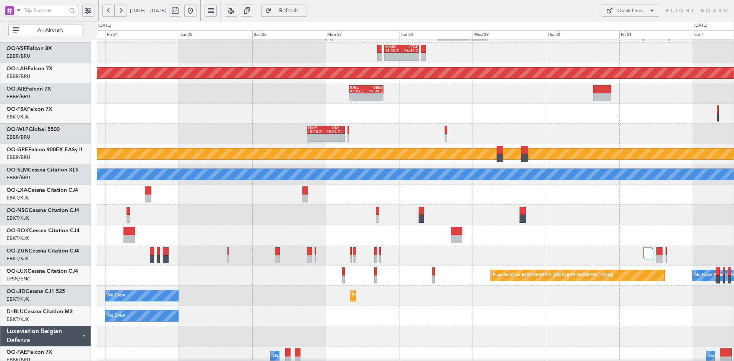
click at [252, 238] on div at bounding box center [415, 235] width 637 height 20
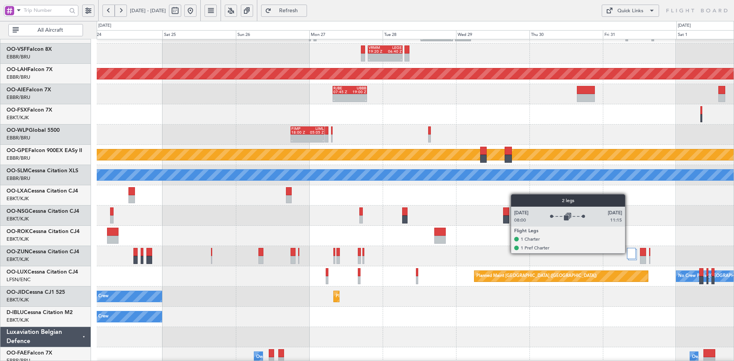
click at [628, 253] on div at bounding box center [631, 253] width 9 height 11
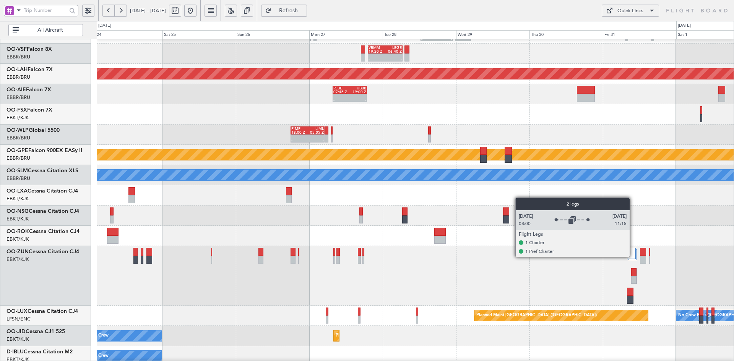
click at [633, 257] on div at bounding box center [631, 253] width 9 height 11
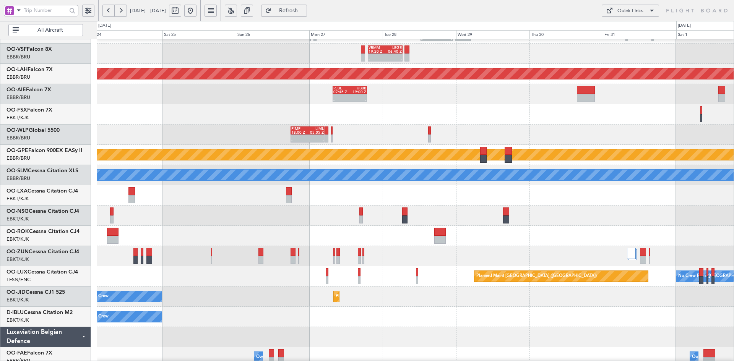
click at [197, 13] on button at bounding box center [190, 11] width 12 height 12
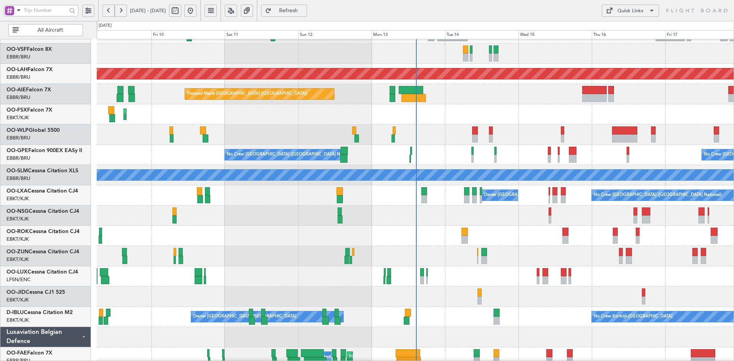
click at [486, 122] on div "Planned Maint Kortrijk-[GEOGRAPHIC_DATA]" at bounding box center [415, 114] width 637 height 20
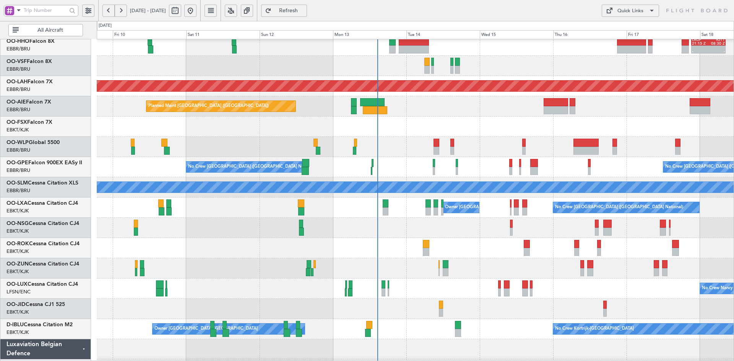
click at [482, 137] on div "Planned Maint Kortrijk-[GEOGRAPHIC_DATA]" at bounding box center [415, 127] width 637 height 20
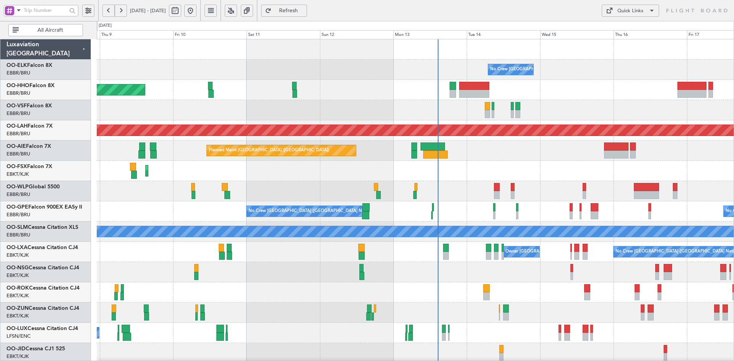
click at [403, 100] on div "Planned Maint Geneva (Cointrin) - - LROP 21:15 Z RJTT 08:30 Z" at bounding box center [415, 90] width 637 height 20
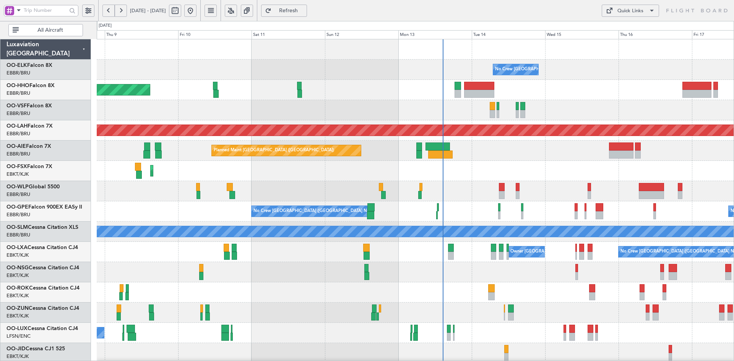
click at [545, 96] on div "Planned Maint Geneva (Cointrin) - - LROP 21:15 Z RJTT 08:30 Z" at bounding box center [415, 90] width 637 height 20
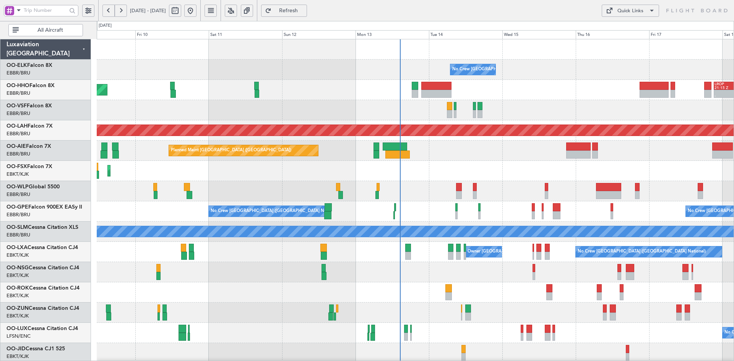
click at [365, 177] on div "Planned Maint Kortrijk-[GEOGRAPHIC_DATA]" at bounding box center [415, 171] width 637 height 20
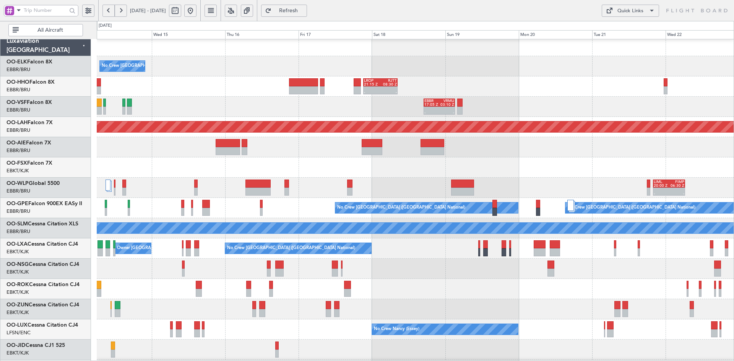
scroll to position [6, 0]
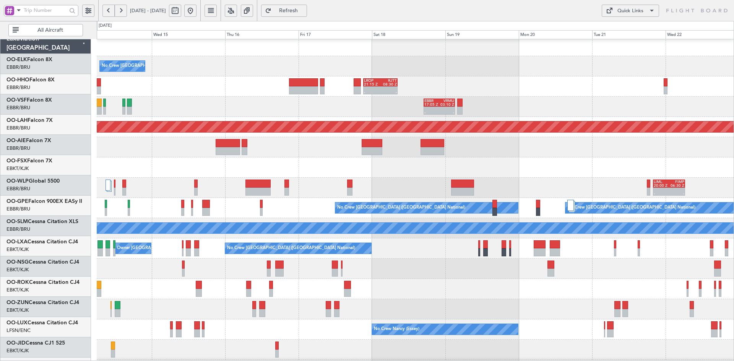
click at [342, 159] on div at bounding box center [415, 168] width 637 height 20
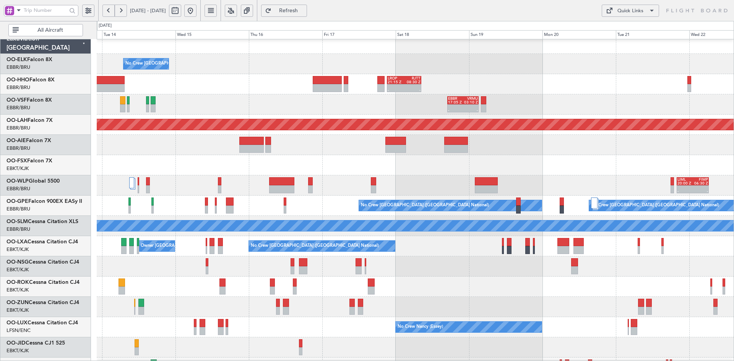
click at [502, 259] on div at bounding box center [415, 267] width 637 height 20
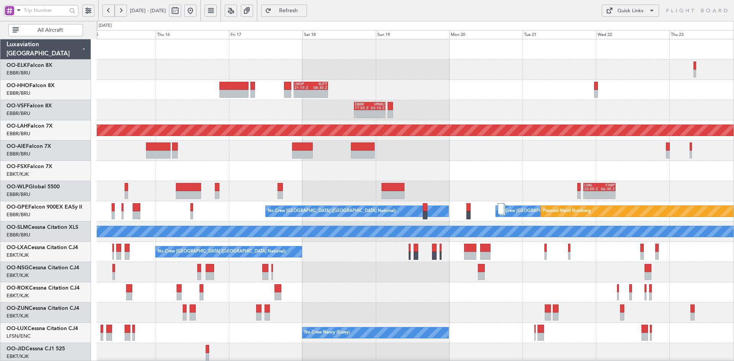
scroll to position [0, 0]
click at [632, 86] on div "- - LROP 21:15 Z RJTT 08:30 Z" at bounding box center [415, 90] width 637 height 20
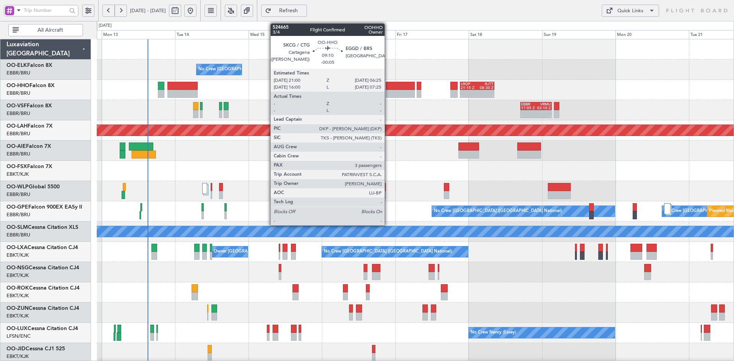
click at [388, 88] on div at bounding box center [400, 86] width 29 height 8
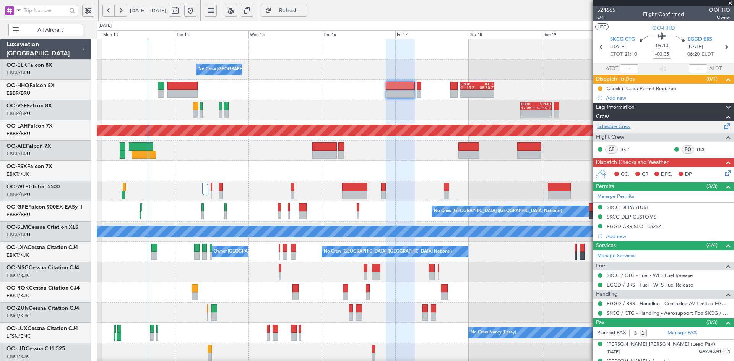
click at [608, 128] on link "Schedule Crew" at bounding box center [613, 127] width 33 height 8
click at [401, 181] on div "- - LIML 20:00 Z FIMP 06:30 Z" at bounding box center [415, 191] width 637 height 20
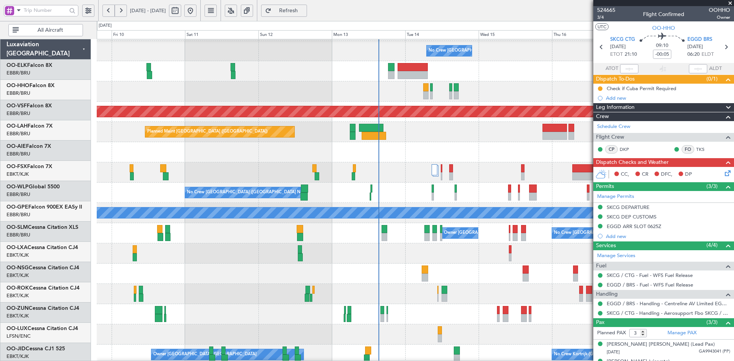
scroll to position [19, 0]
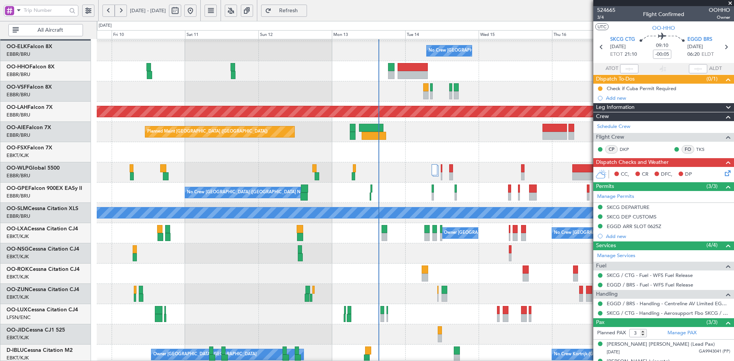
click at [178, 175] on div "No Crew [GEOGRAPHIC_DATA] ([GEOGRAPHIC_DATA] National) - - LROP 21:15 Z RJTT 08…" at bounding box center [415, 223] width 637 height 405
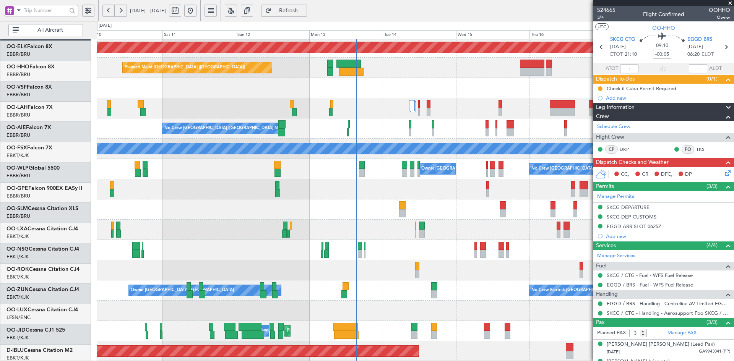
scroll to position [83, 0]
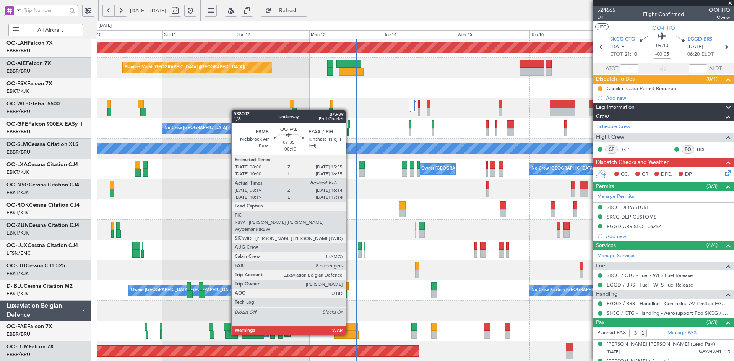
click at [349, 335] on div at bounding box center [346, 335] width 24 height 8
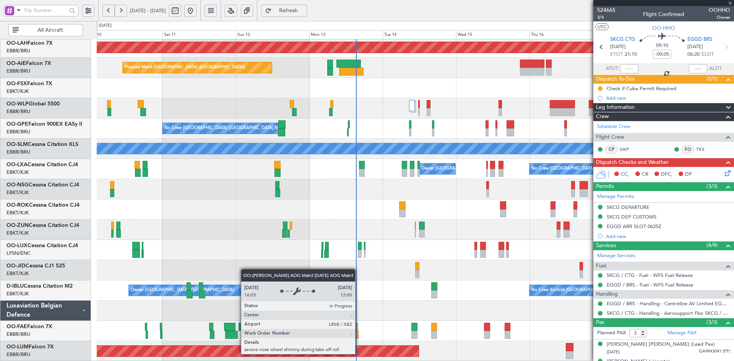
type input "+00:10"
type input "08:29"
type input "8"
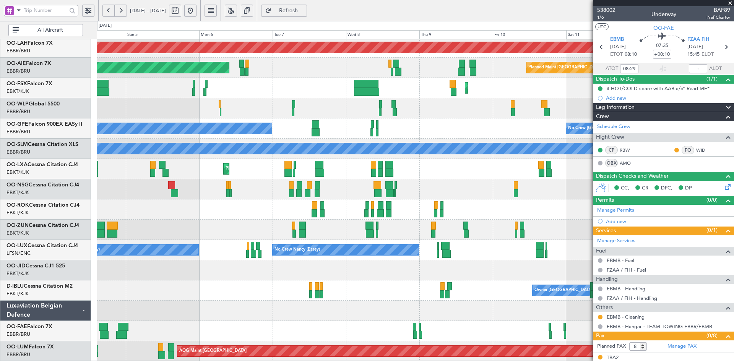
click at [656, 216] on fb-app "[DATE] - [DATE] Refresh Quick Links All Aircraft Planned [GEOGRAPHIC_DATA][PERS…" at bounding box center [367, 186] width 734 height 352
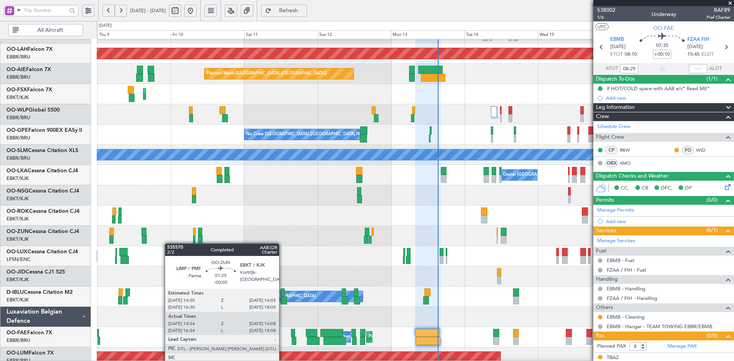
click at [135, 244] on div at bounding box center [415, 236] width 637 height 20
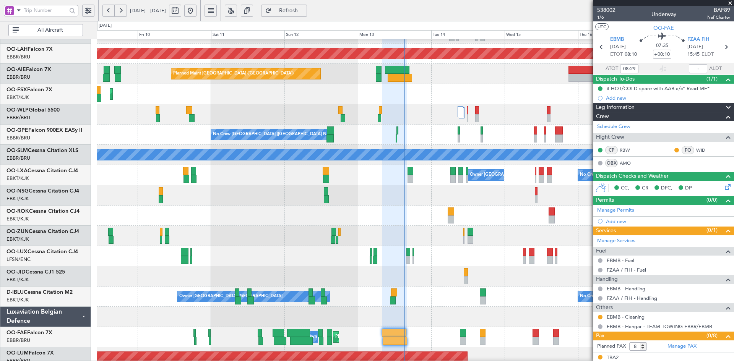
click at [354, 231] on div "- - EBBR 17:05 Z VRMU 03:10 Z Planned [GEOGRAPHIC_DATA][PERSON_NAME]-[GEOGRAPHI…" at bounding box center [415, 165] width 637 height 405
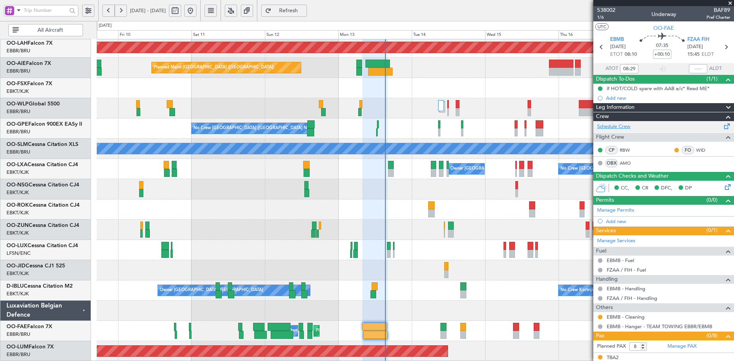
click at [625, 126] on link "Schedule Crew" at bounding box center [613, 127] width 33 height 8
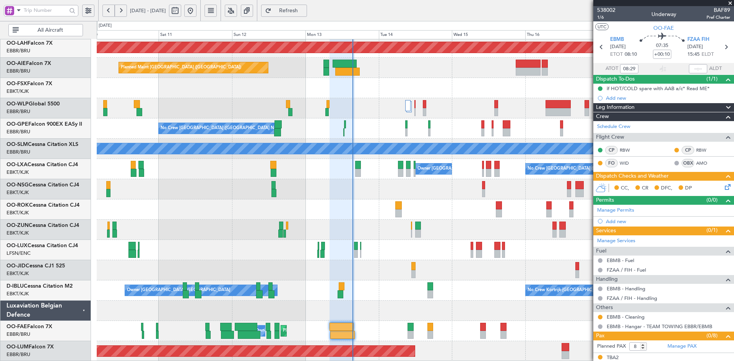
scroll to position [0, 0]
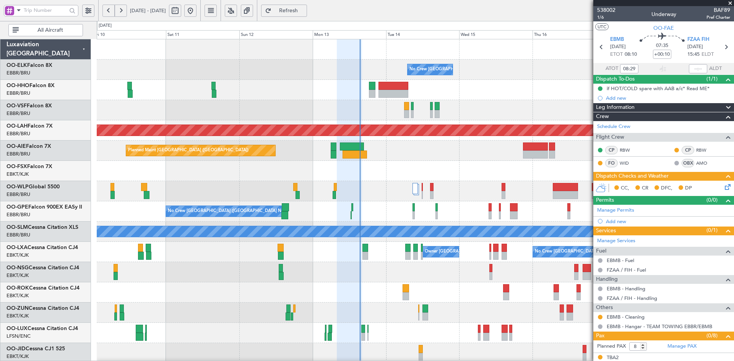
click at [370, 349] on div "No Crew [GEOGRAPHIC_DATA] ([GEOGRAPHIC_DATA] National) - - LROP 21:15 Z RJTT 08…" at bounding box center [415, 241] width 637 height 405
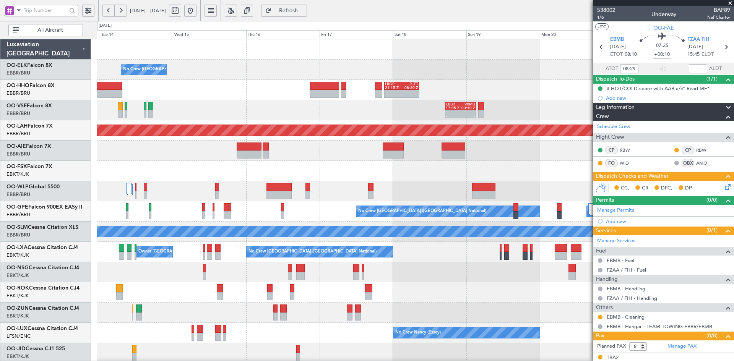
click at [232, 119] on div "No Crew [GEOGRAPHIC_DATA] ([GEOGRAPHIC_DATA] National) - - LROP 21:15 Z RJTT 08…" at bounding box center [415, 241] width 637 height 405
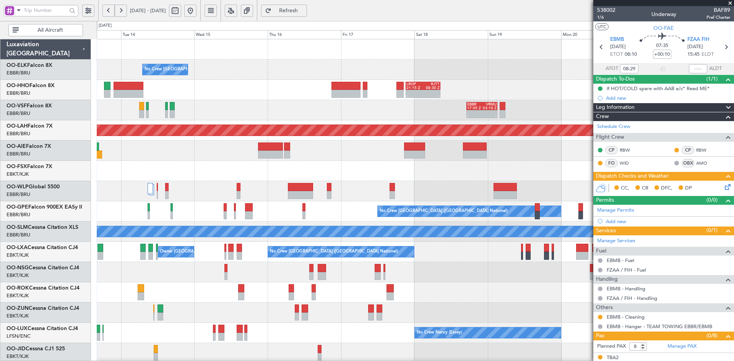
click at [426, 314] on div at bounding box center [415, 313] width 637 height 20
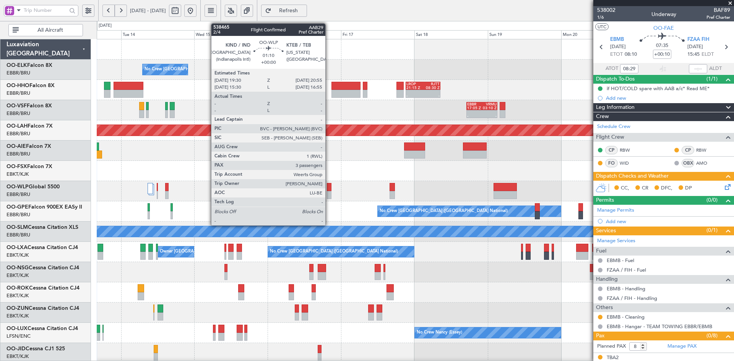
click at [329, 193] on div at bounding box center [329, 195] width 5 height 8
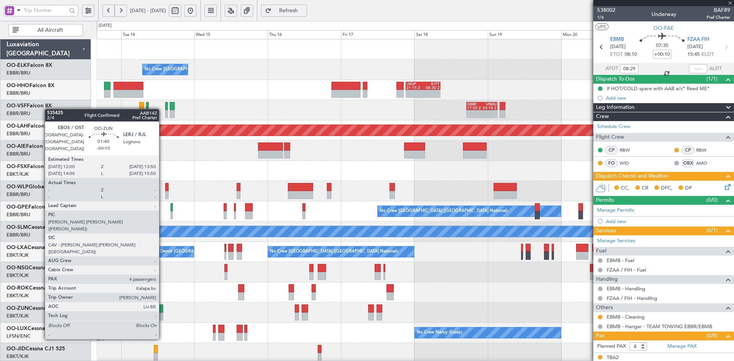
type input "3"
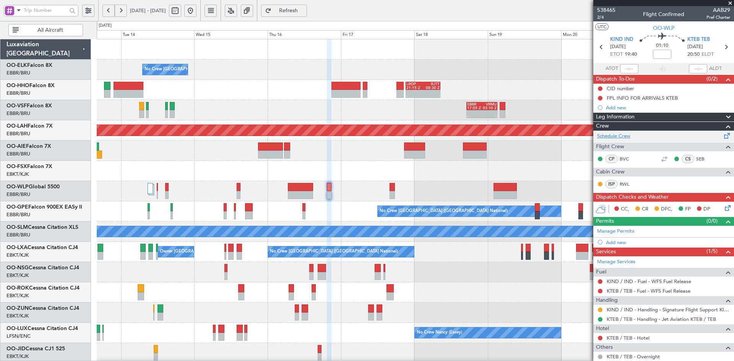
click at [609, 137] on link "Schedule Crew" at bounding box center [613, 137] width 33 height 8
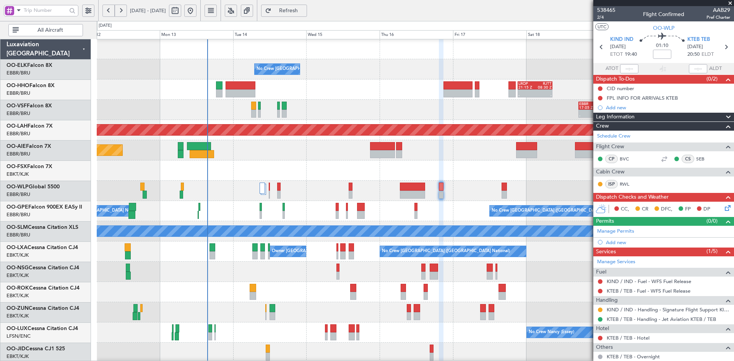
scroll to position [0, 0]
click at [300, 161] on div at bounding box center [415, 171] width 637 height 20
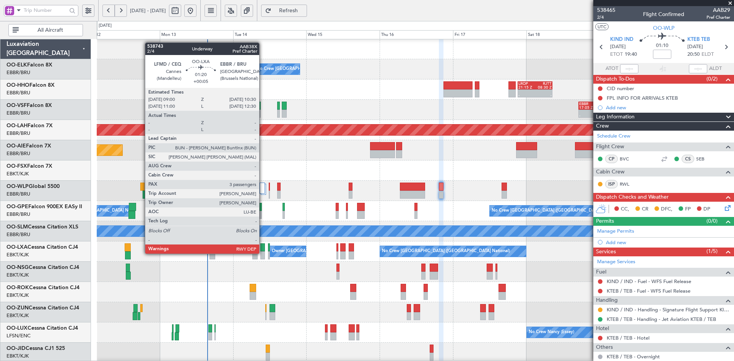
click at [263, 254] on div at bounding box center [262, 256] width 5 height 8
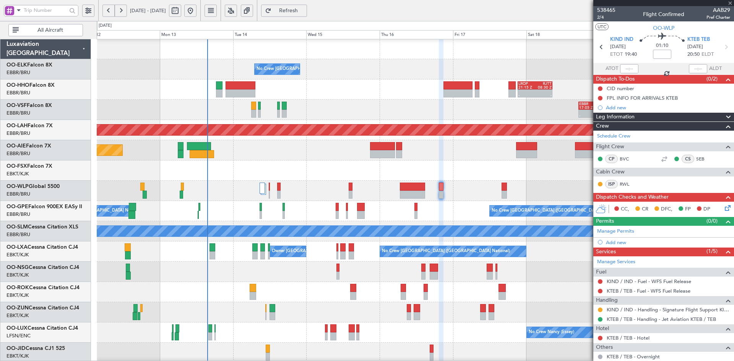
type input "+00:05"
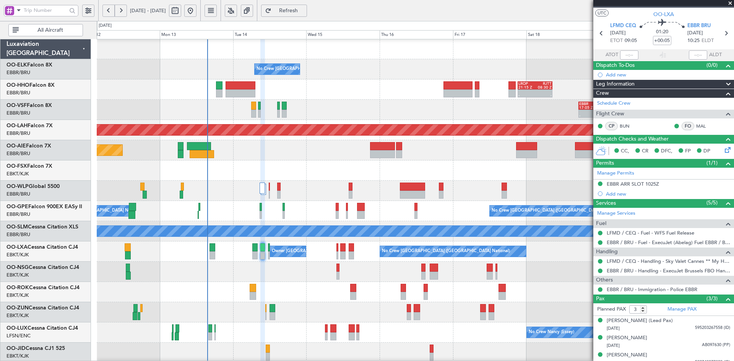
scroll to position [20, 0]
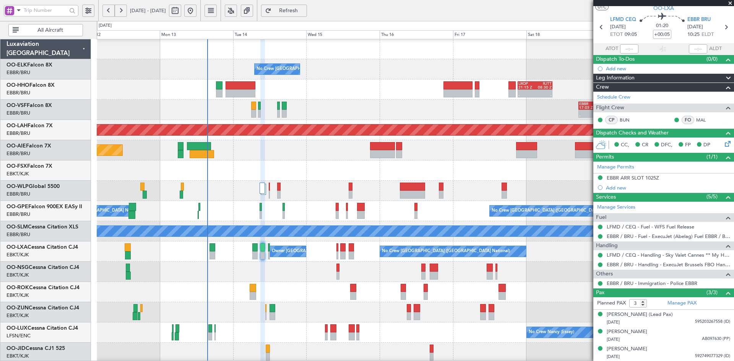
click at [729, 2] on span at bounding box center [730, 3] width 8 height 7
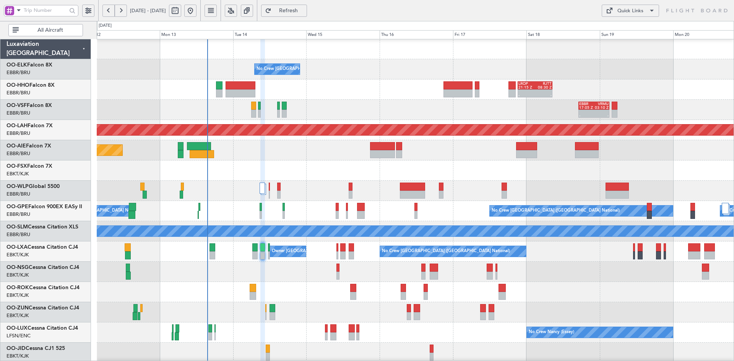
type input "0"
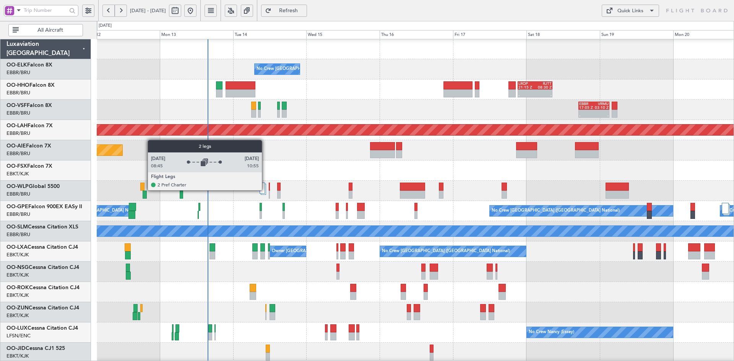
click at [265, 190] on div at bounding box center [264, 189] width 6 height 11
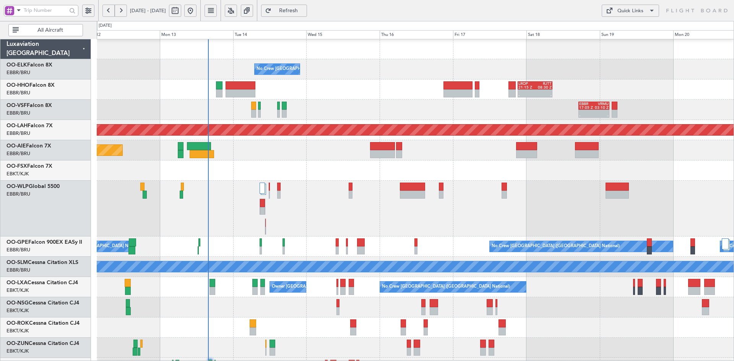
click at [325, 187] on div "- - LIML 20:00 Z FIMP 06:30 Z" at bounding box center [415, 209] width 637 height 56
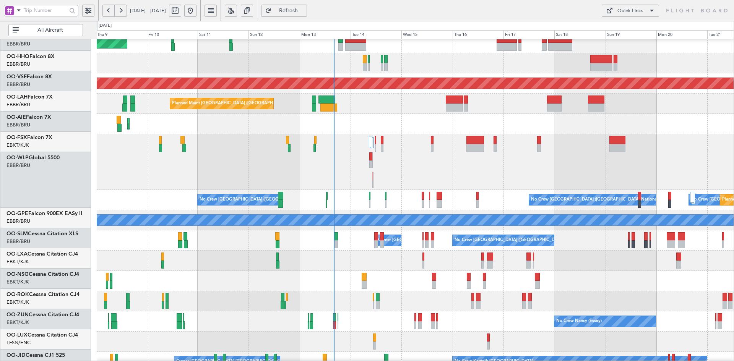
scroll to position [47, 0]
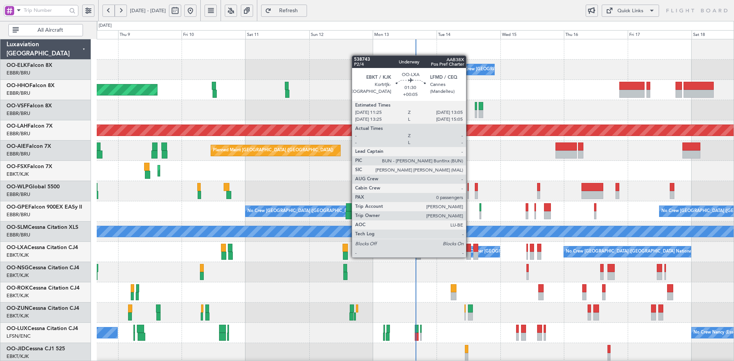
click at [469, 257] on div at bounding box center [468, 256] width 5 height 8
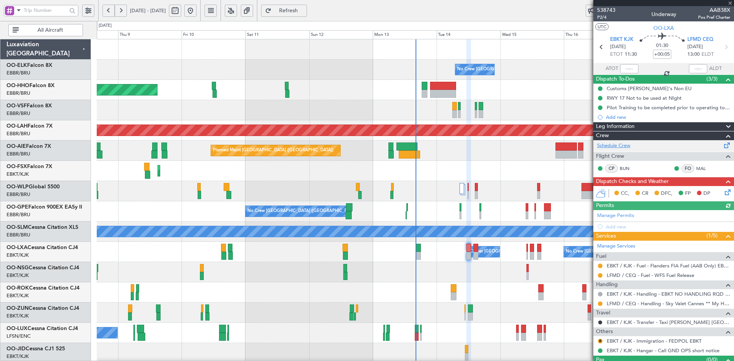
click at [614, 145] on link "Schedule Crew" at bounding box center [613, 146] width 33 height 8
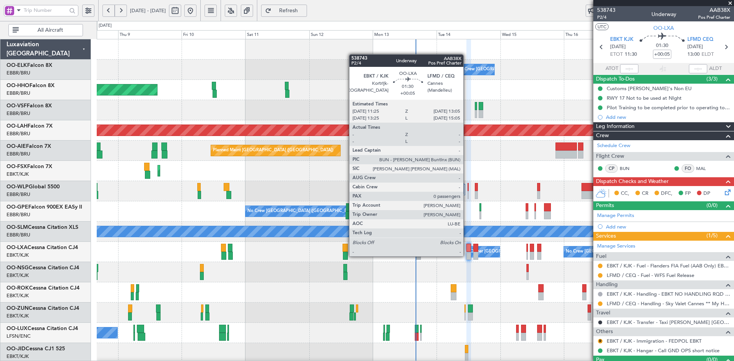
click at [467, 256] on div at bounding box center [468, 256] width 5 height 8
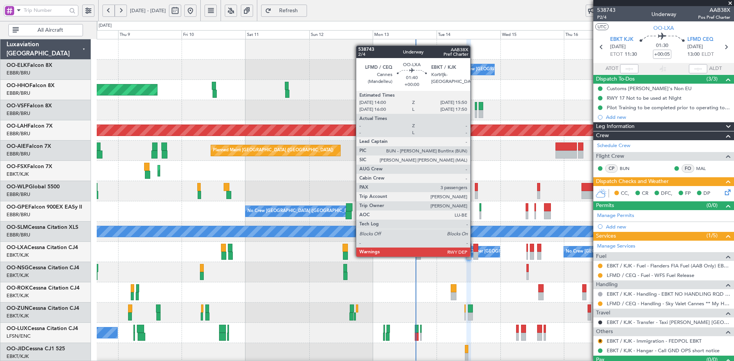
click at [474, 256] on div at bounding box center [475, 256] width 5 height 8
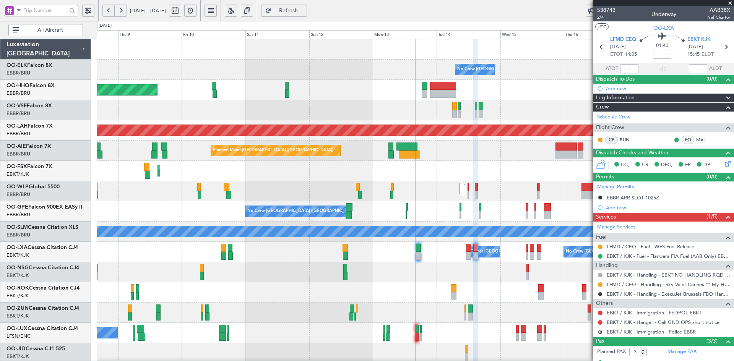
click at [731, 3] on span at bounding box center [730, 3] width 8 height 7
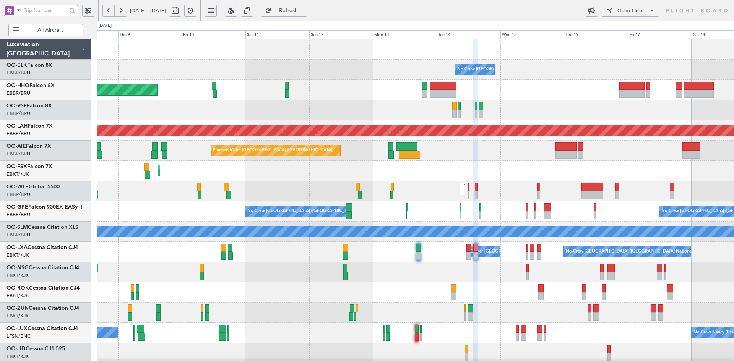
type input "0"
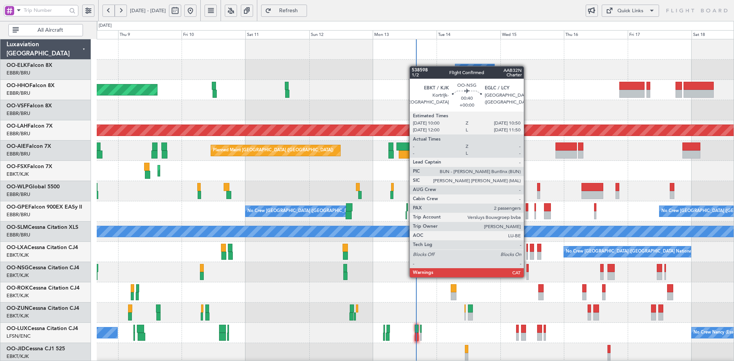
click at [527, 277] on div at bounding box center [527, 276] width 2 height 8
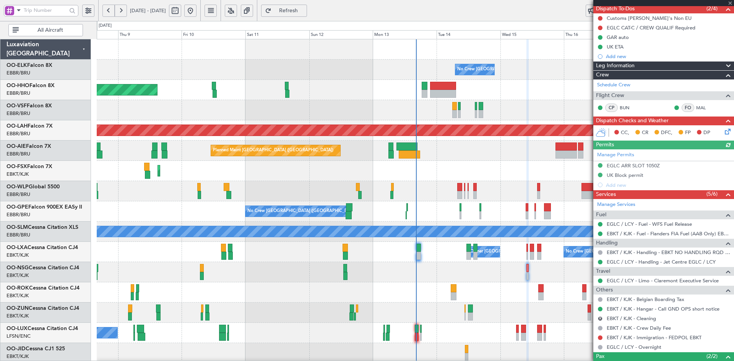
scroll to position [117, 0]
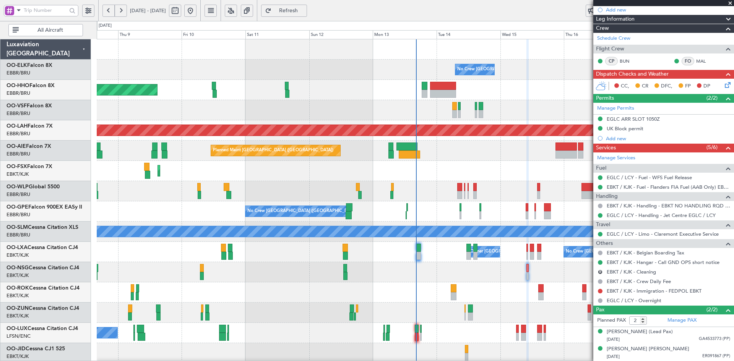
click at [731, 3] on span at bounding box center [730, 3] width 8 height 7
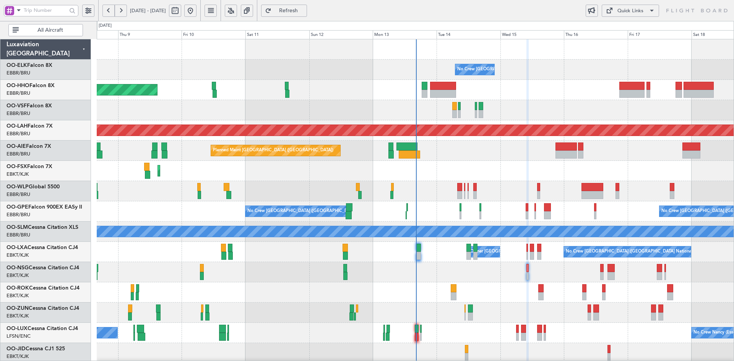
type input "0"
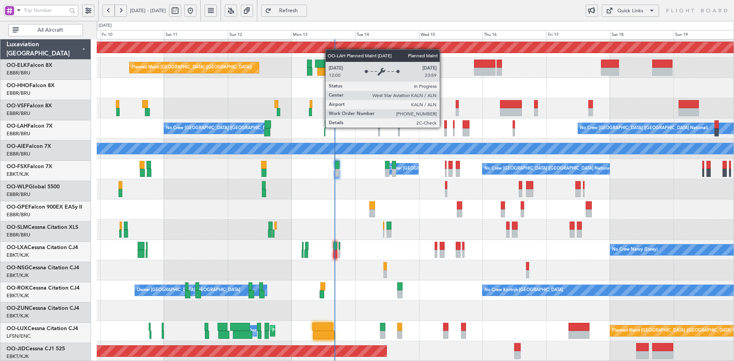
scroll to position [83, 0]
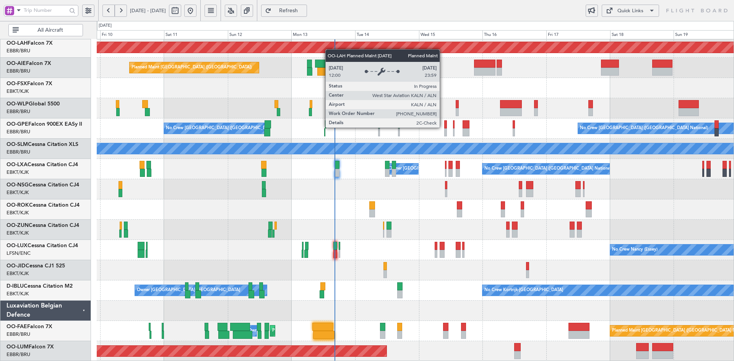
click at [313, 0] on html "08 Oct 2025 - 18 Oct 2025 Refresh Quick Links All Aircraft Planned Maint Alton-…" at bounding box center [367, 180] width 734 height 361
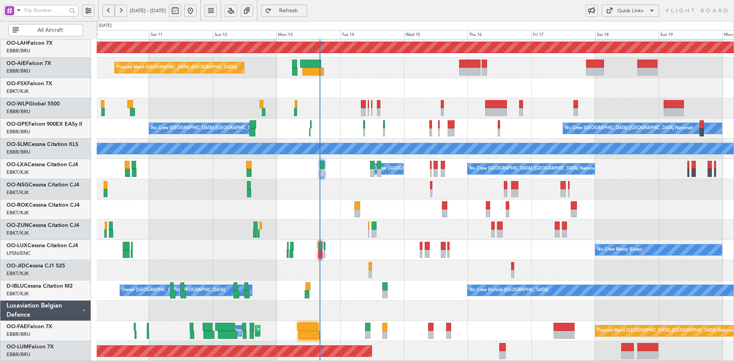
click at [638, 305] on div at bounding box center [415, 311] width 637 height 20
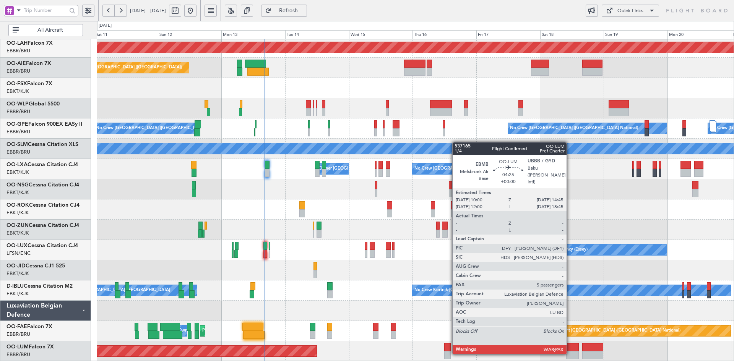
click at [570, 353] on div at bounding box center [572, 355] width 13 height 8
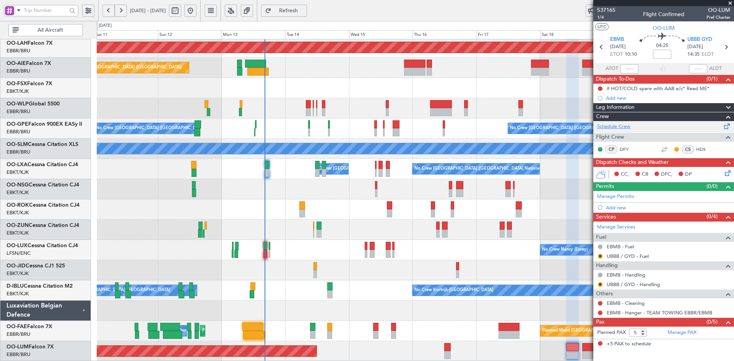
click at [622, 127] on link "Schedule Crew" at bounding box center [613, 127] width 33 height 8
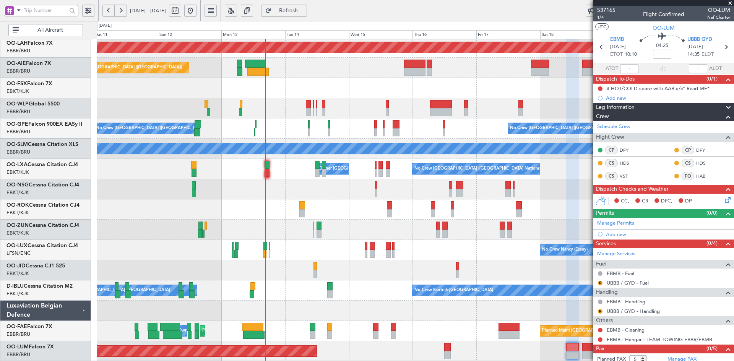
click at [730, 2] on span at bounding box center [730, 3] width 8 height 7
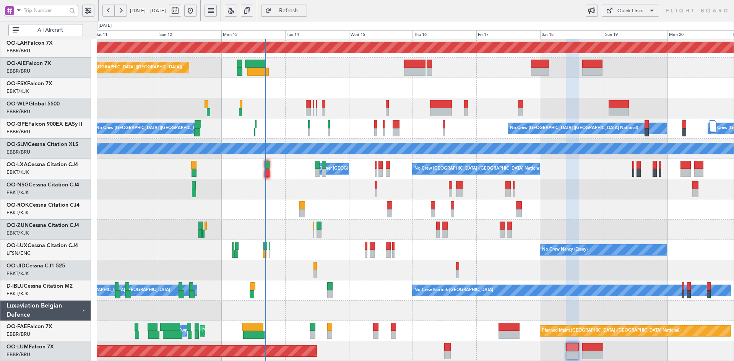
type input "0"
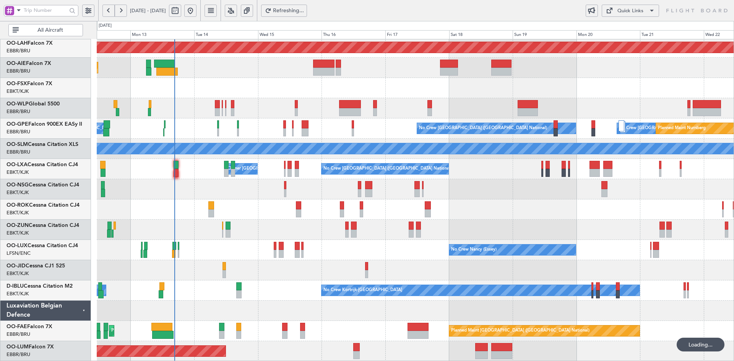
click at [160, 193] on div at bounding box center [415, 189] width 637 height 20
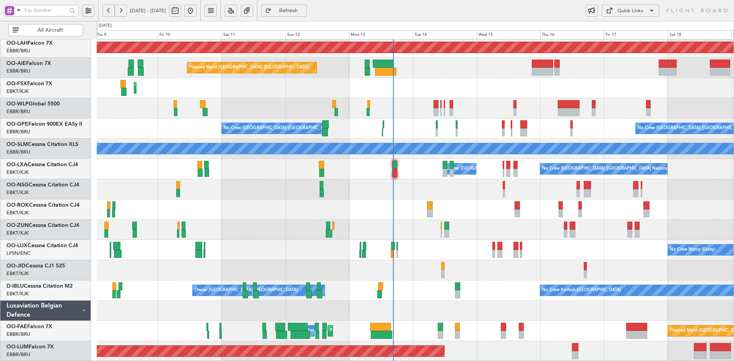
click at [481, 229] on div at bounding box center [415, 230] width 637 height 20
click at [363, 338] on div "Planned Maint Alton-st Louis (St Louis Regl) Planned Maint London (Farnborough)…" at bounding box center [415, 158] width 637 height 405
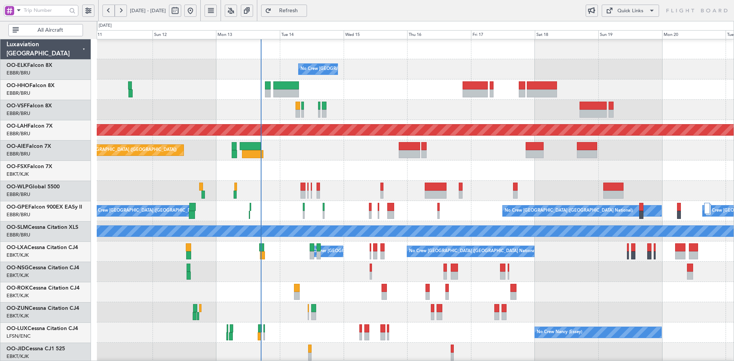
scroll to position [0, 0]
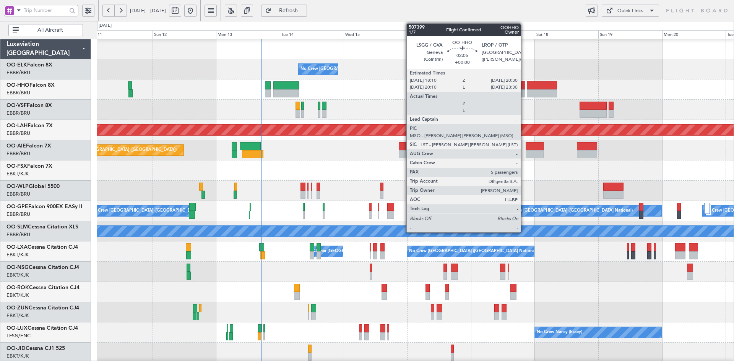
click at [524, 92] on div at bounding box center [522, 93] width 6 height 8
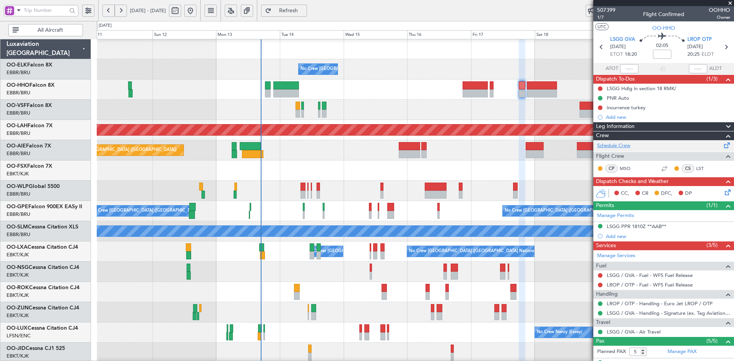
click at [613, 142] on link "Schedule Crew" at bounding box center [613, 146] width 33 height 8
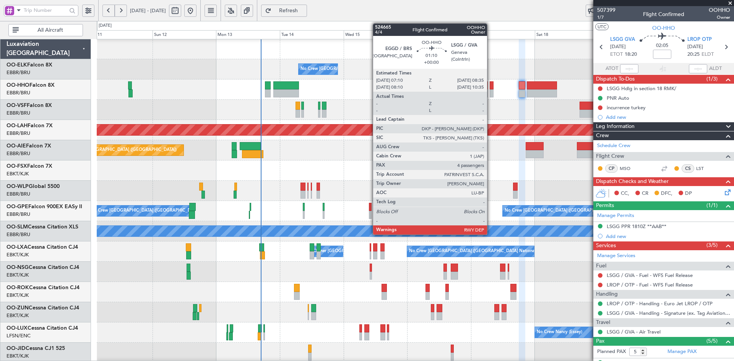
click at [490, 91] on div at bounding box center [492, 93] width 4 height 8
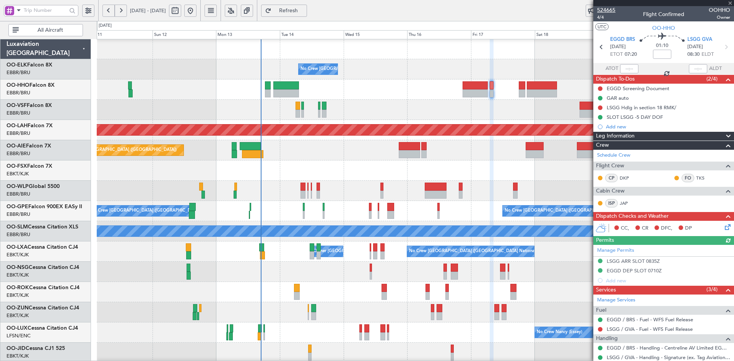
click at [606, 10] on span "524665" at bounding box center [606, 10] width 18 height 8
click at [388, 102] on div at bounding box center [415, 110] width 637 height 20
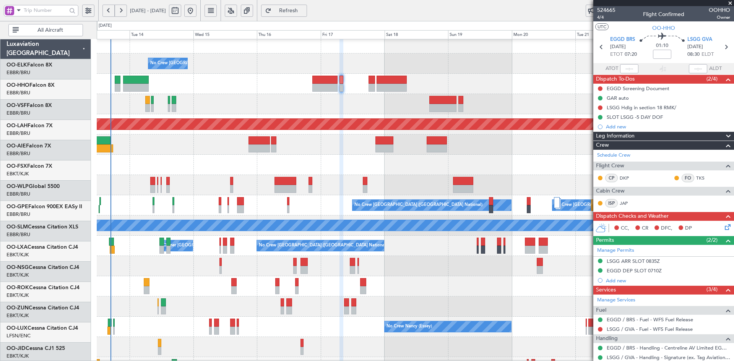
scroll to position [6, 0]
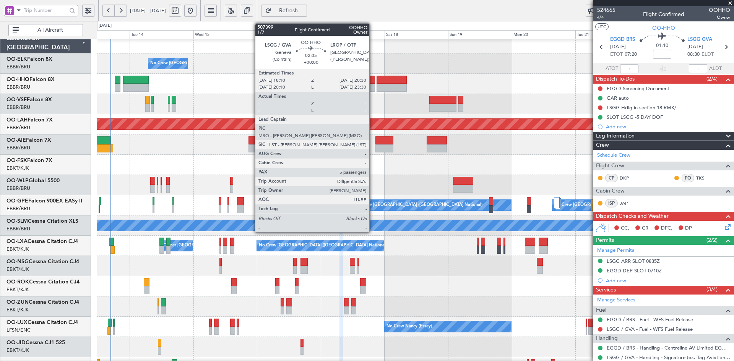
click at [373, 89] on div at bounding box center [372, 88] width 6 height 8
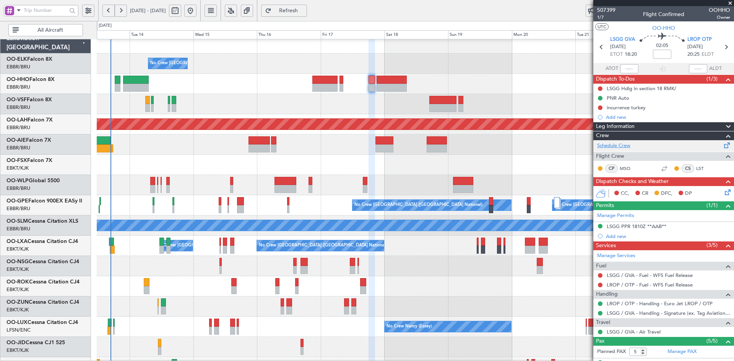
click at [628, 143] on link "Schedule Crew" at bounding box center [613, 146] width 33 height 8
click at [730, 1] on span at bounding box center [730, 3] width 8 height 7
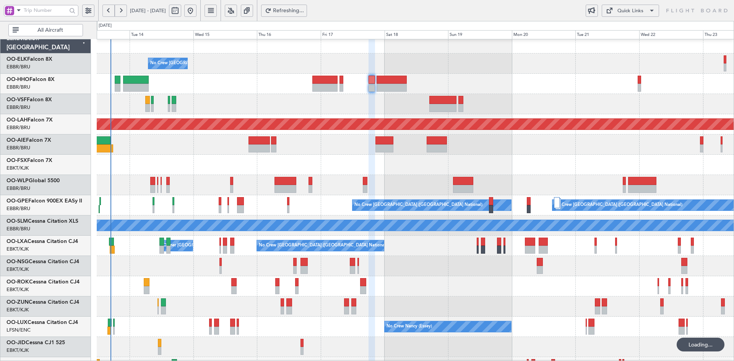
type input "0"
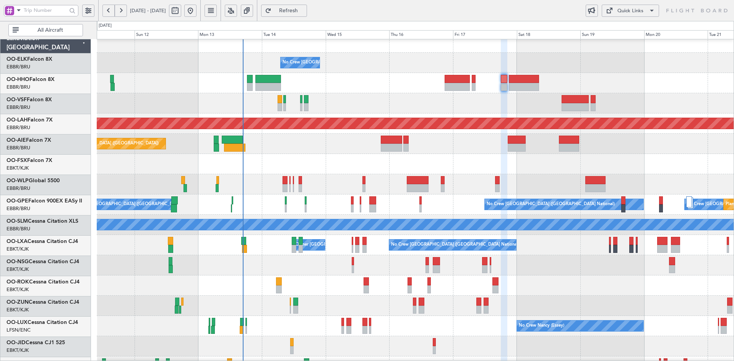
scroll to position [7, 0]
click at [509, 158] on div "Planned Maint Kortrijk-[GEOGRAPHIC_DATA]" at bounding box center [415, 164] width 637 height 20
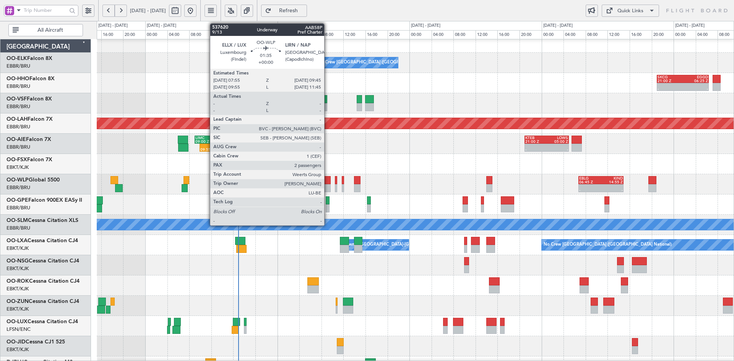
click at [328, 187] on div at bounding box center [326, 188] width 10 height 8
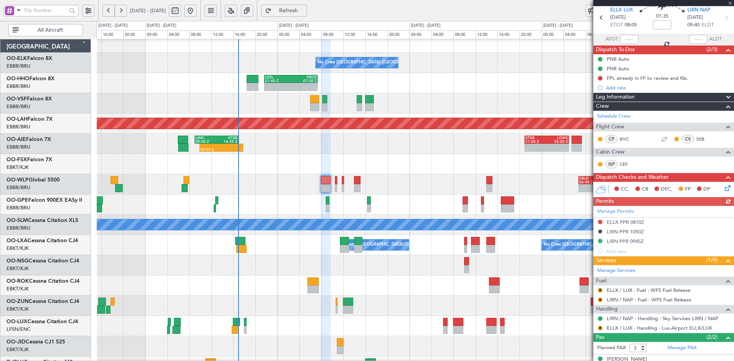
scroll to position [57, 0]
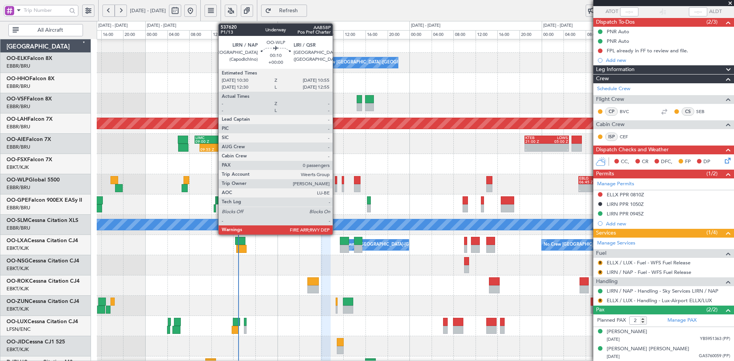
click at [336, 190] on div at bounding box center [336, 188] width 2 height 8
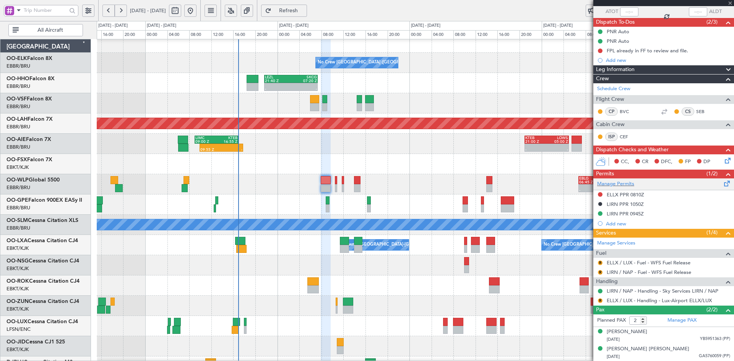
type input "0"
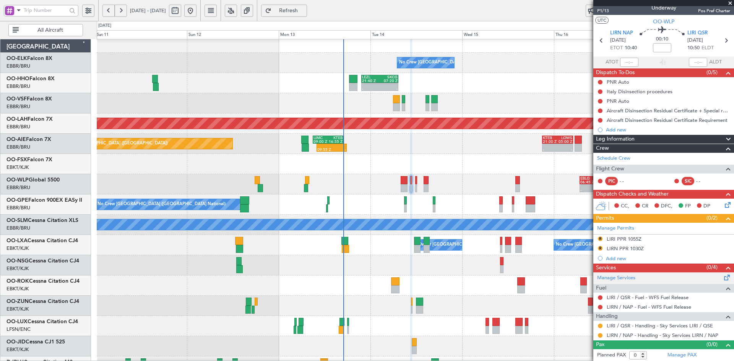
scroll to position [7, 0]
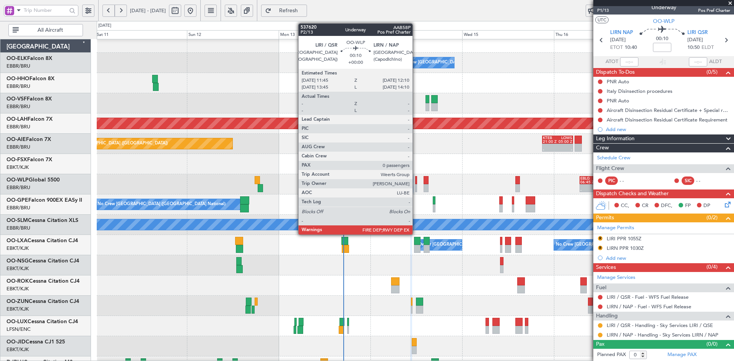
click at [416, 188] on div at bounding box center [416, 188] width 2 height 8
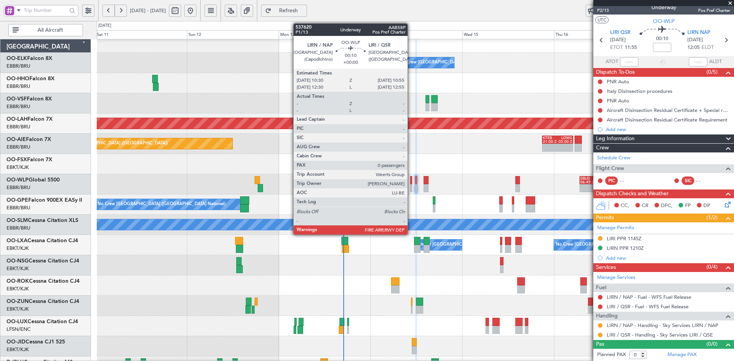
click at [411, 188] on div at bounding box center [411, 188] width 2 height 8
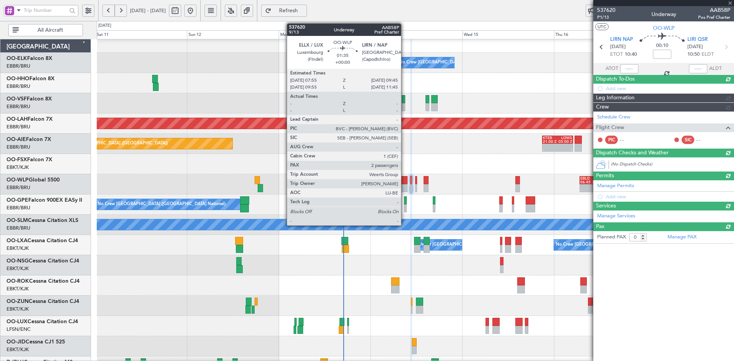
scroll to position [0, 0]
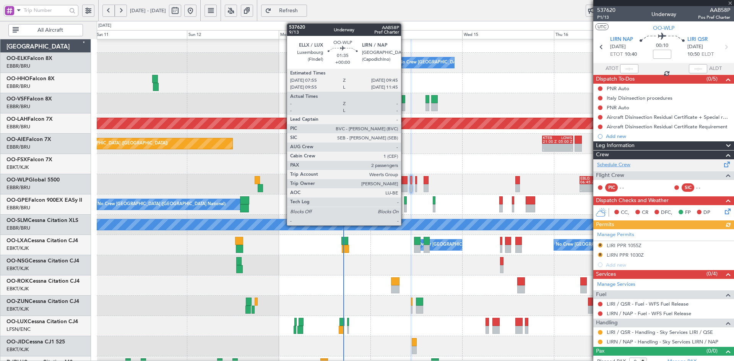
click at [616, 167] on link "Schedule Crew" at bounding box center [613, 165] width 33 height 8
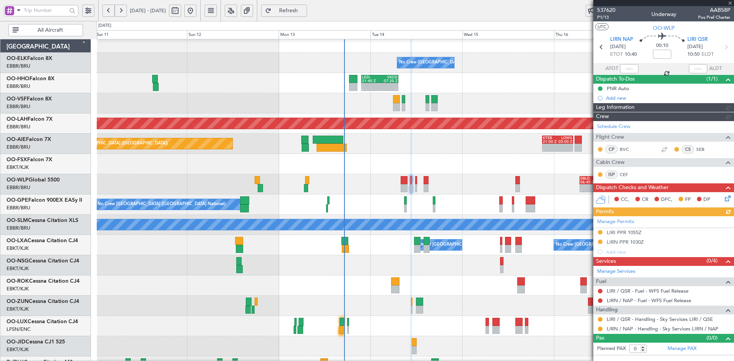
type input "+00:05"
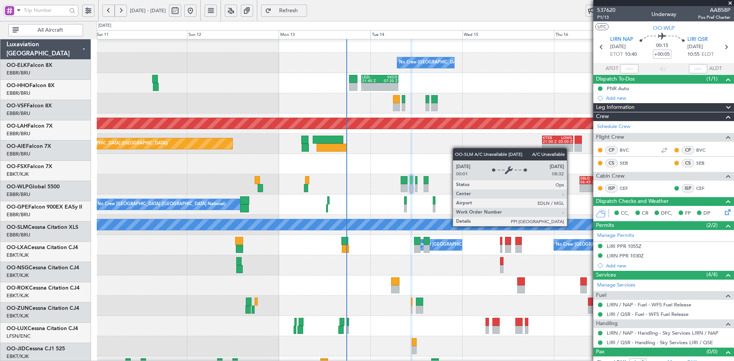
scroll to position [7, 0]
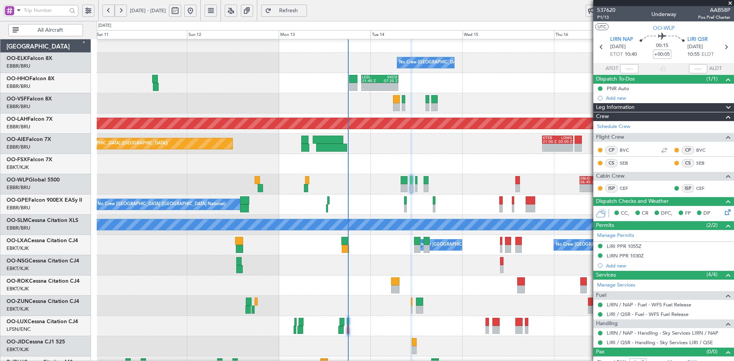
click at [729, 2] on span at bounding box center [730, 3] width 8 height 7
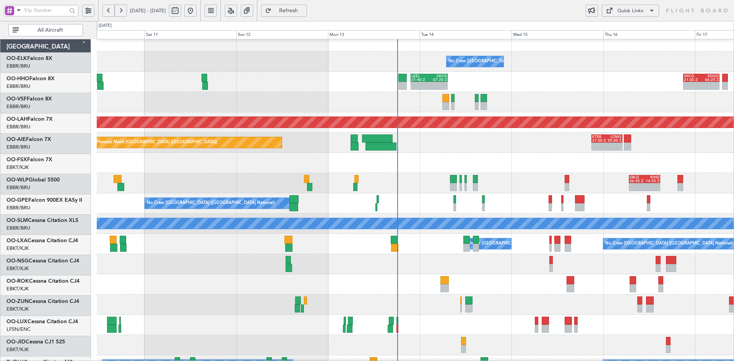
scroll to position [8, 0]
click at [580, 104] on div "- - EBBR 17:05 Z VRMU 03:10 Z" at bounding box center [415, 102] width 637 height 20
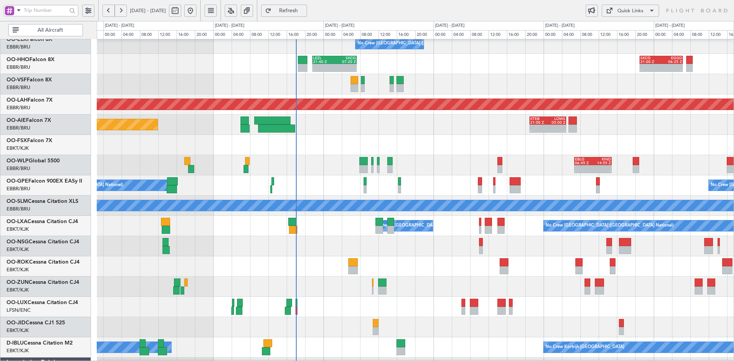
click at [395, 133] on div "No Crew [GEOGRAPHIC_DATA] ([GEOGRAPHIC_DATA] National) - - LEZL 21:40 Z SKCG 07…" at bounding box center [415, 215] width 637 height 405
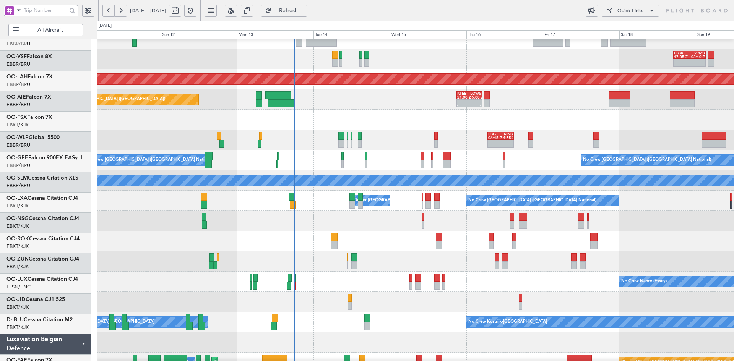
scroll to position [51, 0]
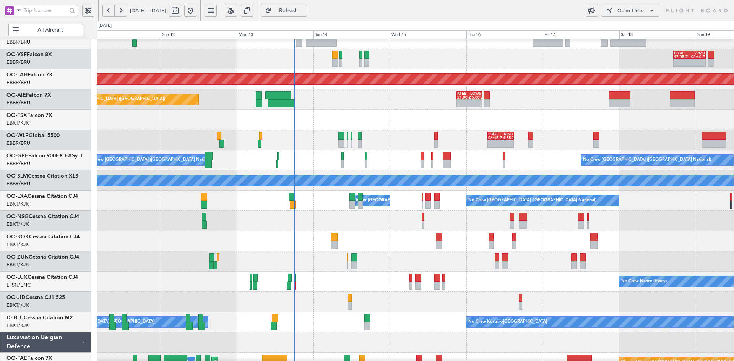
click at [328, 134] on div "- - EBLG 06:45 Z KIND 14:55 Z" at bounding box center [415, 140] width 637 height 20
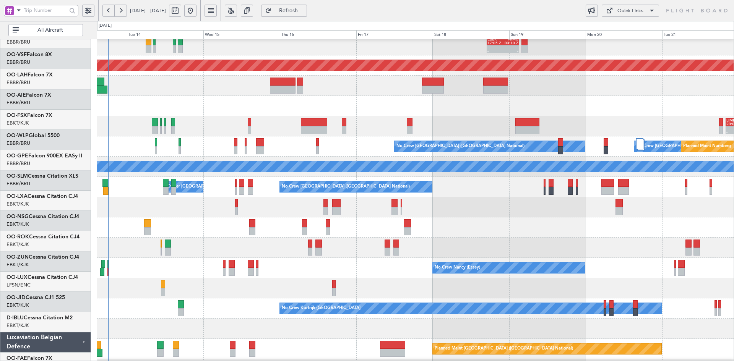
scroll to position [65, 0]
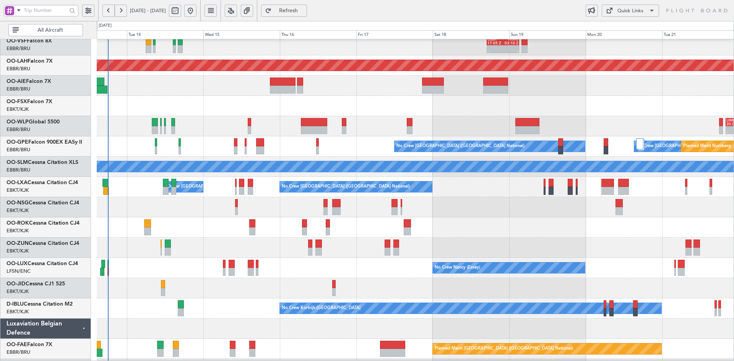
click at [447, 208] on div at bounding box center [415, 207] width 637 height 20
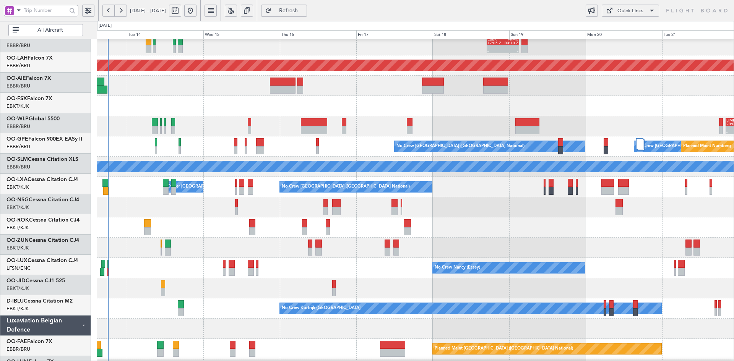
click at [565, 220] on div at bounding box center [415, 228] width 637 height 20
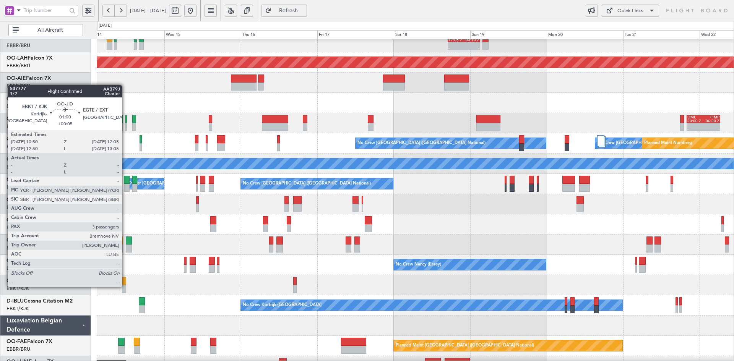
click at [125, 286] on div at bounding box center [124, 289] width 4 height 8
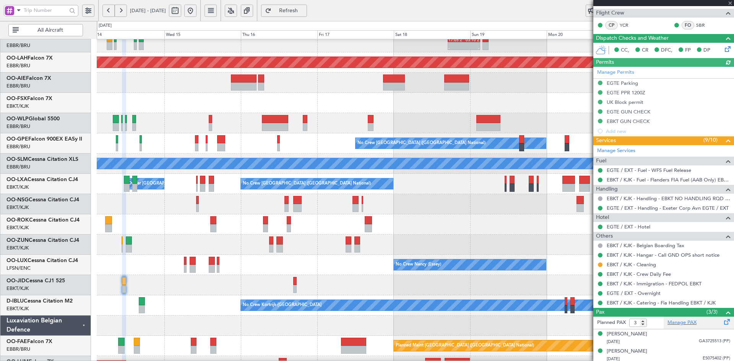
scroll to position [172, 0]
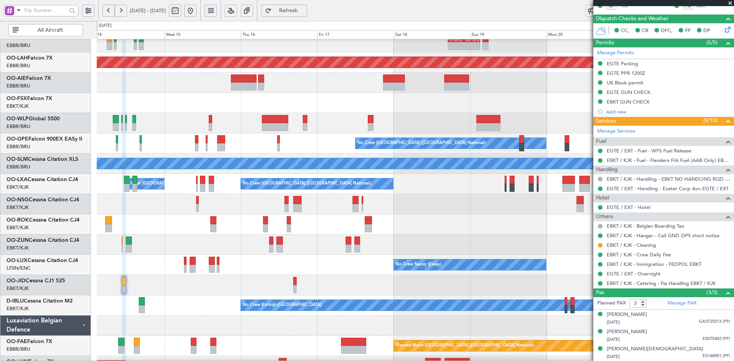
click at [730, 2] on span at bounding box center [730, 3] width 8 height 7
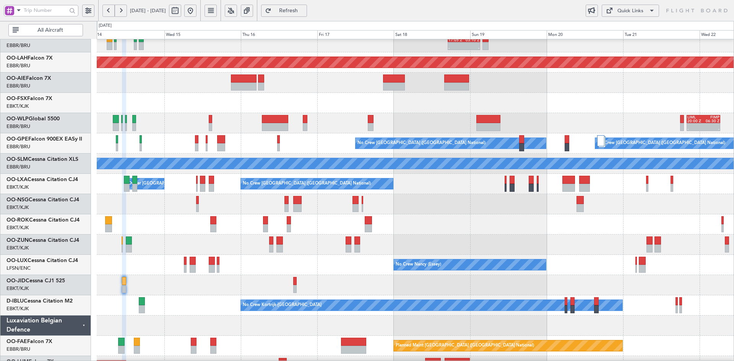
type input "0"
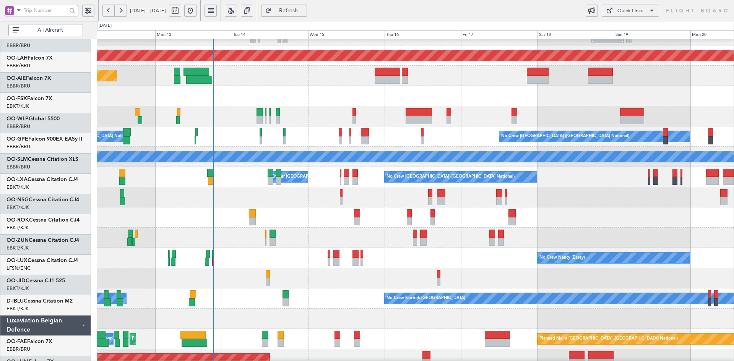
scroll to position [75, 0]
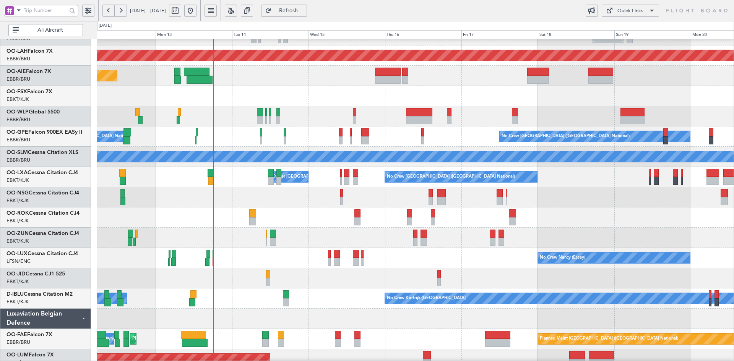
click at [400, 326] on div at bounding box center [415, 319] width 637 height 20
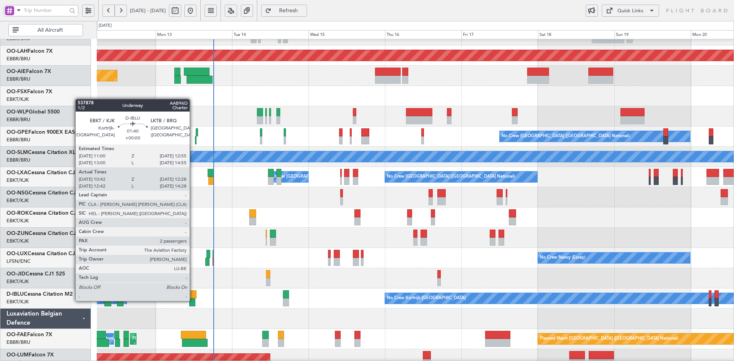
click at [193, 300] on div at bounding box center [192, 303] width 6 height 8
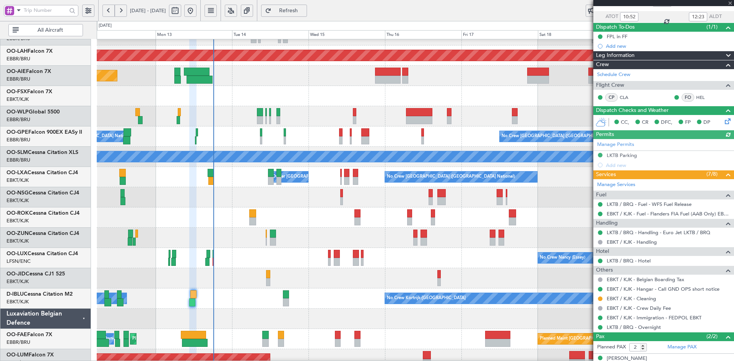
scroll to position [79, 0]
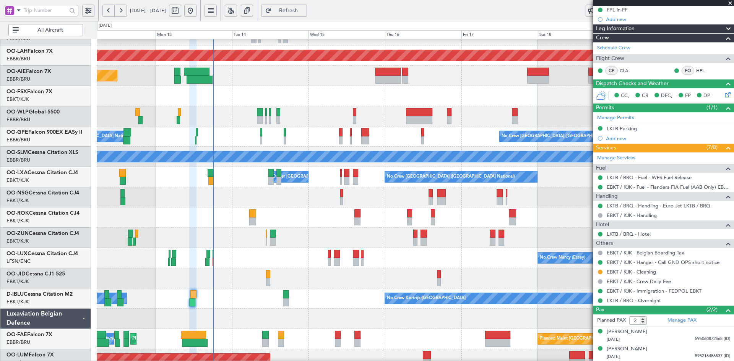
click at [733, 2] on span at bounding box center [730, 3] width 8 height 7
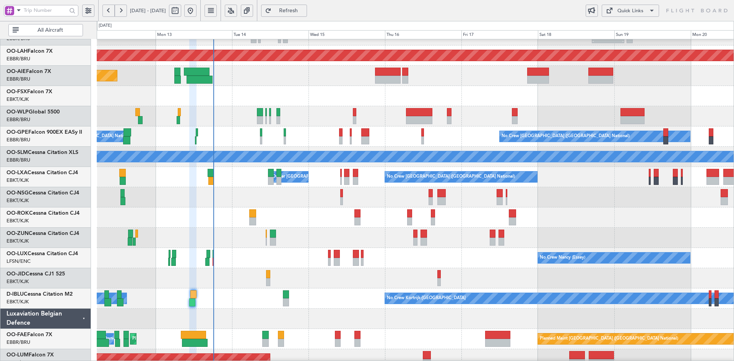
type input "0"
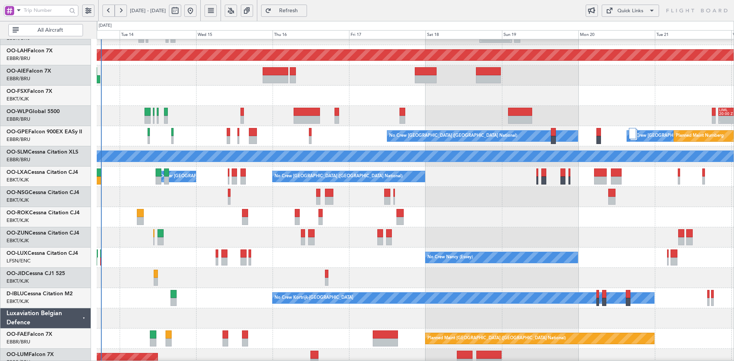
click at [406, 282] on div "No Crew" at bounding box center [415, 278] width 637 height 20
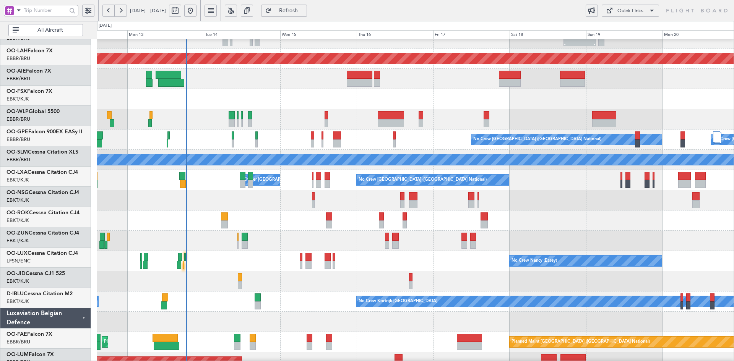
scroll to position [72, 0]
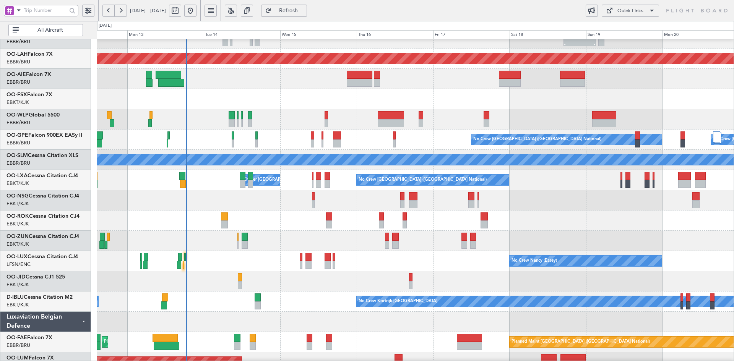
click at [577, 237] on div at bounding box center [415, 241] width 637 height 20
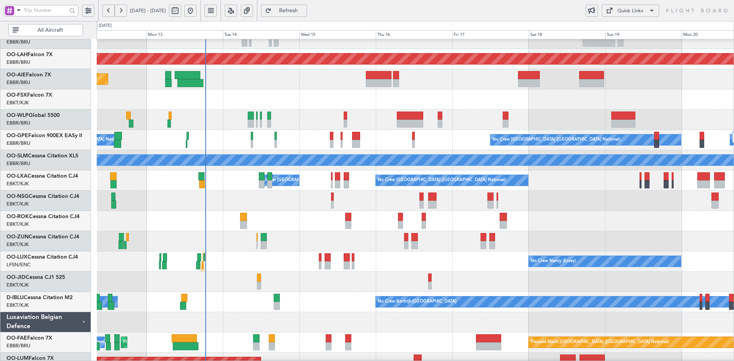
click at [283, 240] on div at bounding box center [415, 241] width 637 height 20
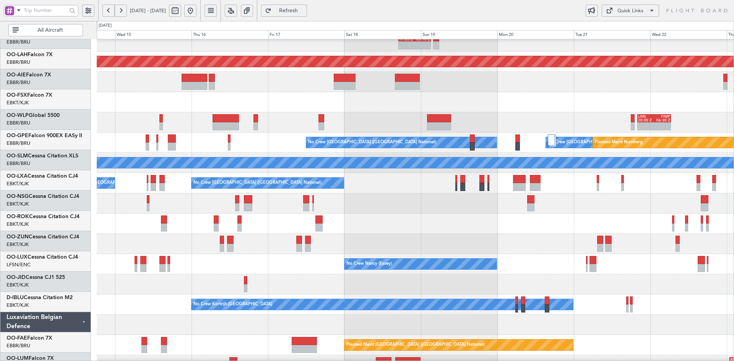
scroll to position [69, 0]
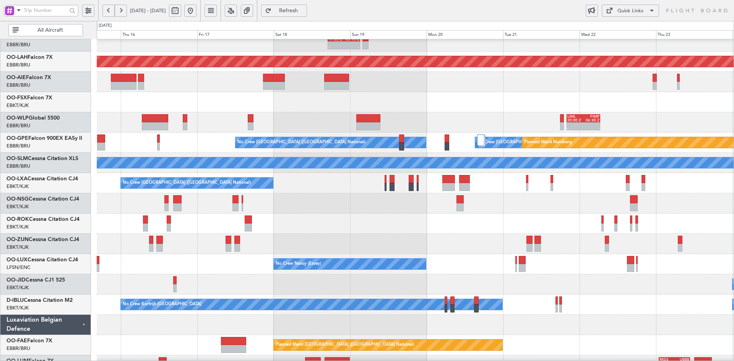
click at [473, 94] on div at bounding box center [415, 102] width 637 height 20
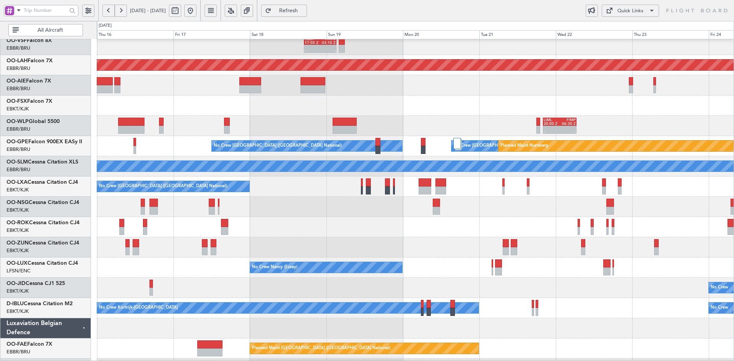
scroll to position [64, 0]
